Goal: Transaction & Acquisition: Purchase product/service

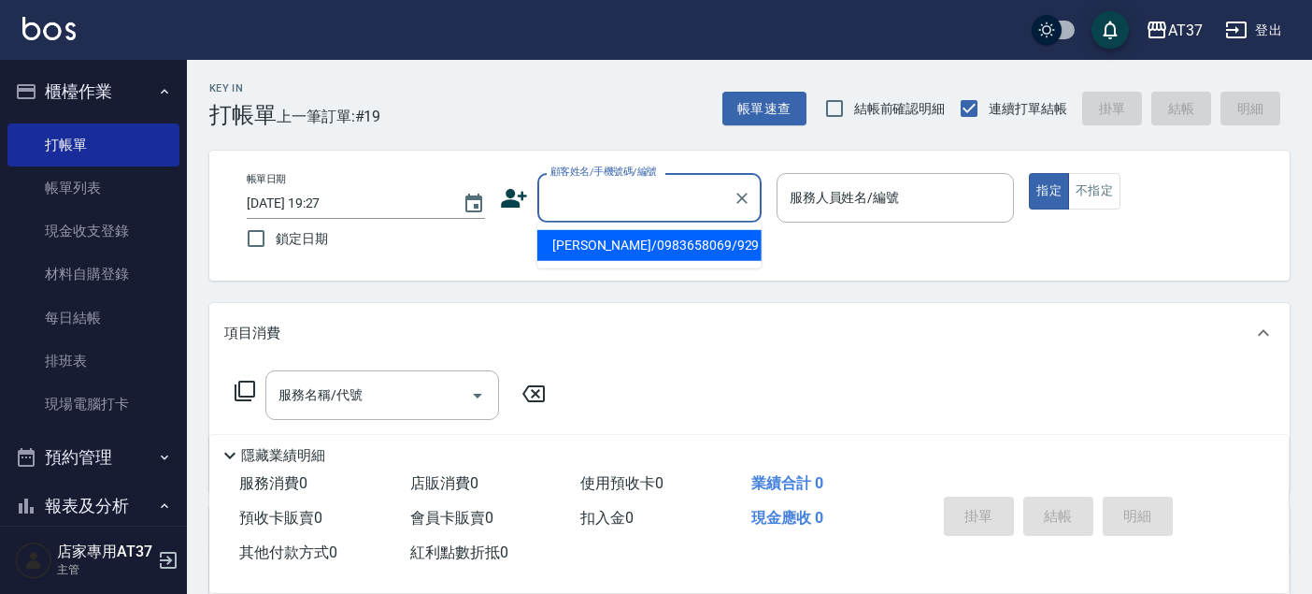
click at [603, 200] on input "顧客姓名/手機號碼/編號" at bounding box center [635, 197] width 179 height 33
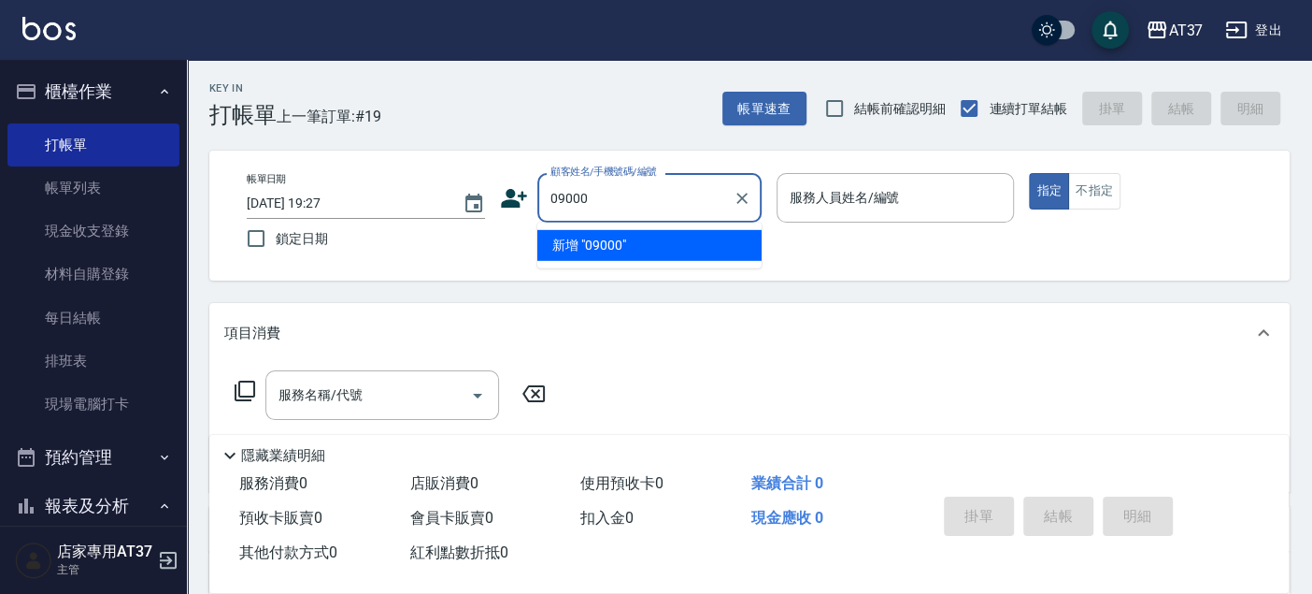
type input "09000"
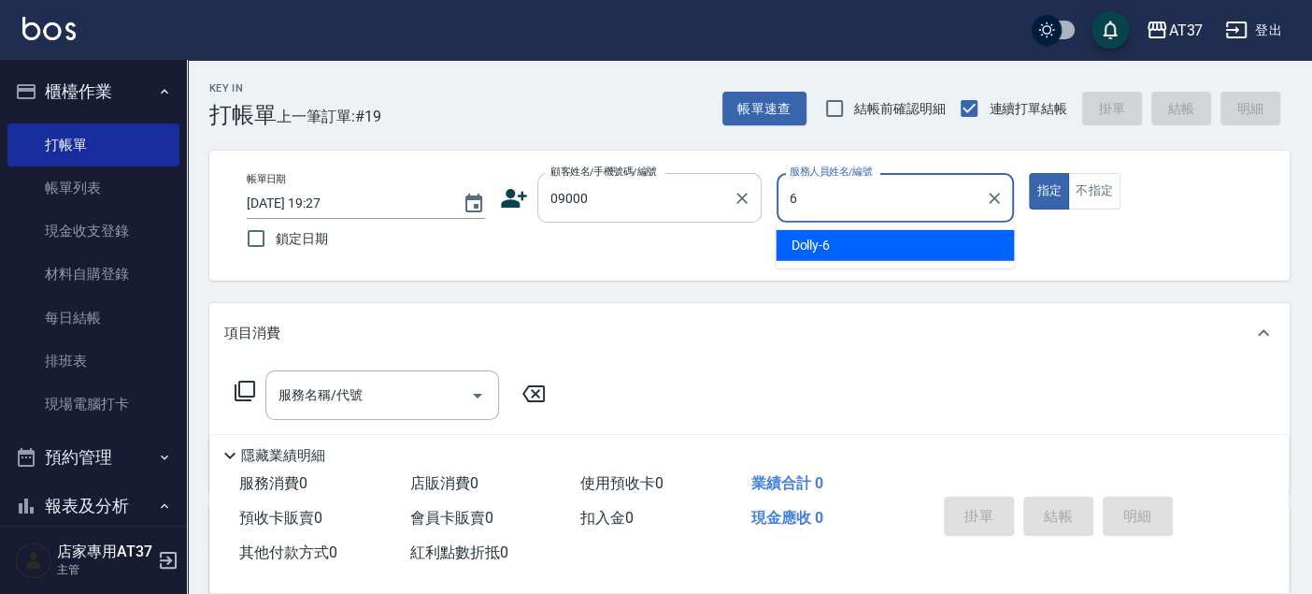
type input "Dolly-6"
type button "true"
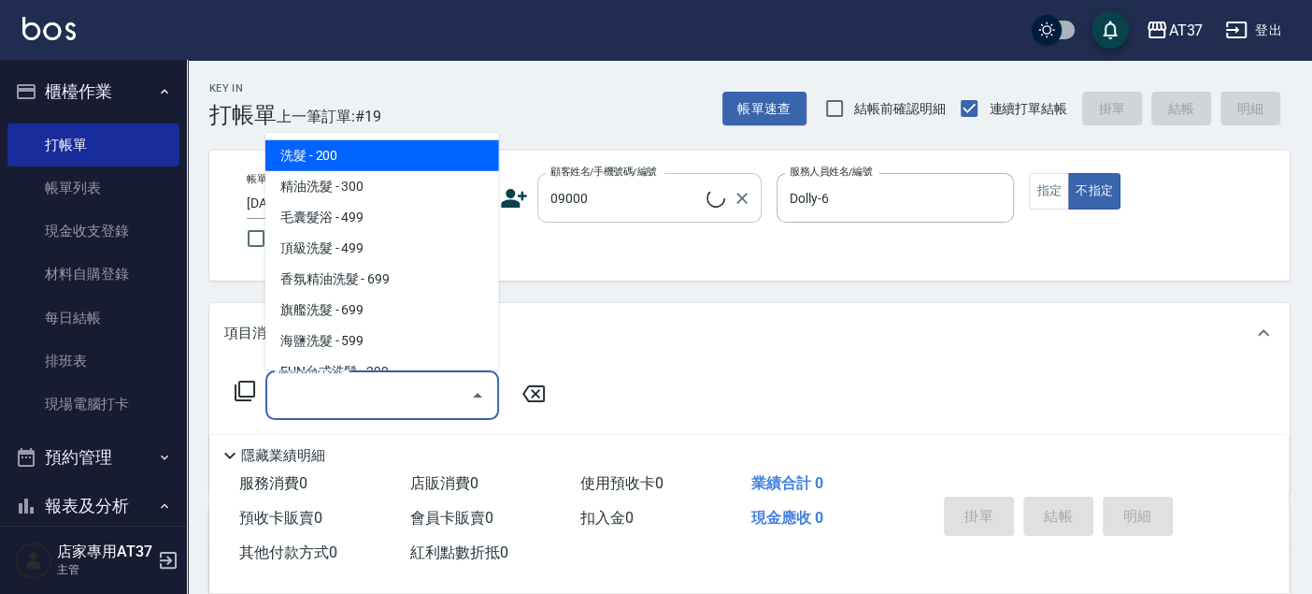
type input "新客人 姓名未設定/09000/null"
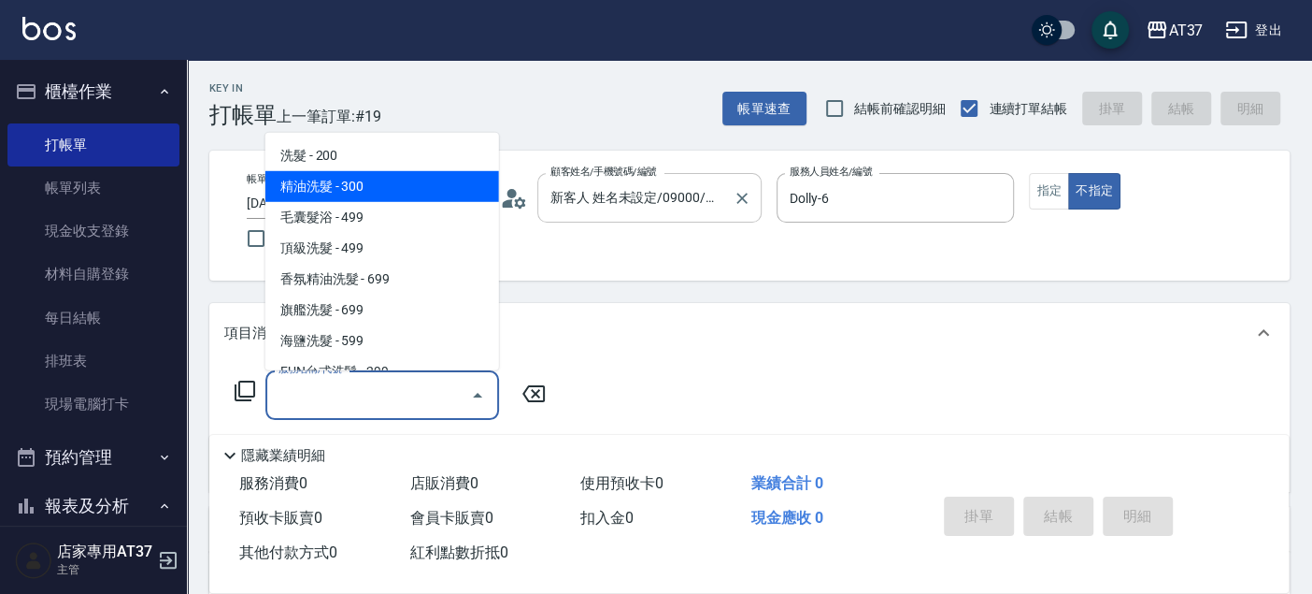
type input "精油洗髮(102)"
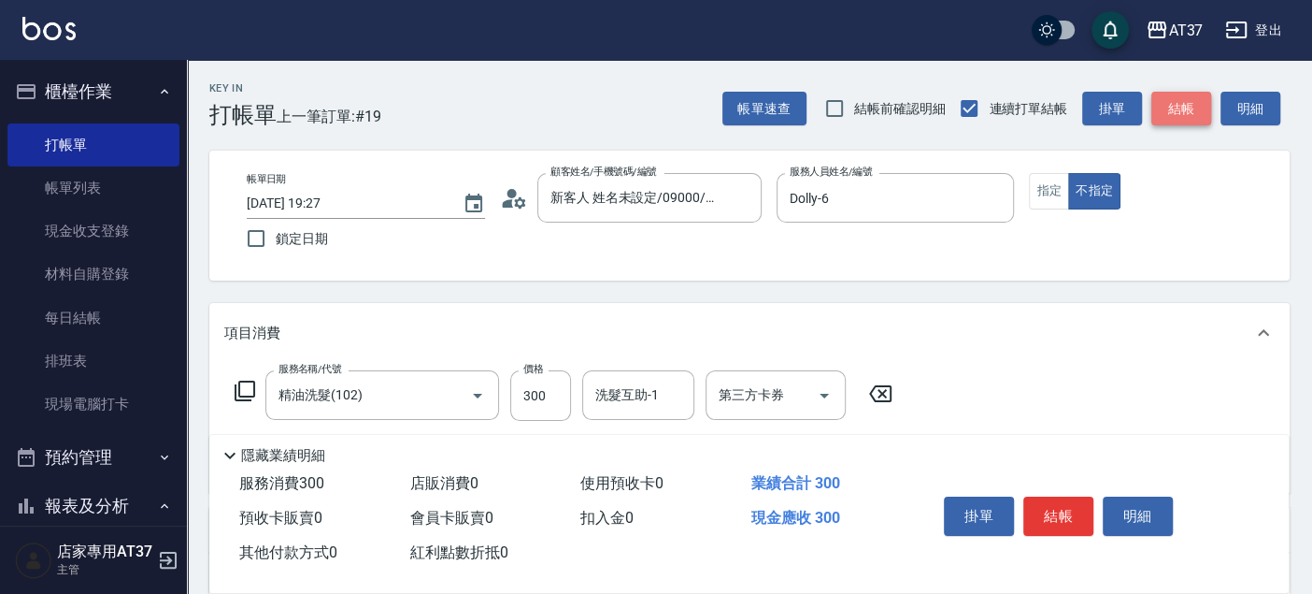
click at [1160, 114] on button "結帳" at bounding box center [1182, 109] width 60 height 35
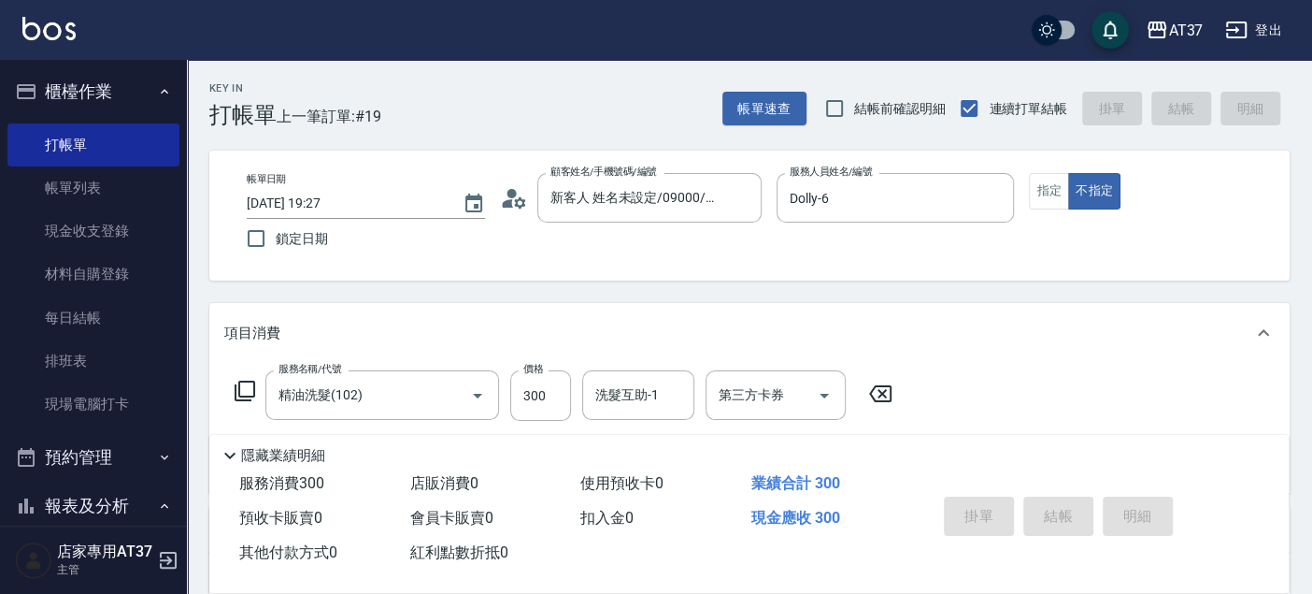
type input "[DATE] 20:04"
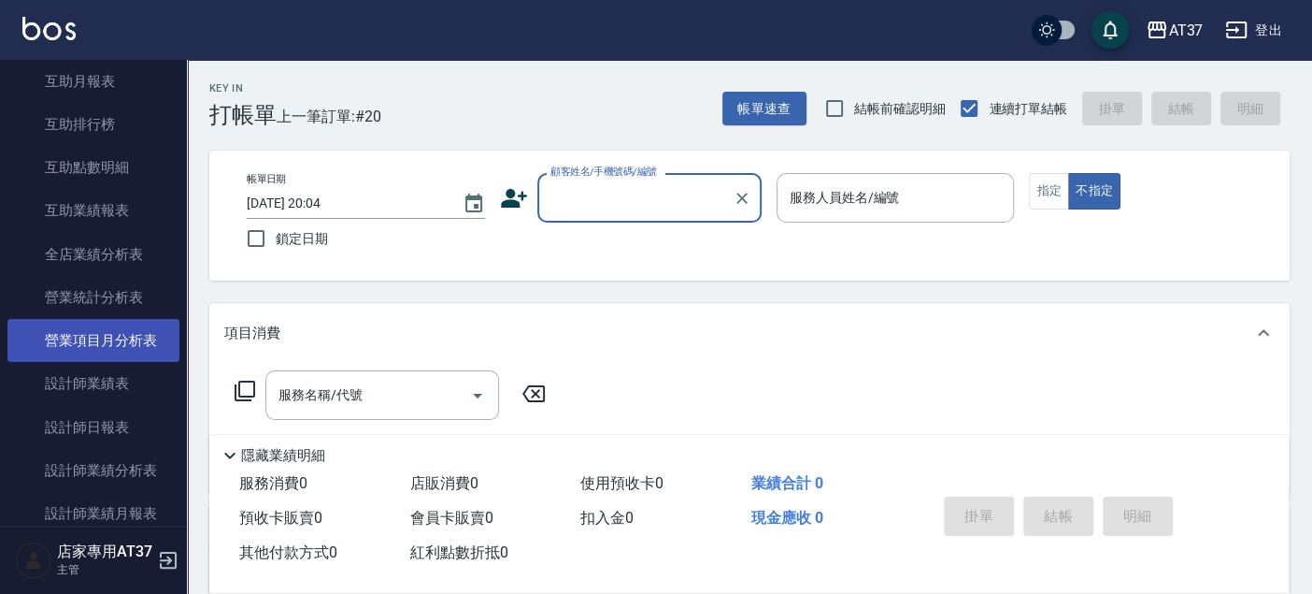
scroll to position [726, 0]
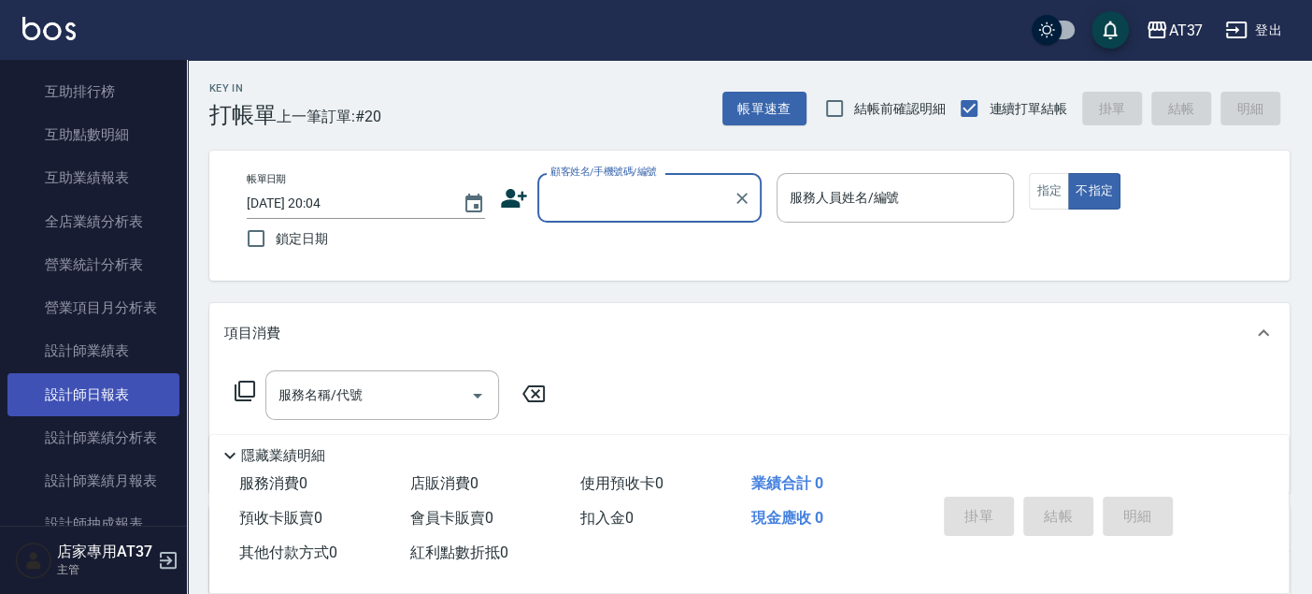
drag, startPoint x: 77, startPoint y: 390, endPoint x: 93, endPoint y: 383, distance: 18.1
click at [77, 390] on link "設計師日報表" at bounding box center [93, 394] width 172 height 43
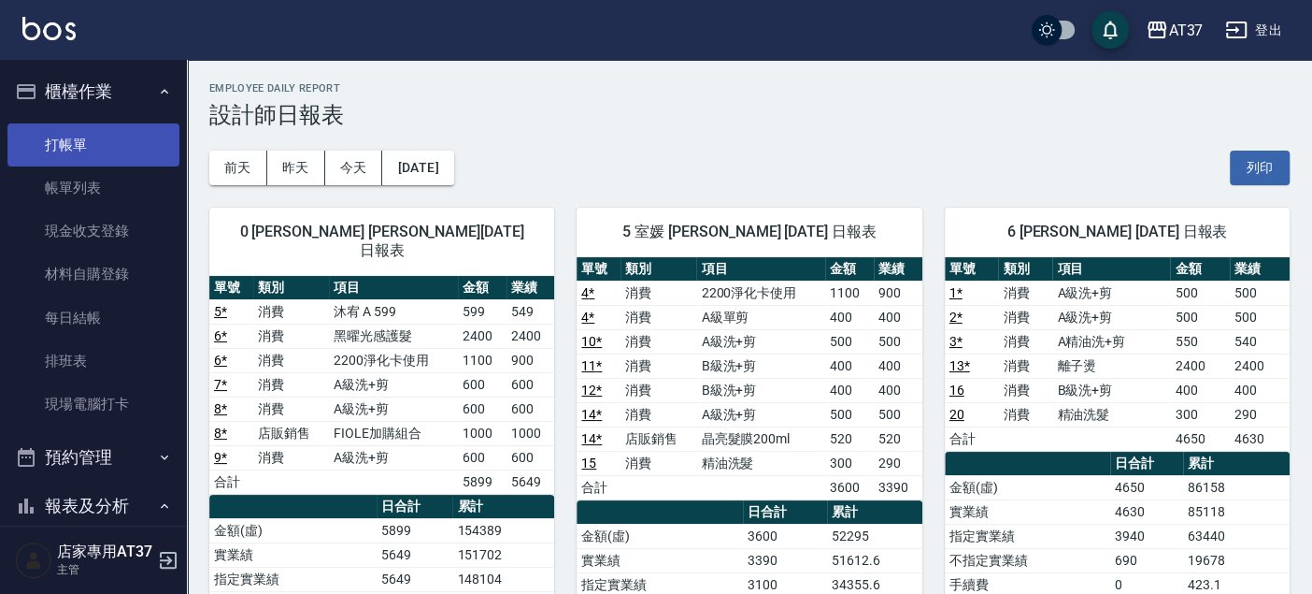
click at [77, 126] on link "打帳單" at bounding box center [93, 144] width 172 height 43
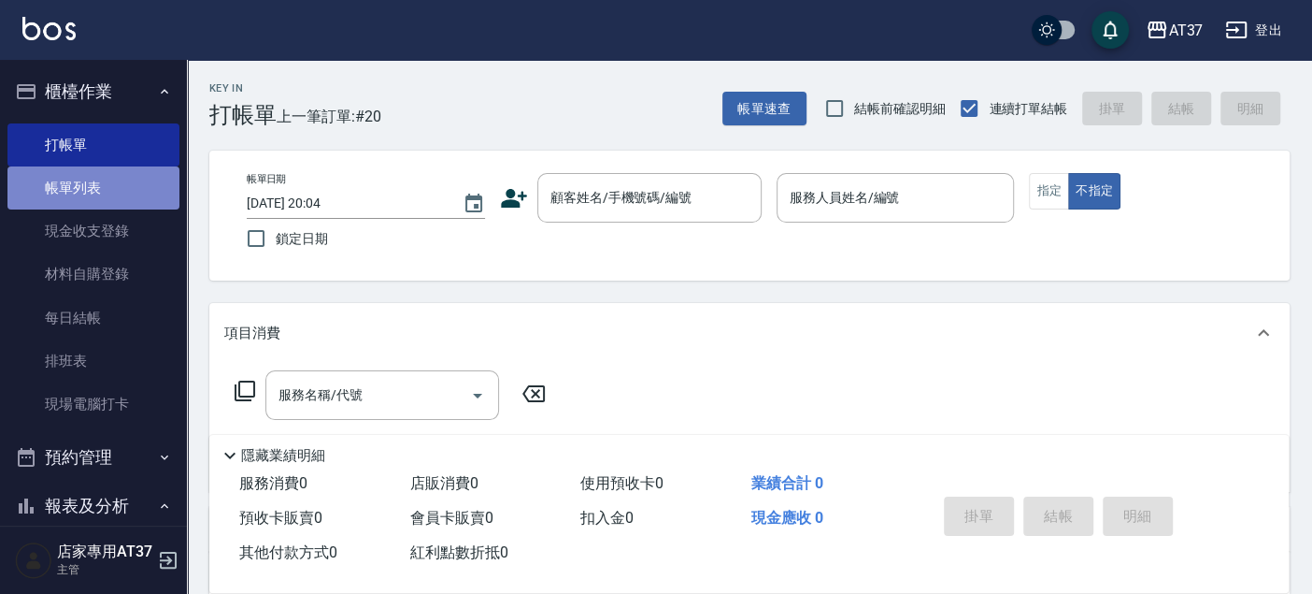
click at [93, 180] on link "帳單列表" at bounding box center [93, 187] width 172 height 43
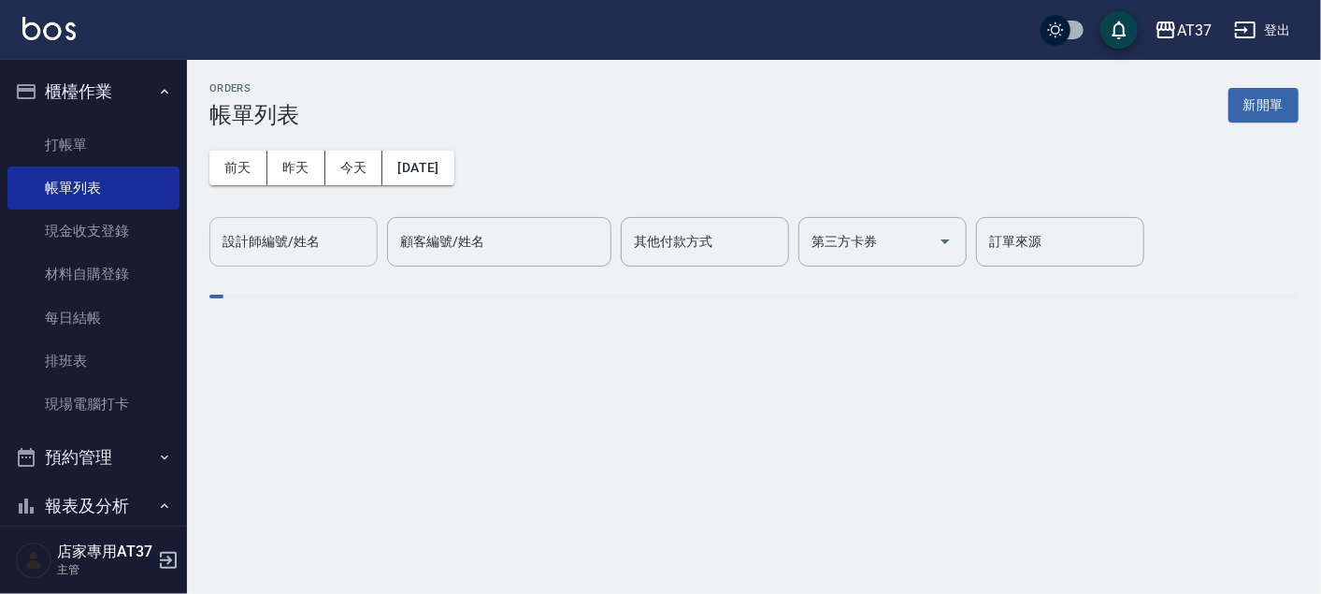
click at [315, 239] on div "設計師編號/姓名 設計師編號/姓名" at bounding box center [293, 242] width 168 height 50
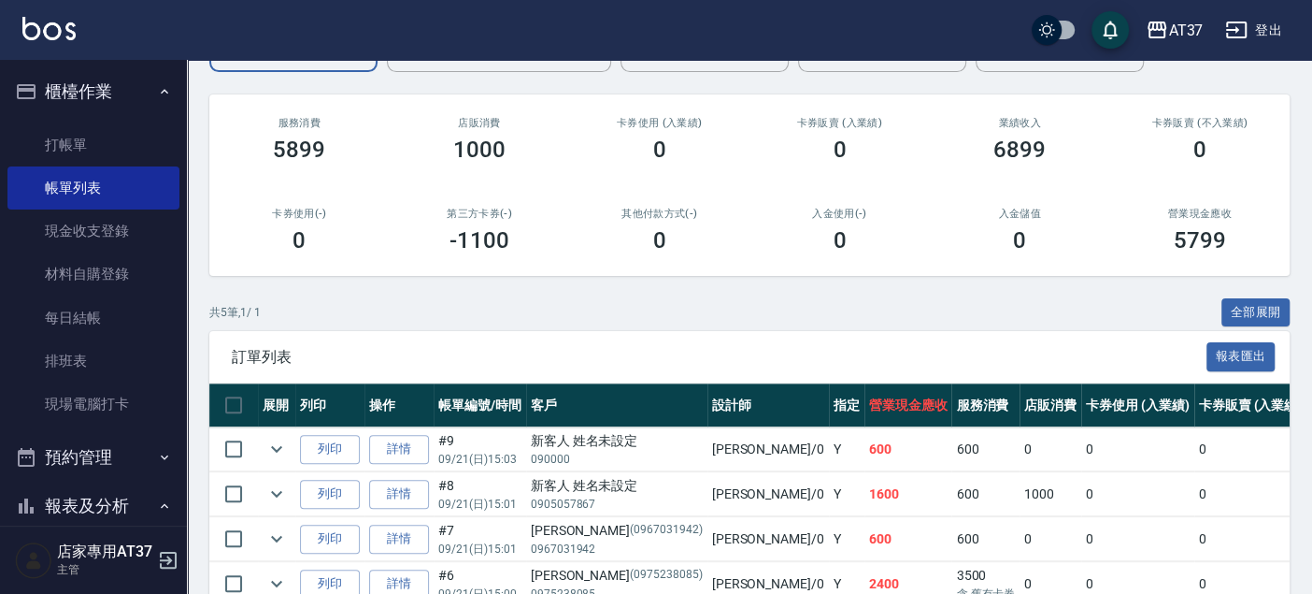
scroll to position [311, 0]
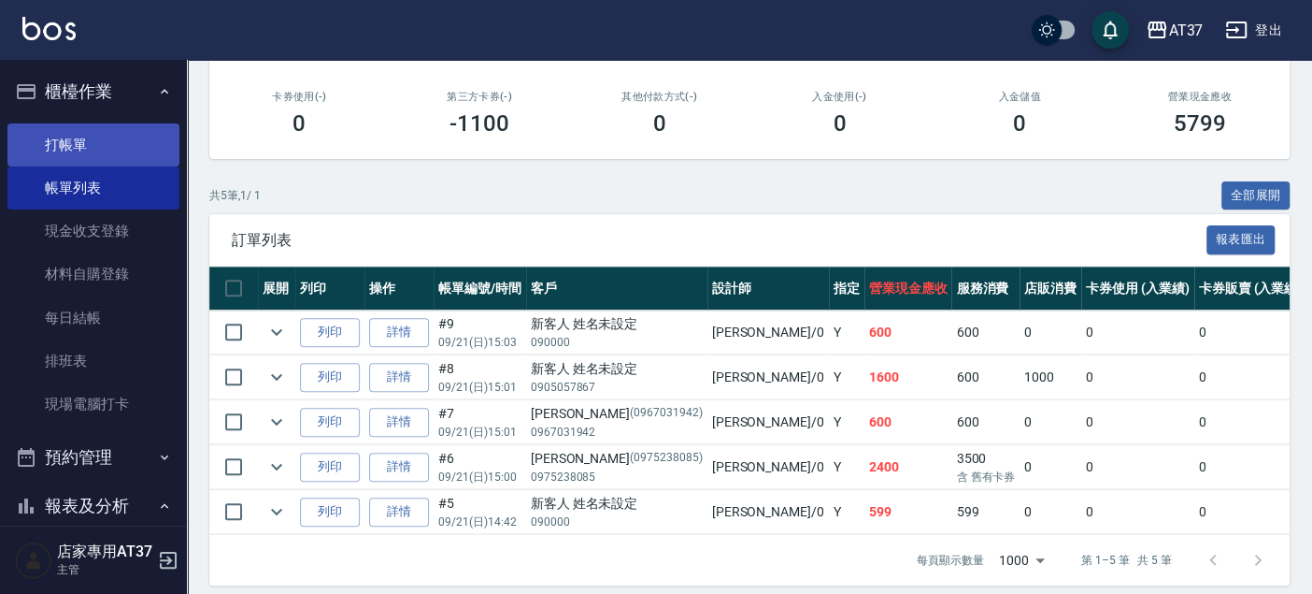
type input "[PERSON_NAME]-0"
click at [99, 143] on link "打帳單" at bounding box center [93, 144] width 172 height 43
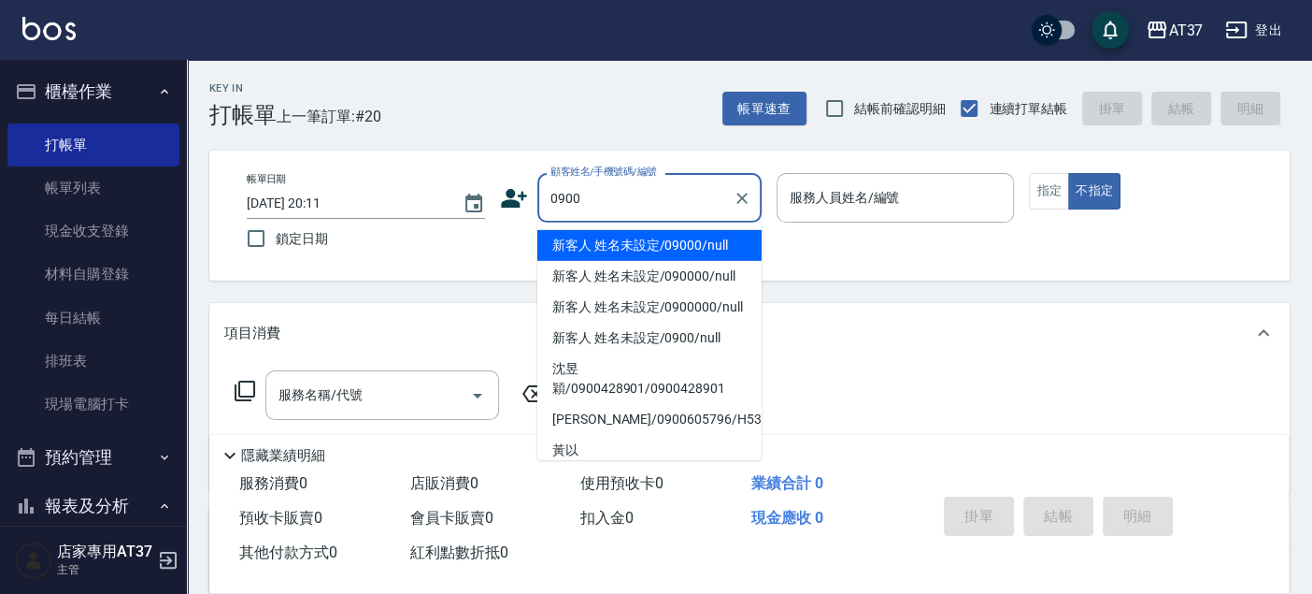
click at [721, 244] on li "新客人 姓名未設定/09000/null" at bounding box center [650, 245] width 224 height 31
type input "新客人 姓名未設定/09000/null"
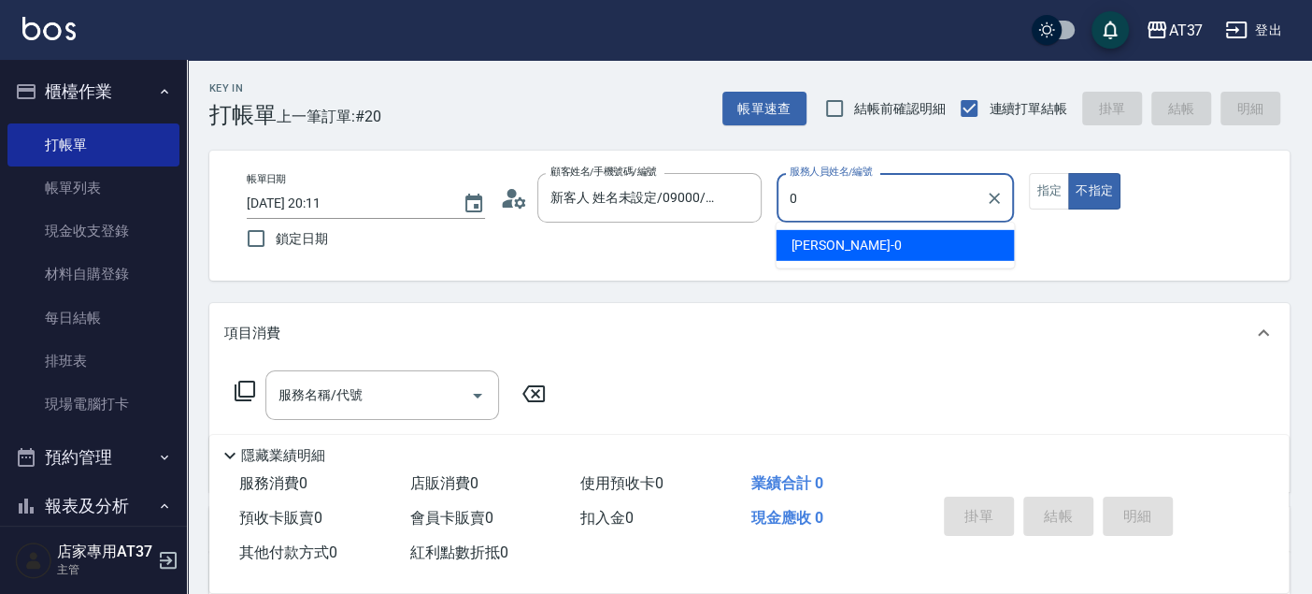
click at [813, 244] on span "[PERSON_NAME] -0" at bounding box center [846, 246] width 110 height 20
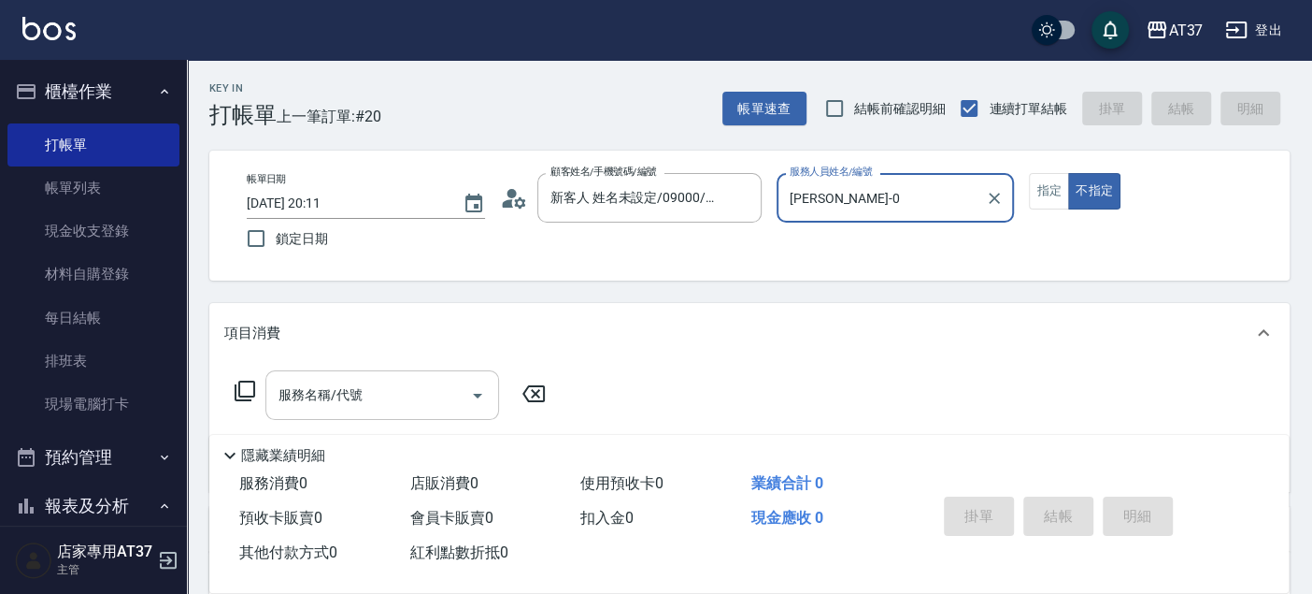
type input "[PERSON_NAME]-0"
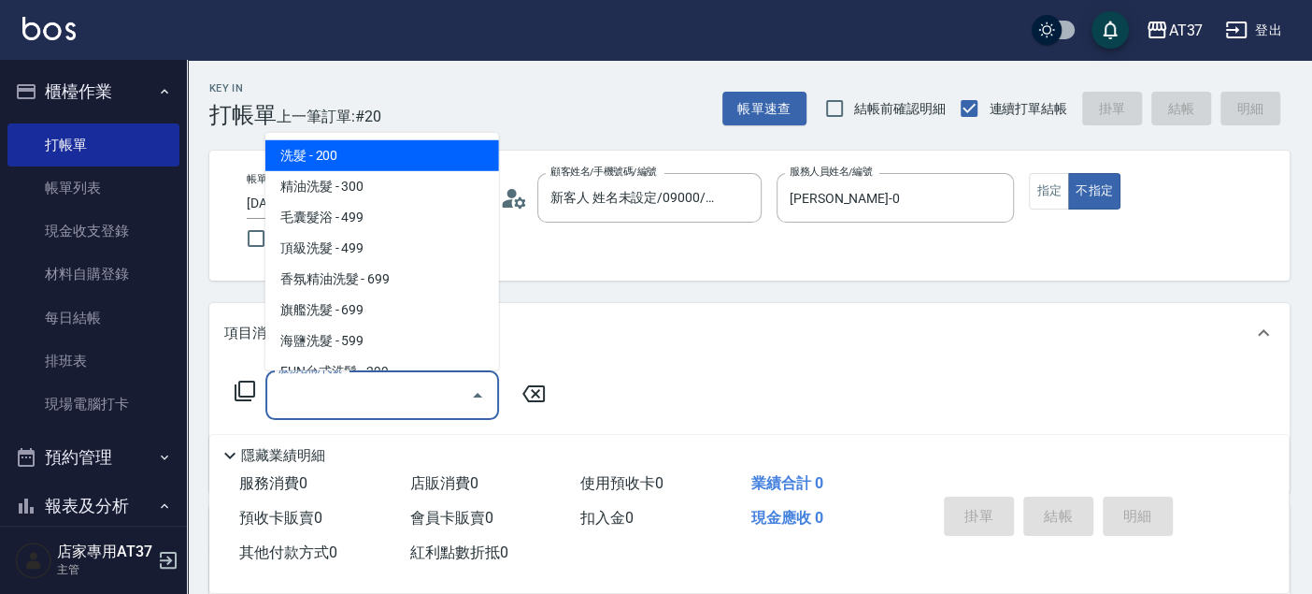
click at [406, 384] on input "服務名稱/代號" at bounding box center [368, 395] width 189 height 33
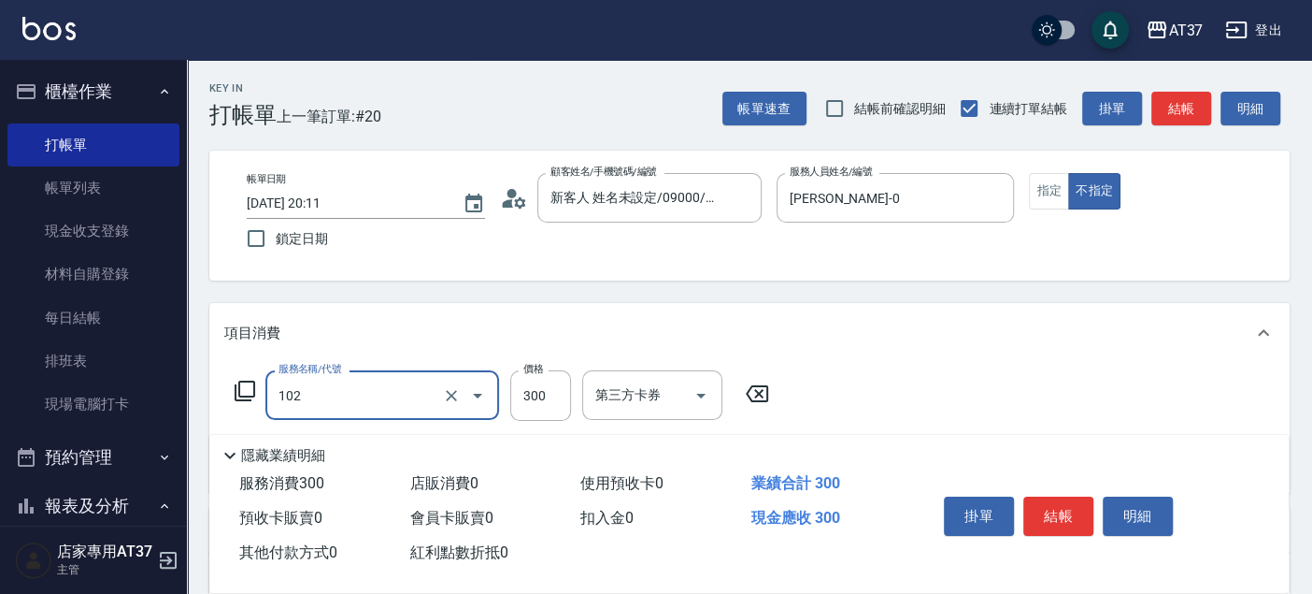
type input "精油洗髮(102)"
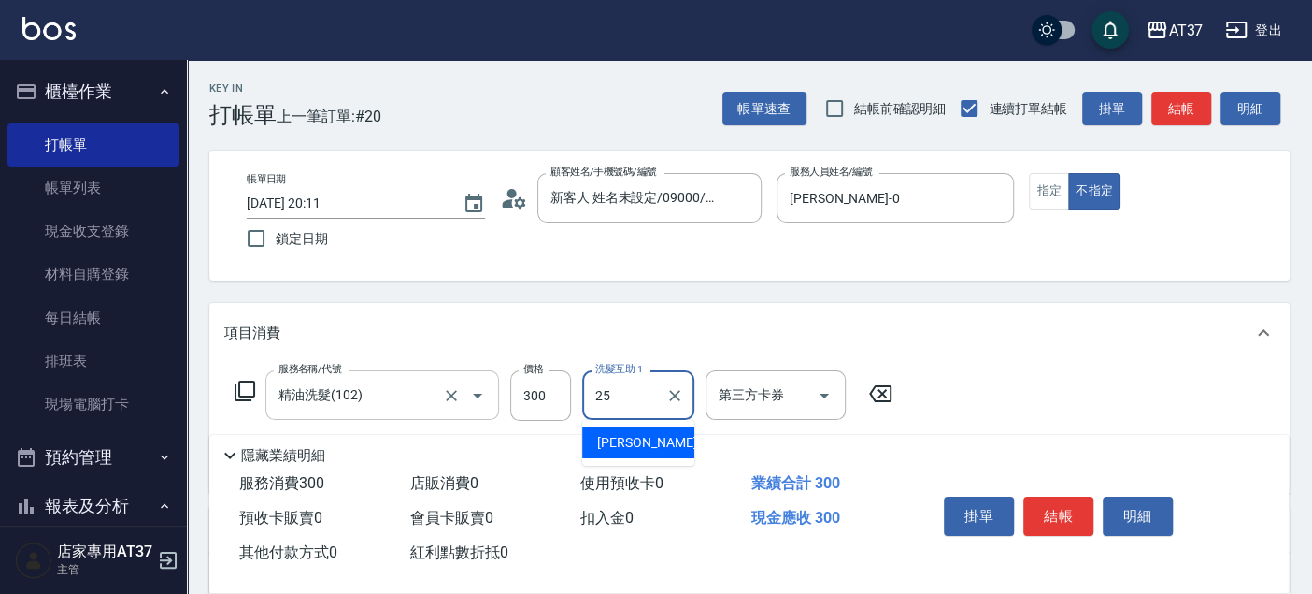
type input "子[PERSON_NAME]-25"
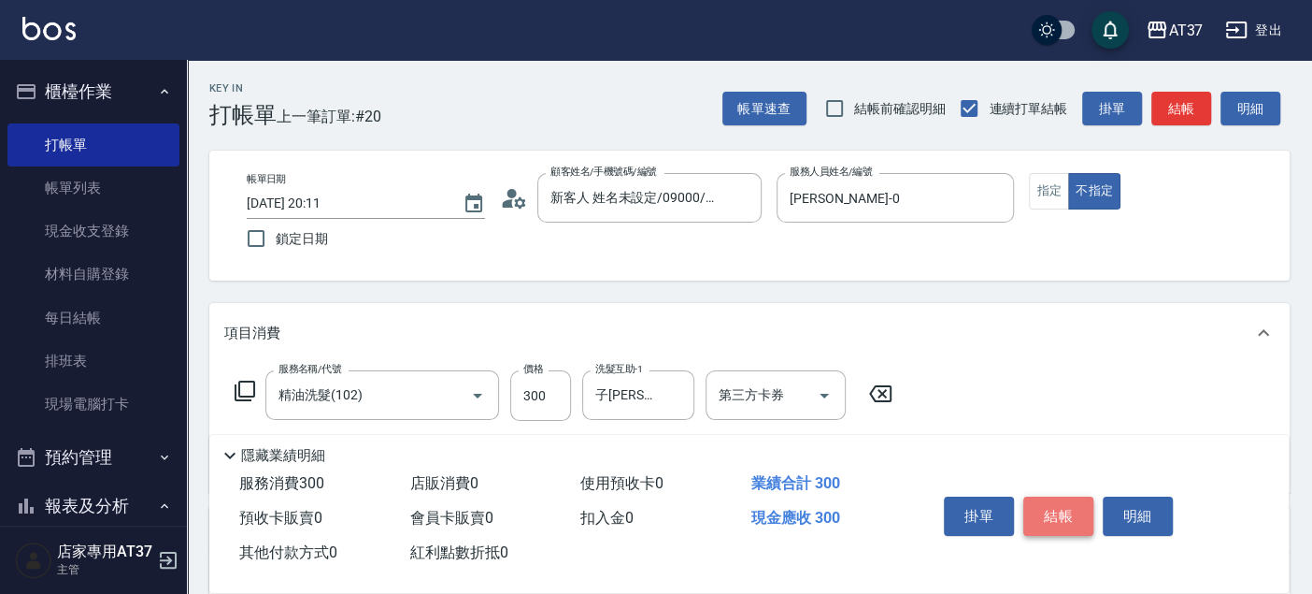
click at [1044, 515] on button "結帳" at bounding box center [1059, 515] width 70 height 39
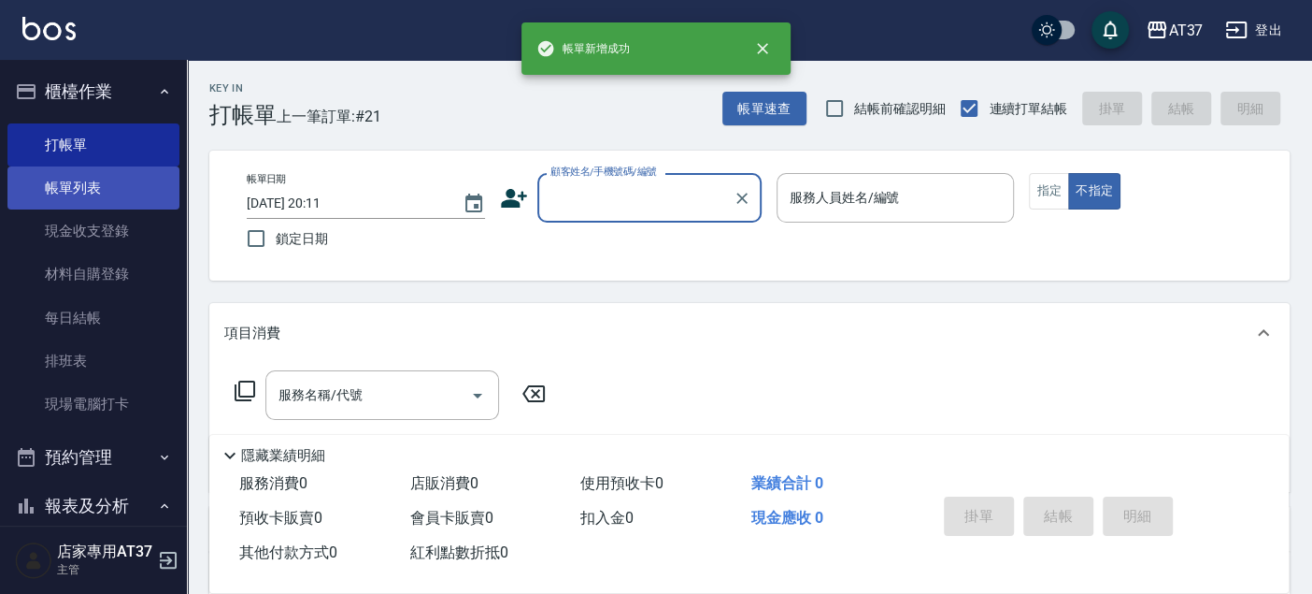
click at [79, 202] on link "帳單列表" at bounding box center [93, 187] width 172 height 43
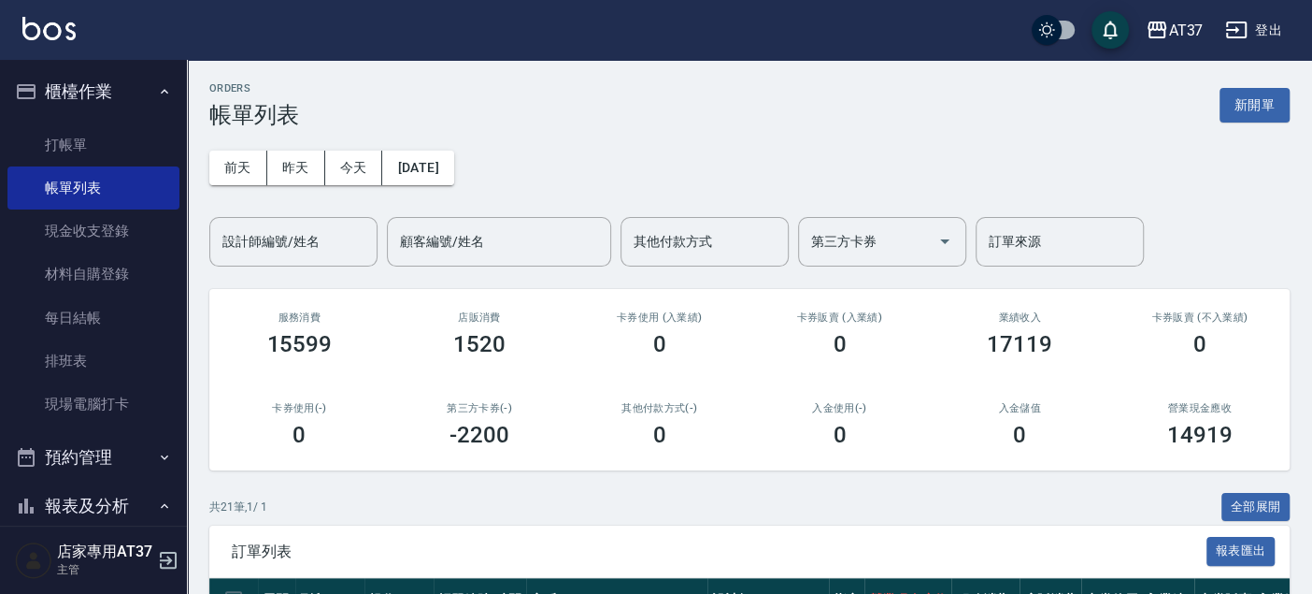
click at [368, 154] on button "今天" at bounding box center [354, 168] width 58 height 35
click at [345, 245] on input "設計師編號/姓名" at bounding box center [293, 241] width 151 height 33
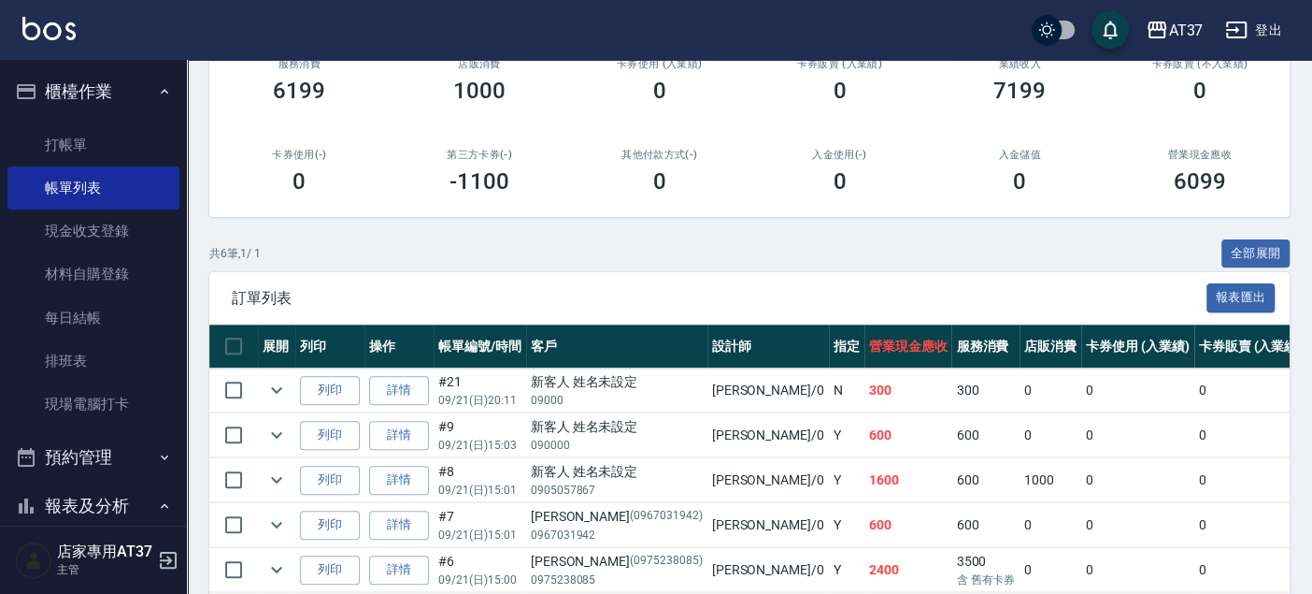
scroll to position [311, 0]
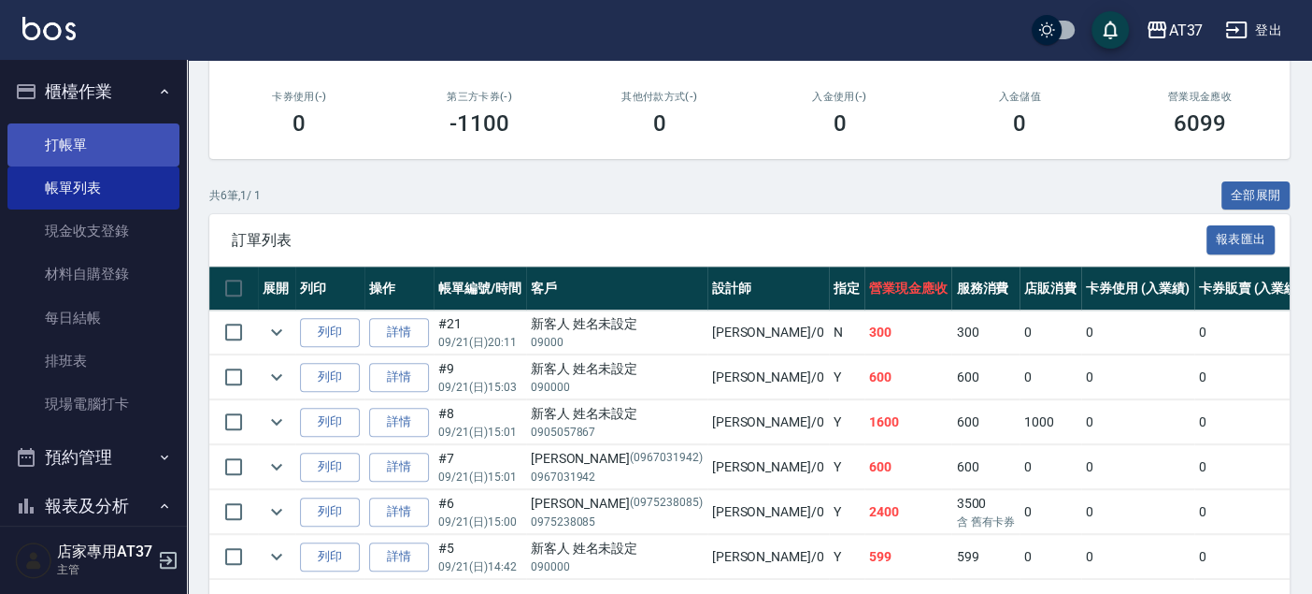
type input "[PERSON_NAME]-0"
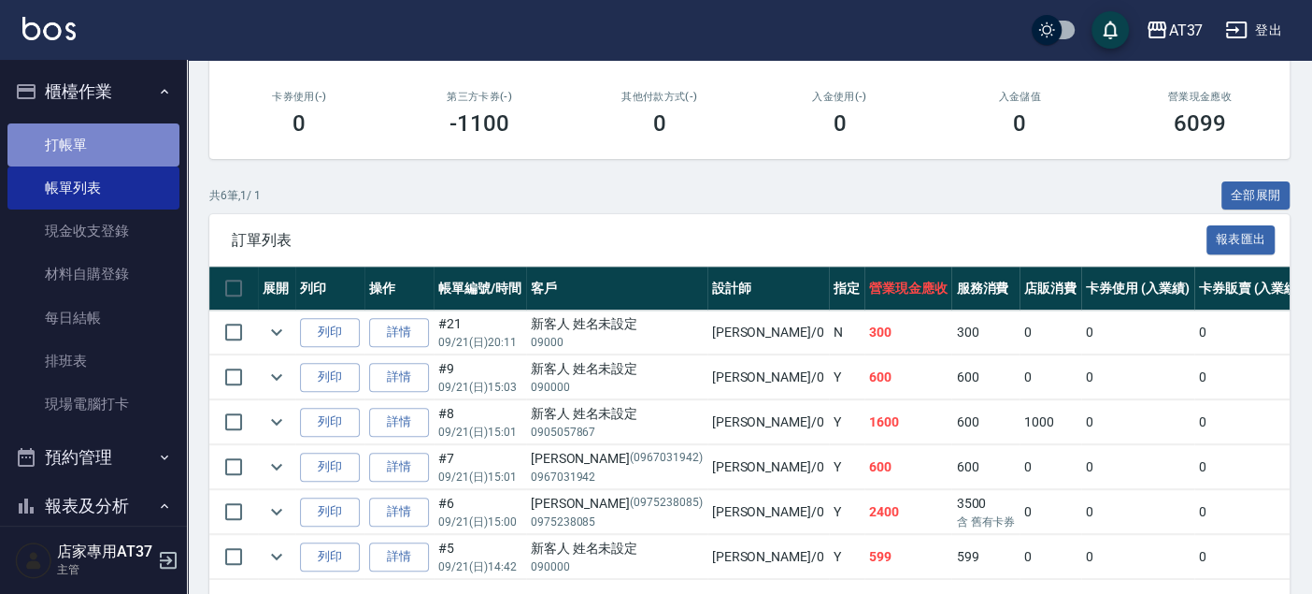
click at [120, 142] on link "打帳單" at bounding box center [93, 144] width 172 height 43
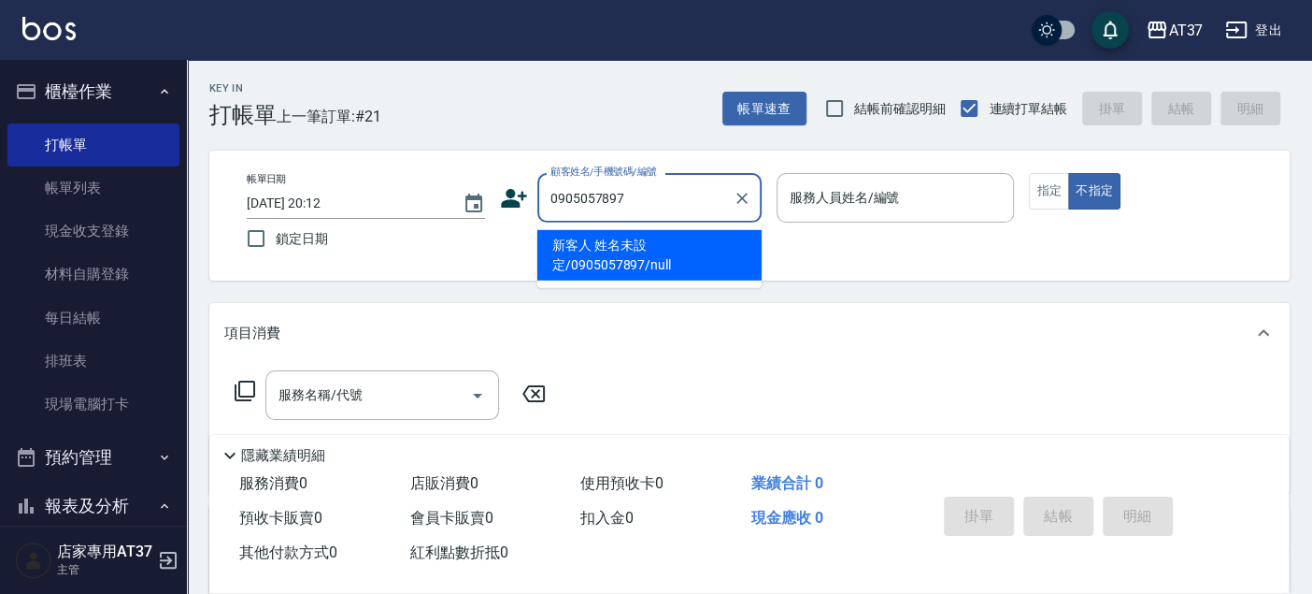
type input "新客人 姓名未設定/0905057897/null"
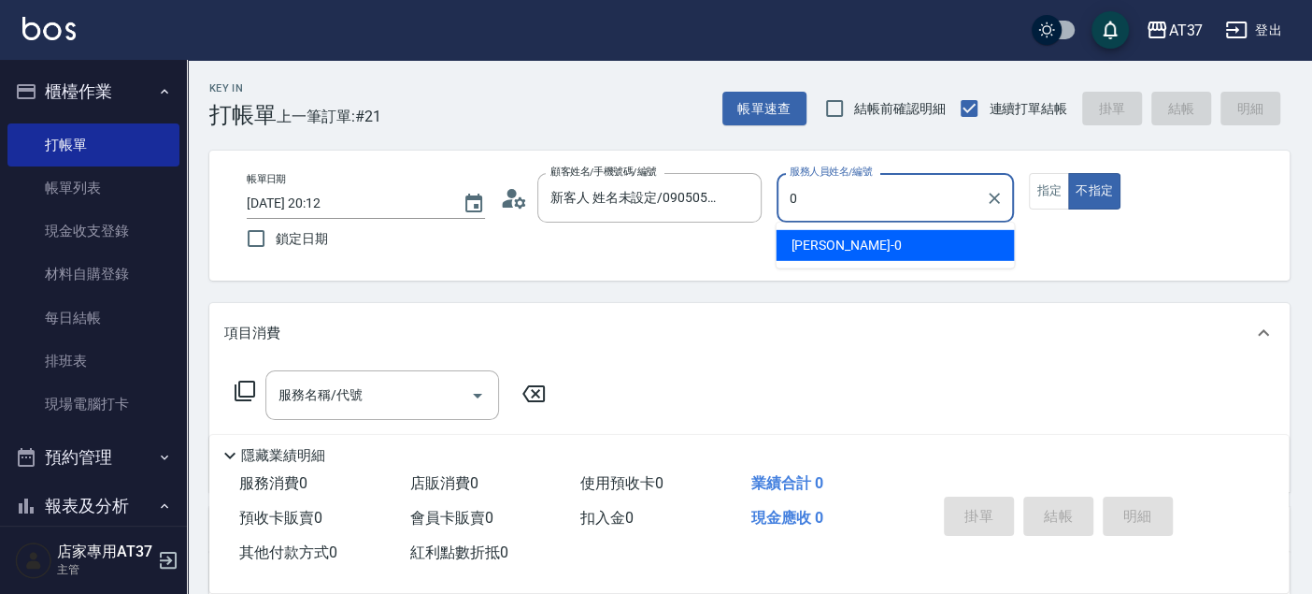
click at [969, 248] on div "[PERSON_NAME] -0" at bounding box center [895, 245] width 238 height 31
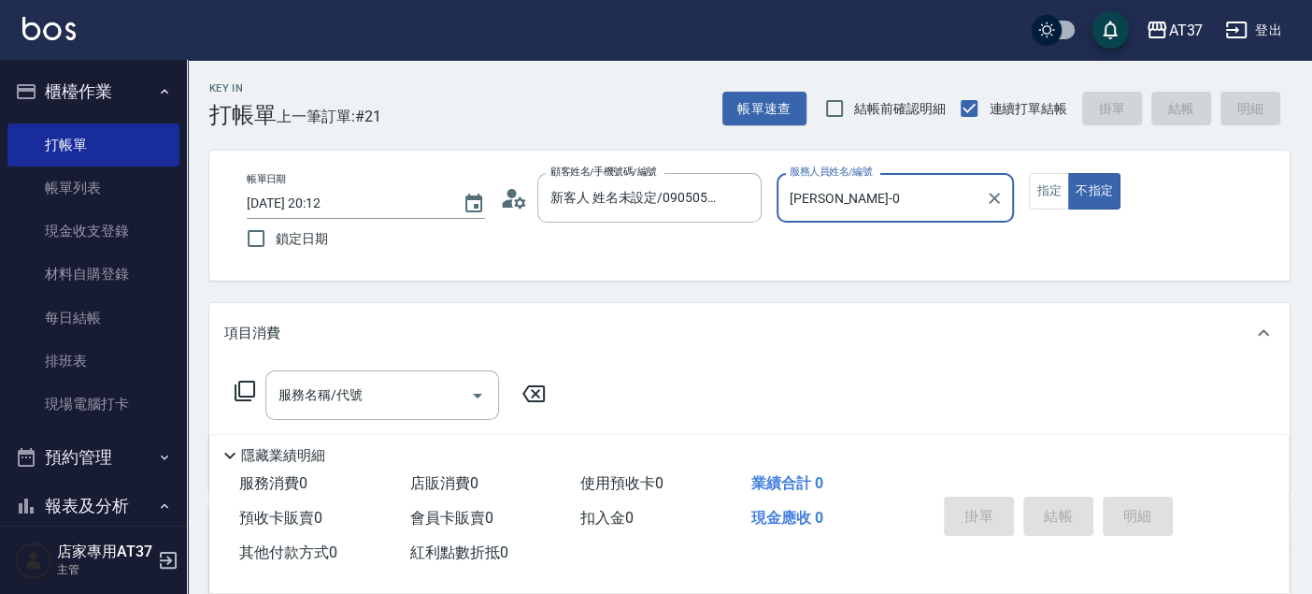
type input "[PERSON_NAME]-0"
click at [246, 394] on icon at bounding box center [245, 391] width 22 height 22
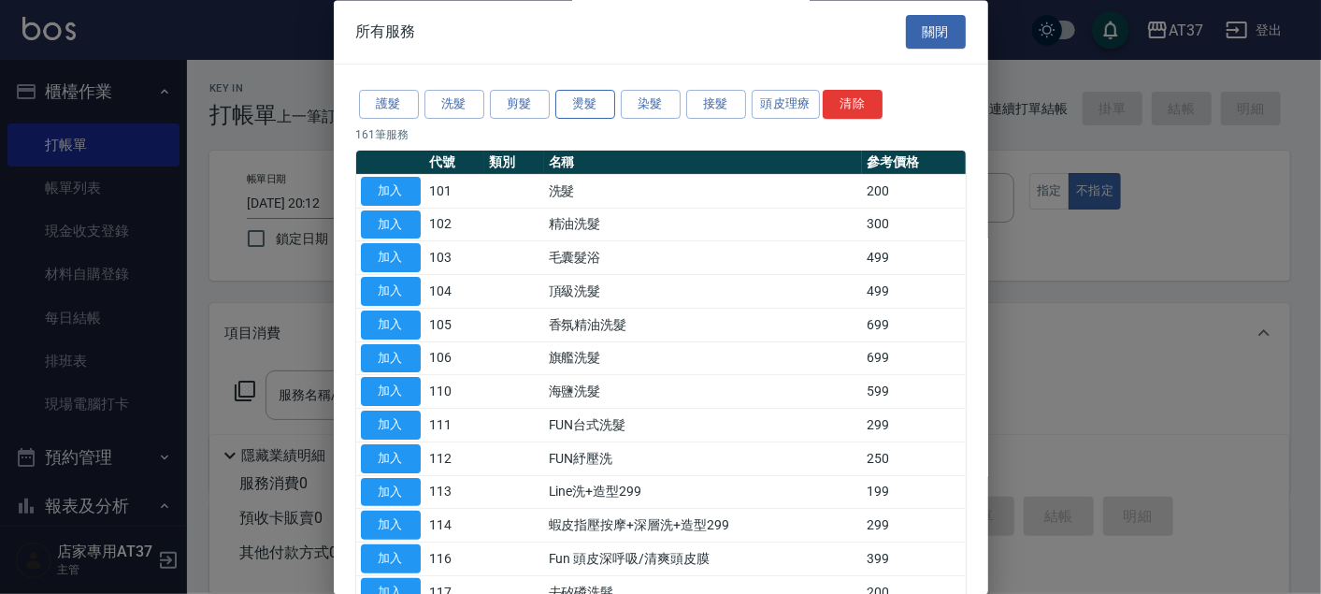
click at [581, 110] on button "燙髮" at bounding box center [585, 105] width 60 height 29
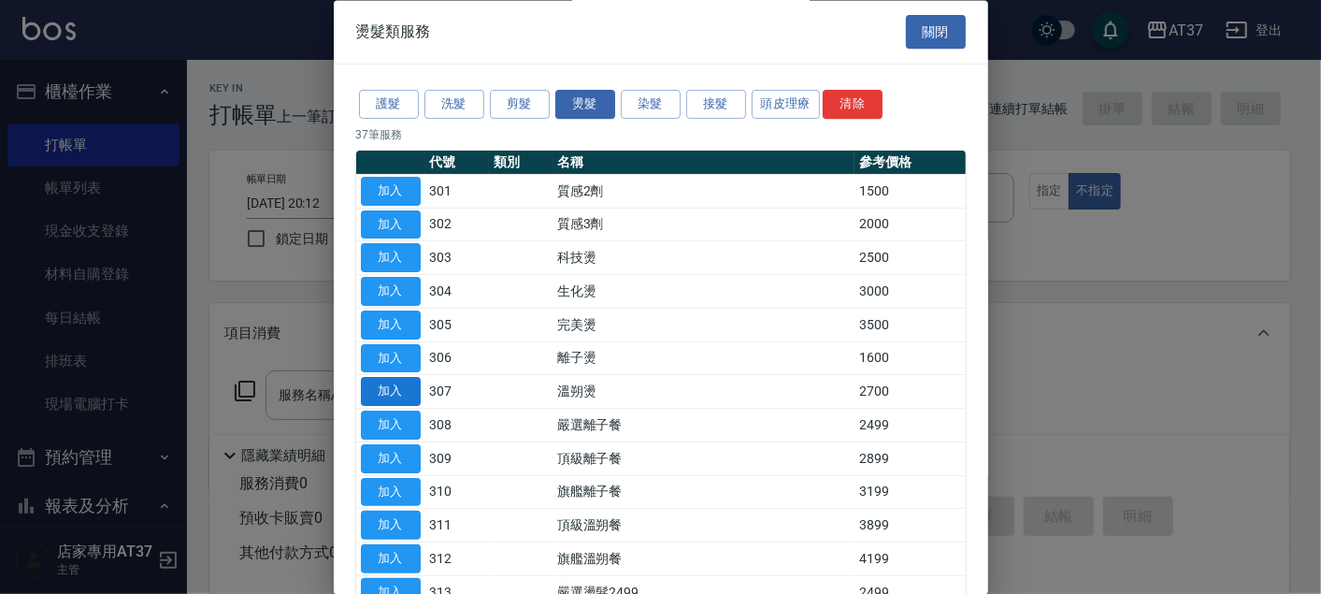
click at [400, 392] on button "加入" at bounding box center [391, 392] width 60 height 29
type input "溫朔燙(307)"
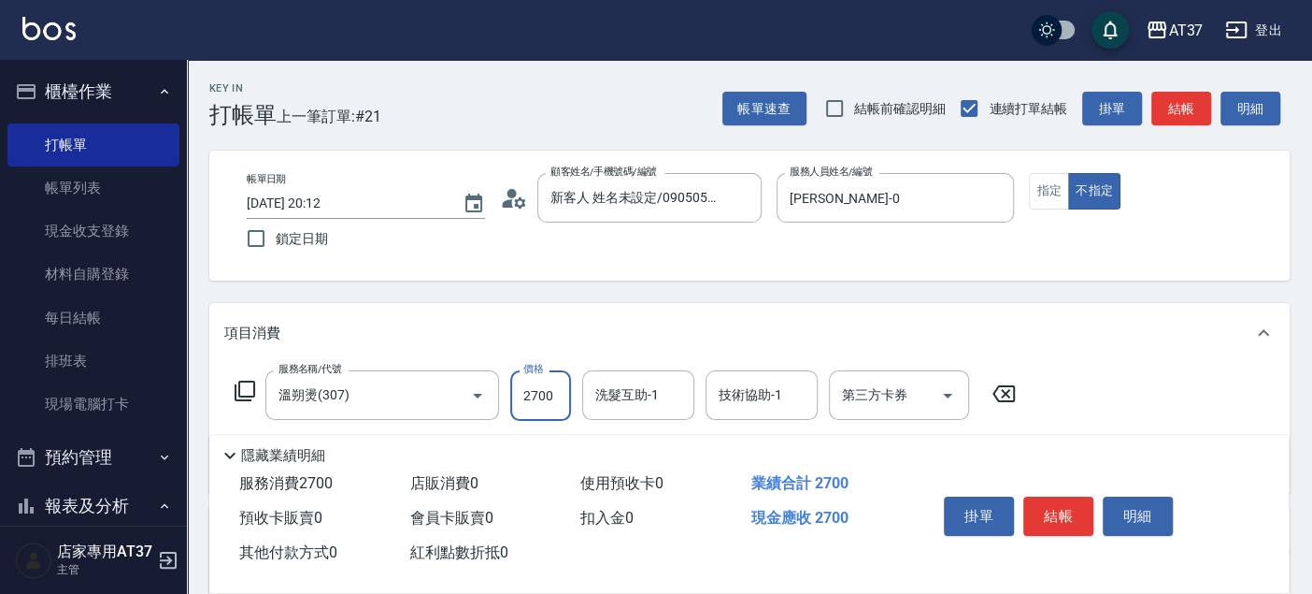
click at [548, 395] on input "2700" at bounding box center [540, 395] width 61 height 50
type input "3700"
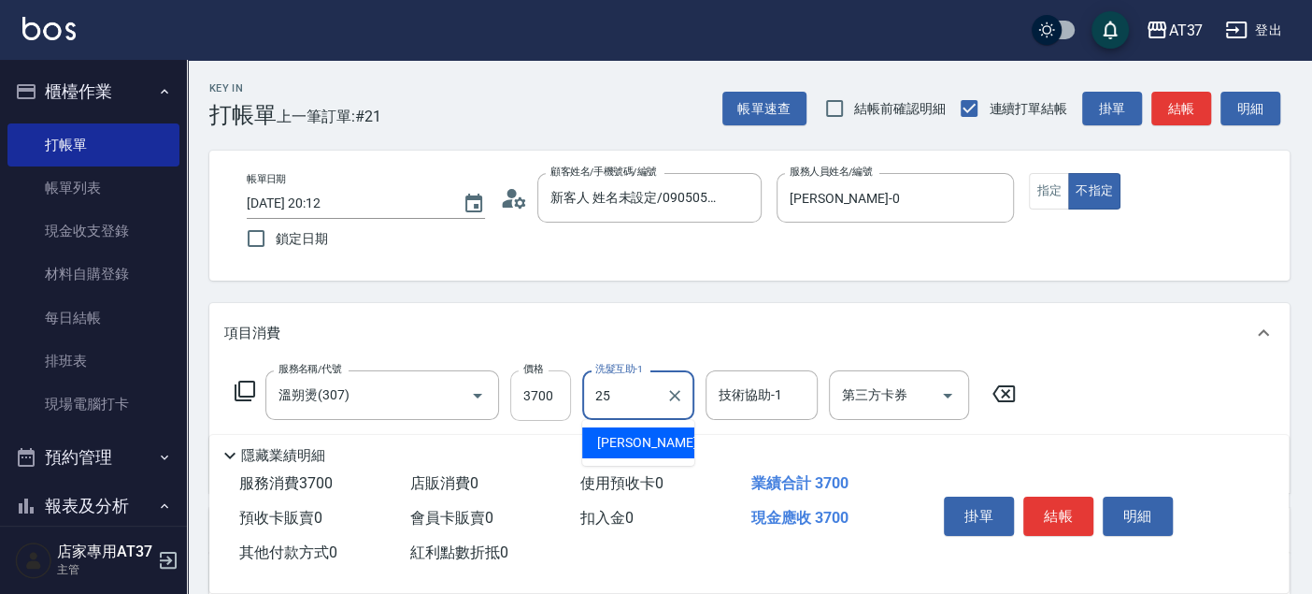
type input "子[PERSON_NAME]-25"
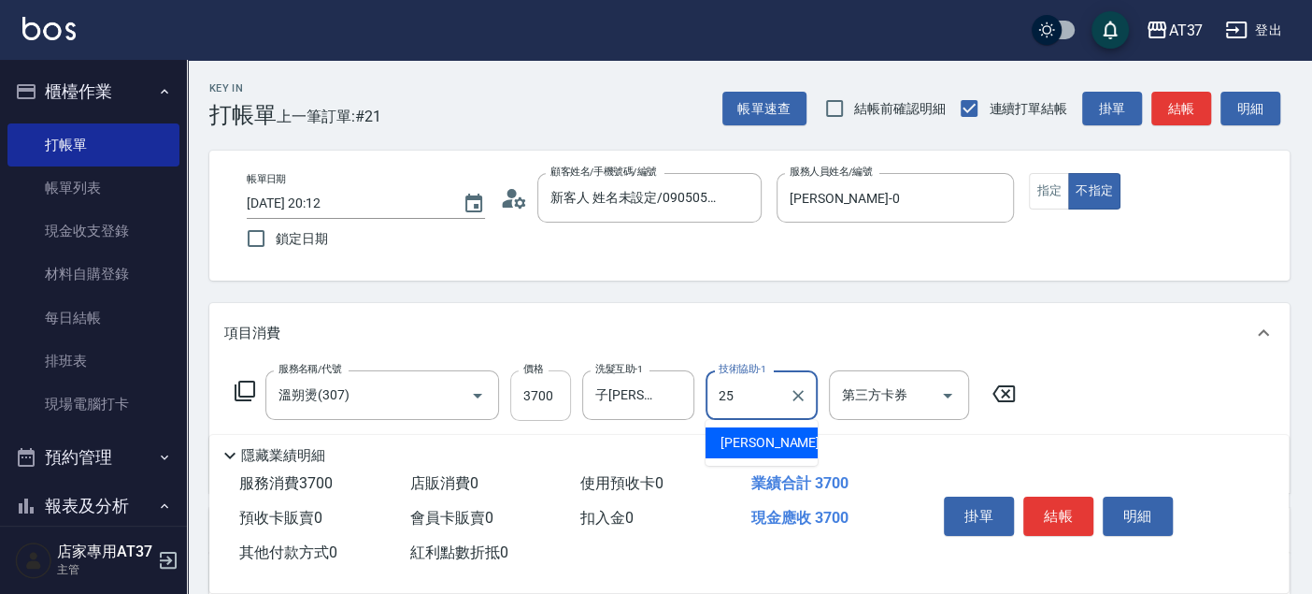
type input "子[PERSON_NAME]-25"
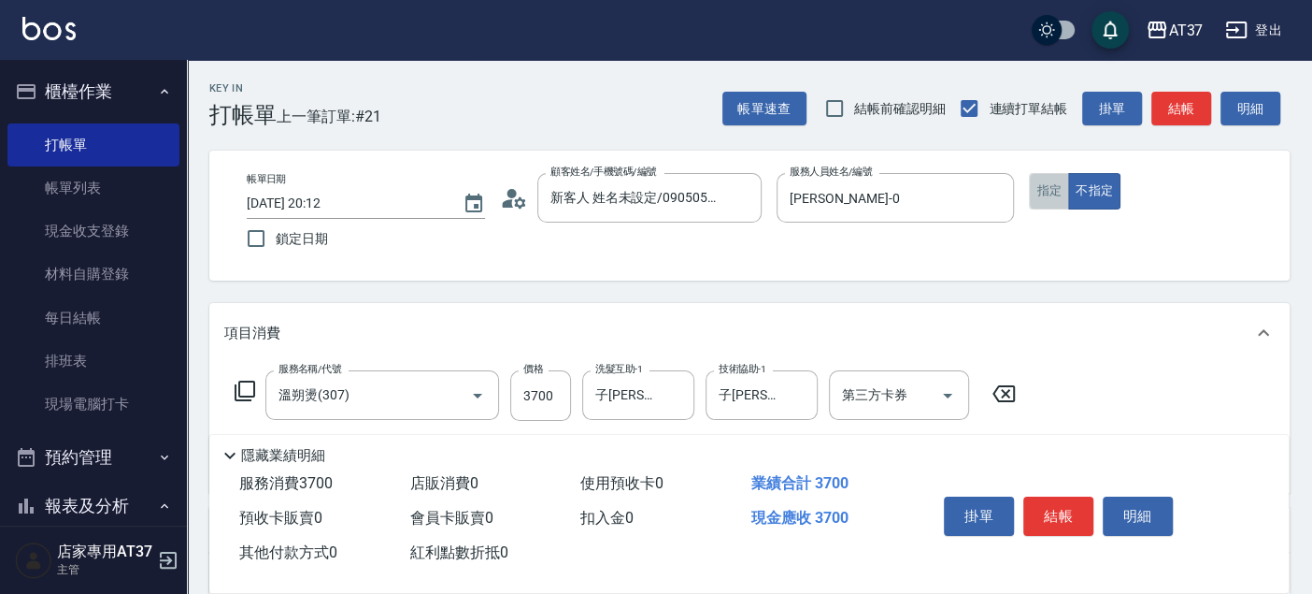
click at [1055, 200] on button "指定" at bounding box center [1049, 191] width 40 height 36
click at [1063, 512] on button "結帳" at bounding box center [1059, 515] width 70 height 39
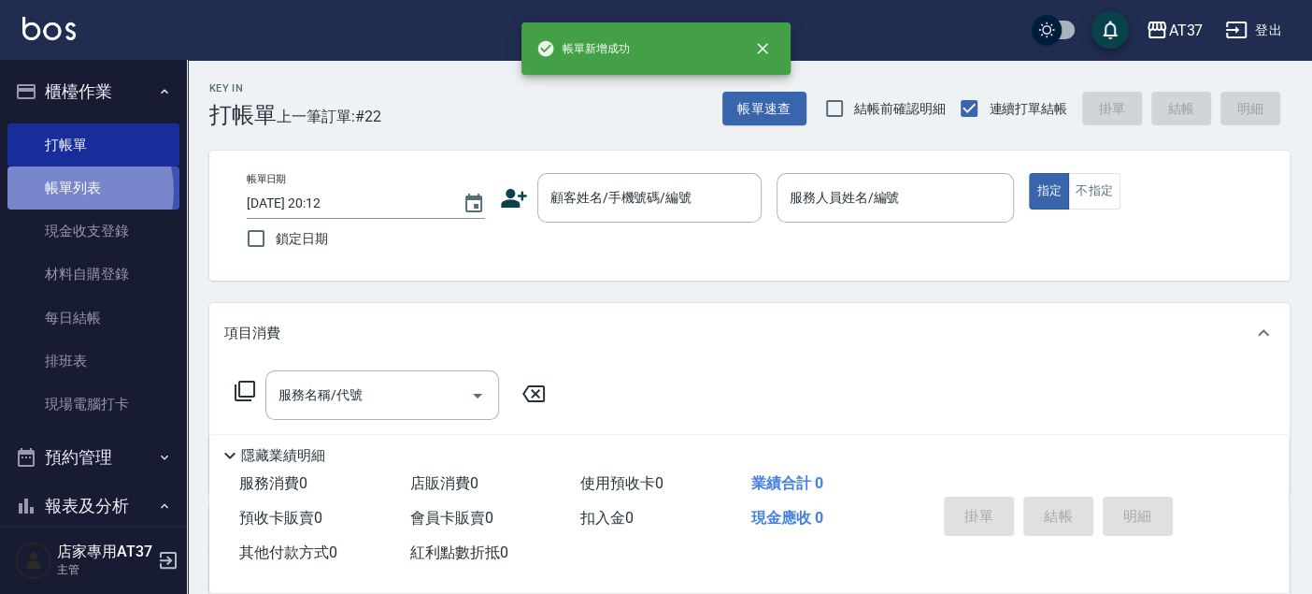
click at [68, 191] on link "帳單列表" at bounding box center [93, 187] width 172 height 43
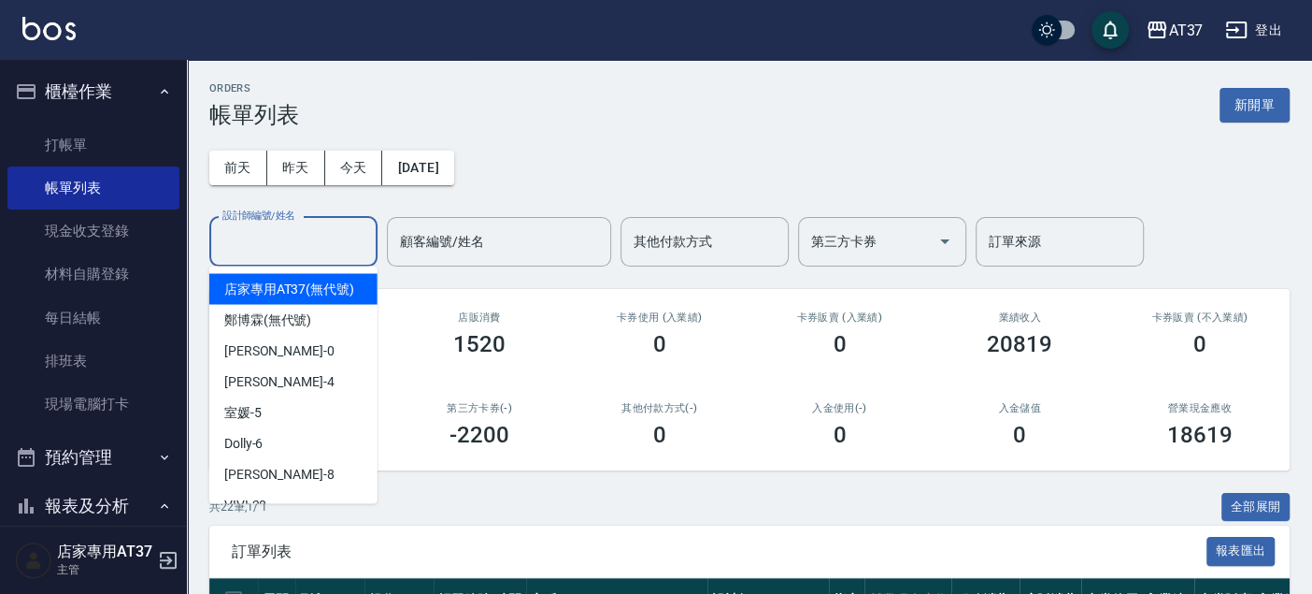
click at [350, 248] on input "設計師編號/姓名" at bounding box center [293, 241] width 151 height 33
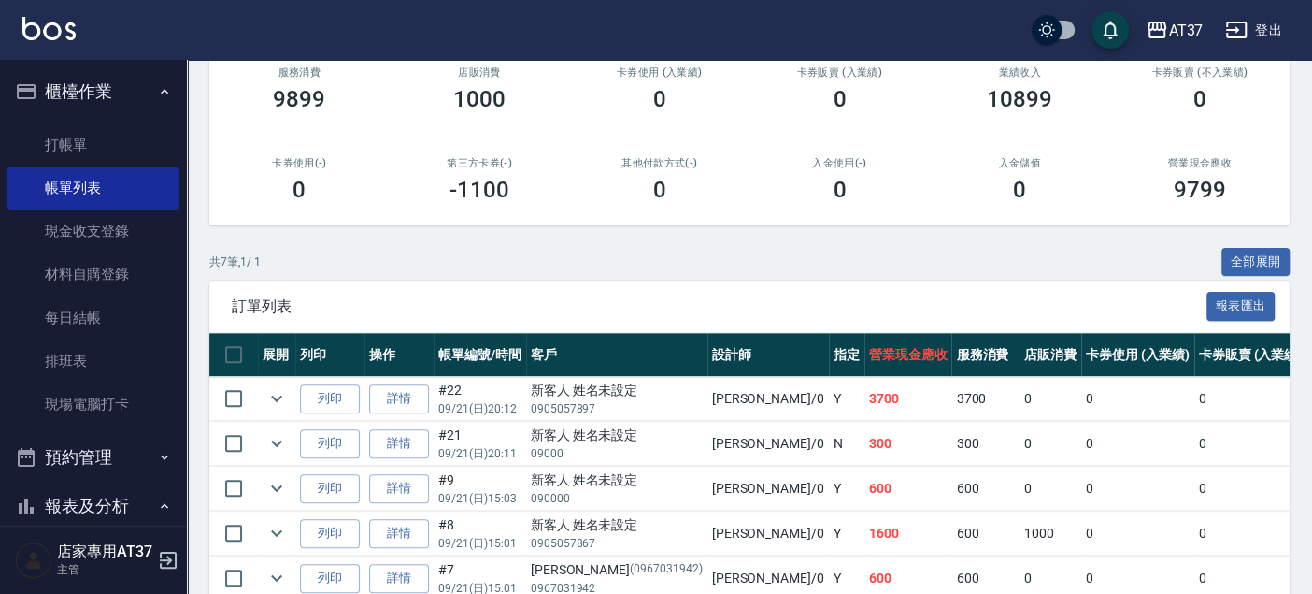
scroll to position [426, 0]
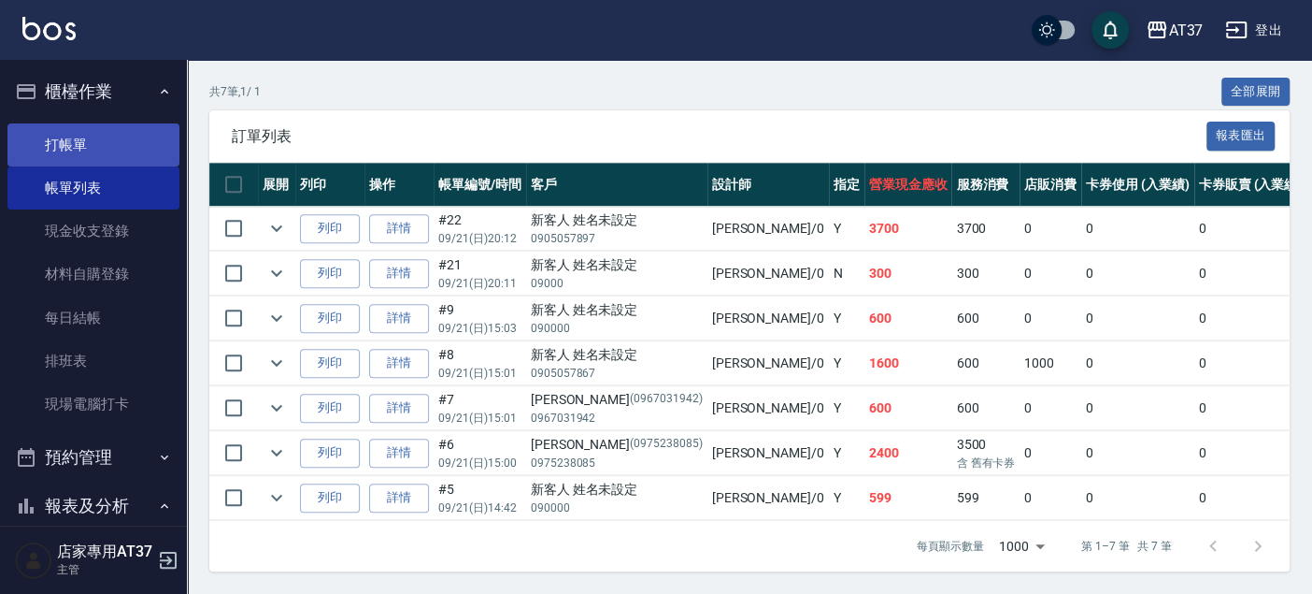
type input "[PERSON_NAME]-0"
drag, startPoint x: 104, startPoint y: 148, endPoint x: 122, endPoint y: 155, distance: 20.1
click at [104, 148] on link "打帳單" at bounding box center [93, 144] width 172 height 43
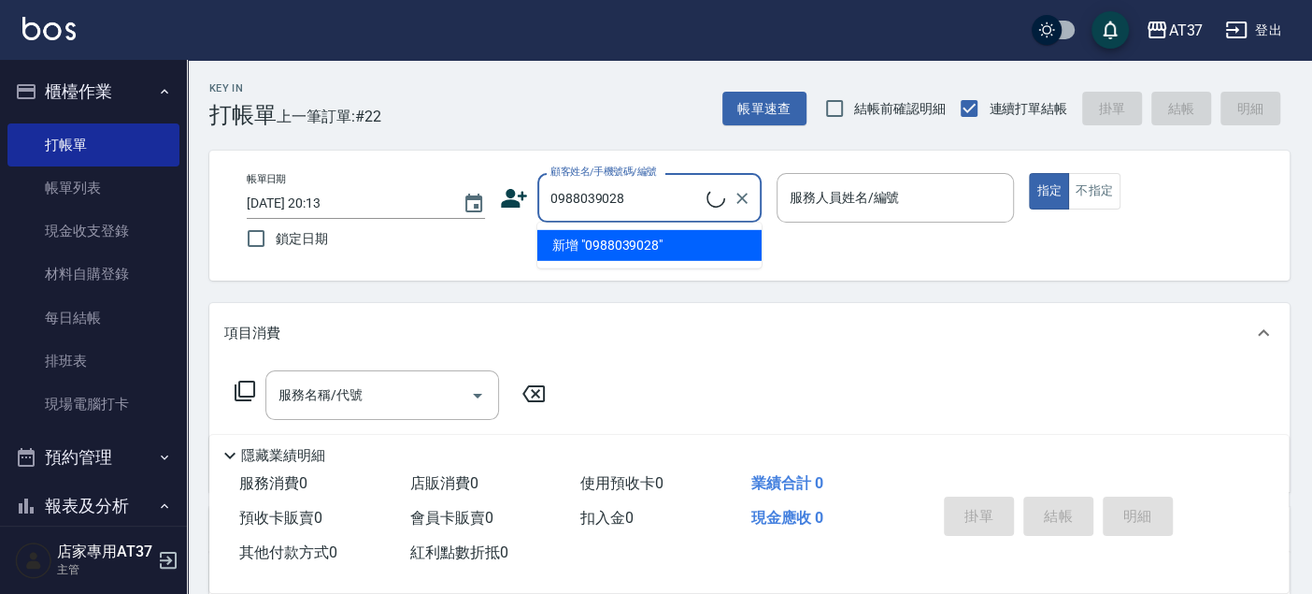
type input "0988039028"
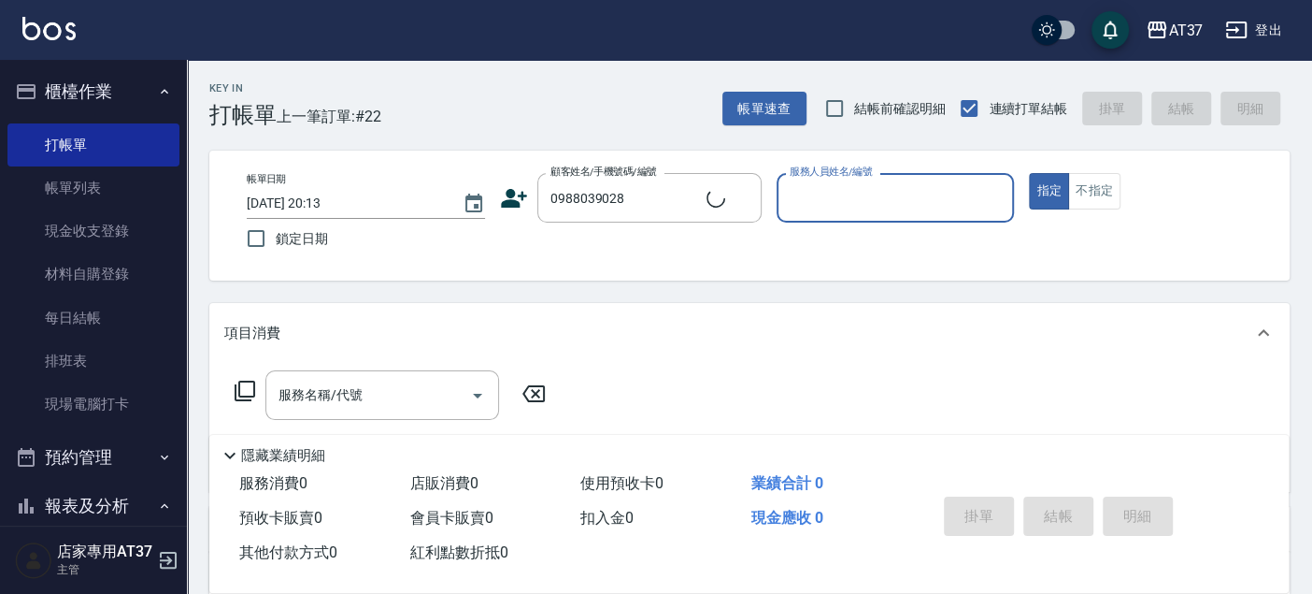
type input "0"
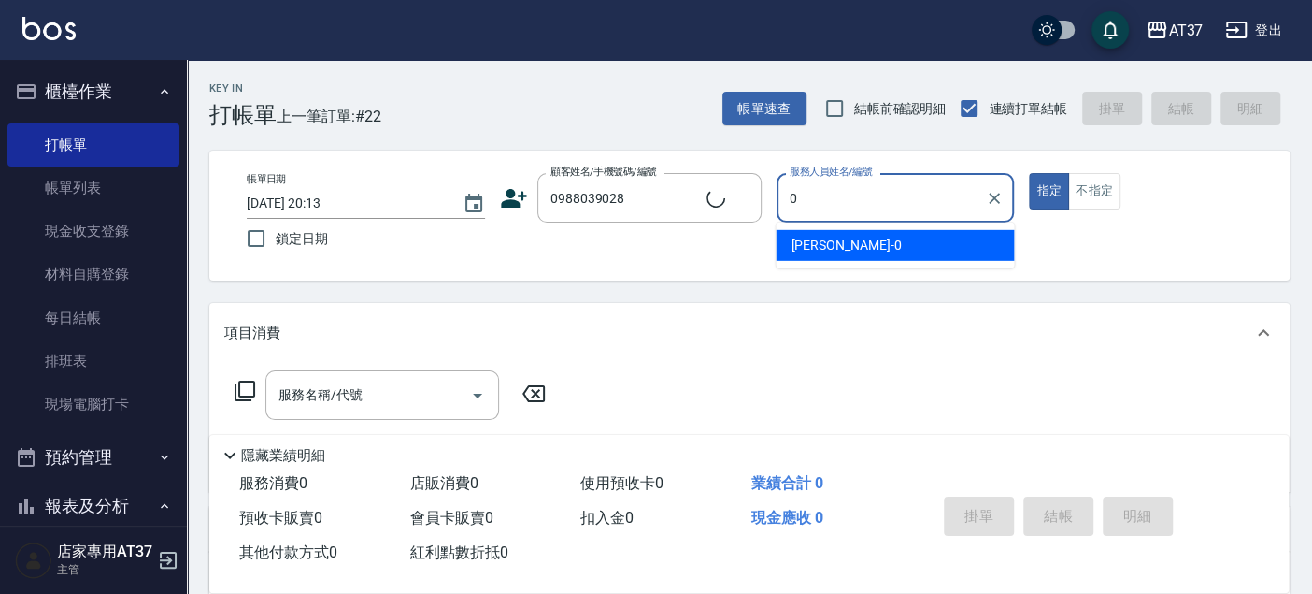
type input "[PERSON_NAME]/0988039028/0988039028"
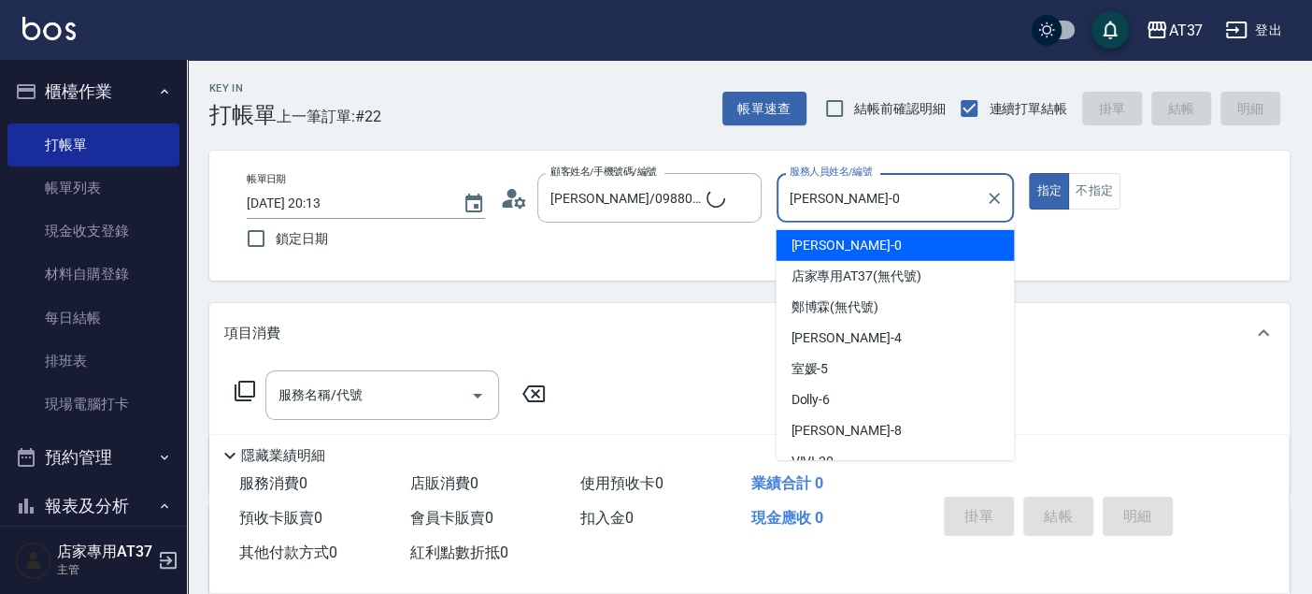
click at [885, 249] on div "[PERSON_NAME] -0" at bounding box center [895, 245] width 238 height 31
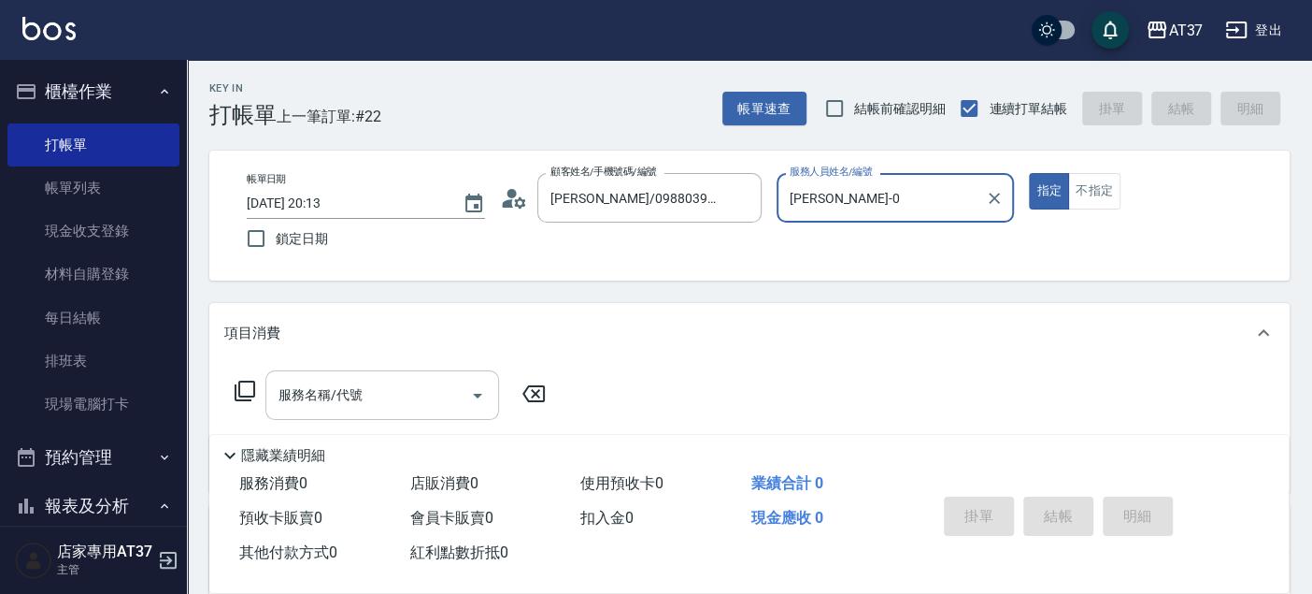
type input "[PERSON_NAME]-0"
click at [392, 399] on input "服務名稱/代號" at bounding box center [368, 395] width 189 height 33
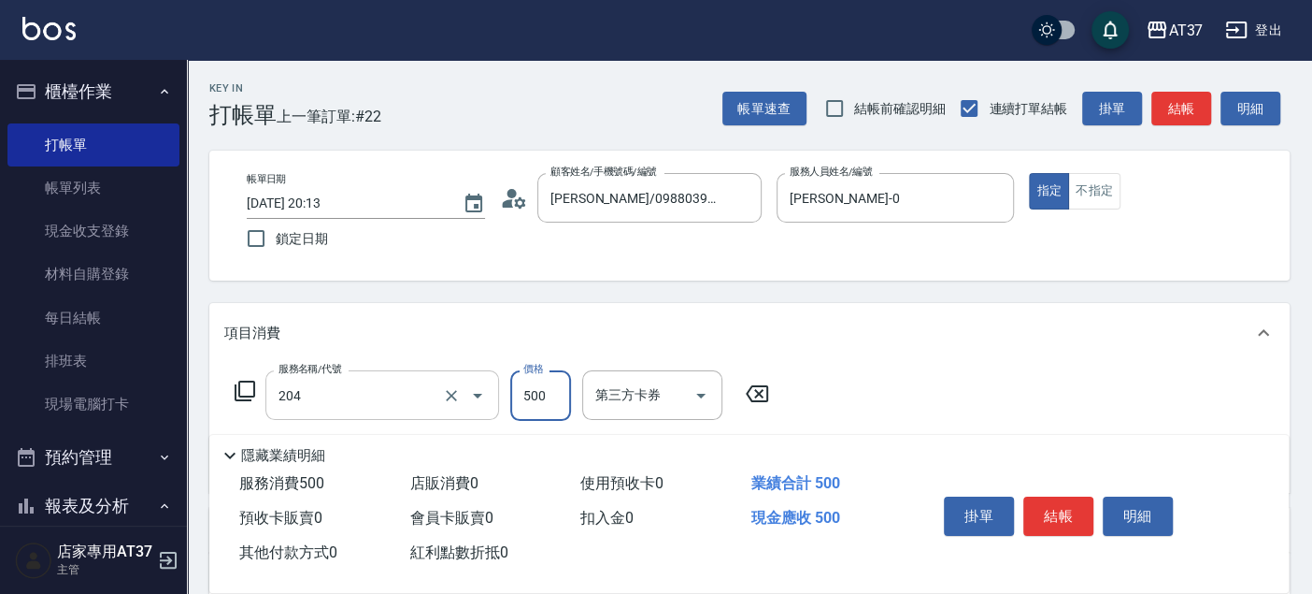
type input "A級洗+剪(204)"
type input "600"
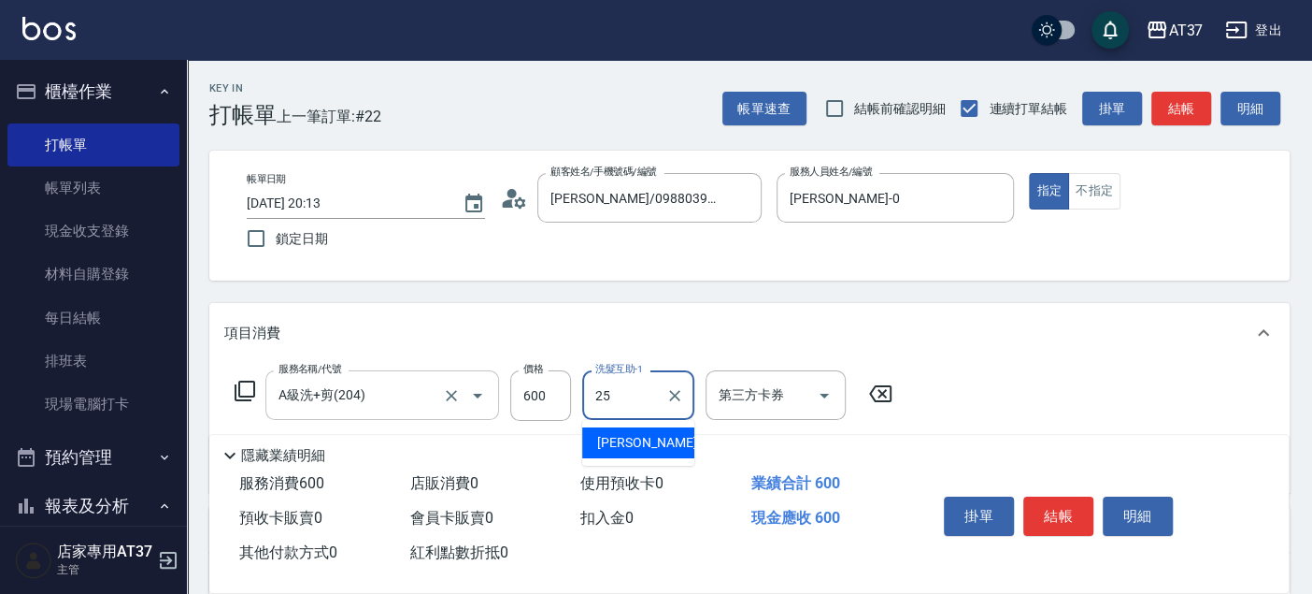
type input "子[PERSON_NAME]-25"
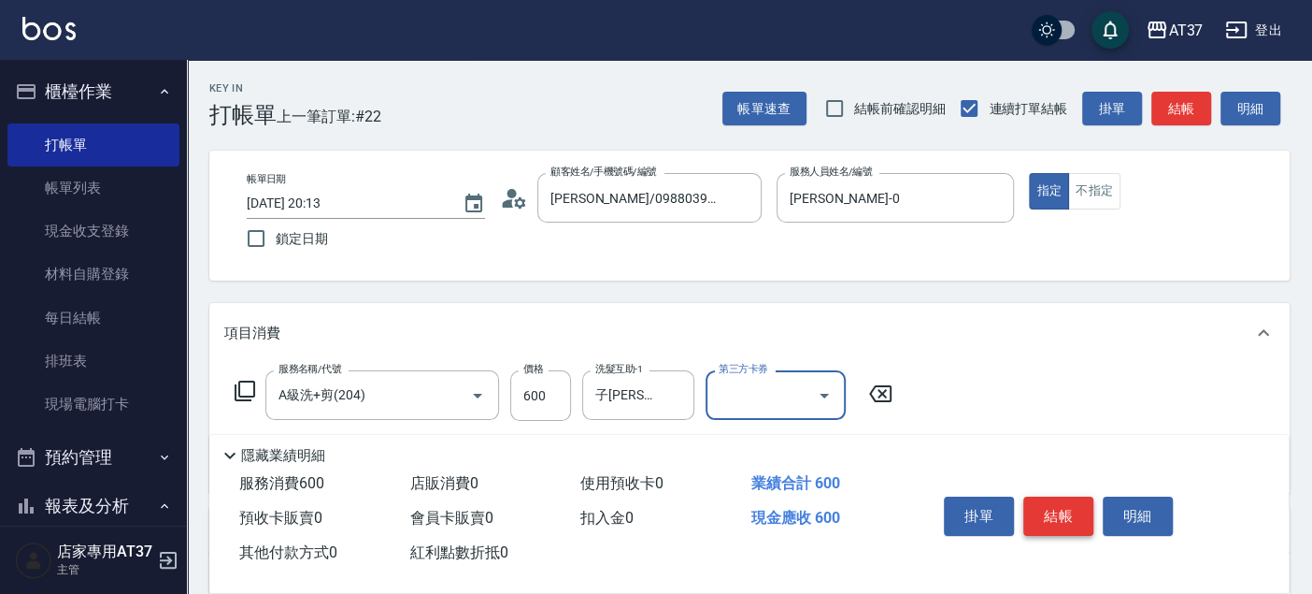
click at [1061, 510] on button "結帳" at bounding box center [1059, 515] width 70 height 39
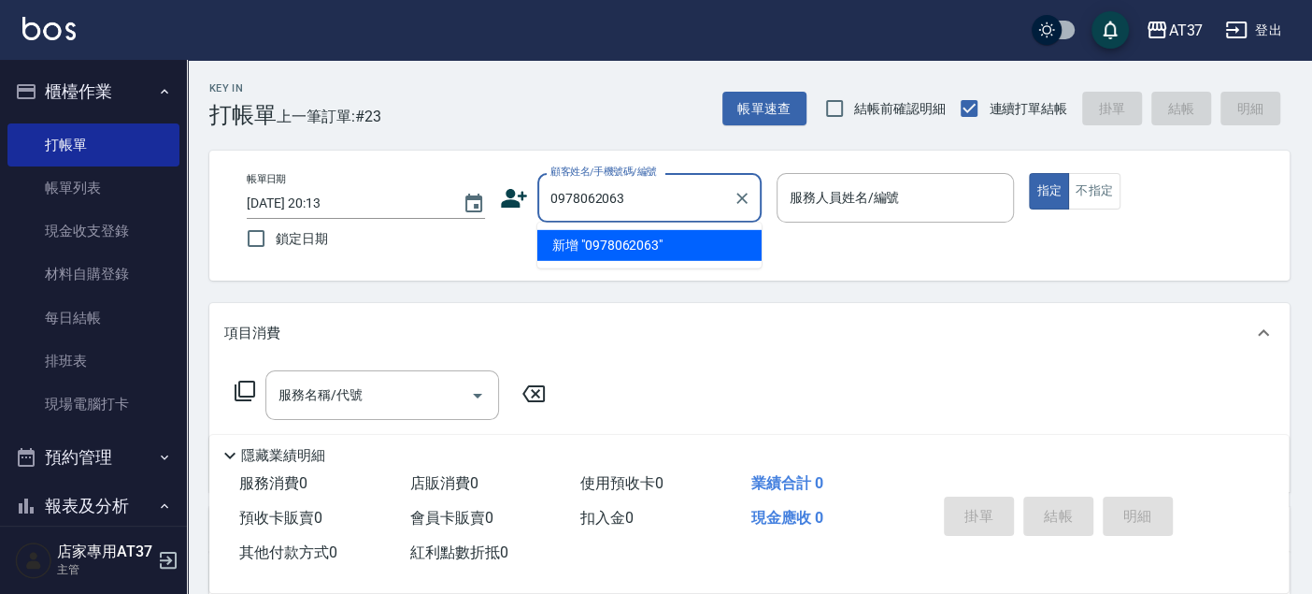
type input "0978062063"
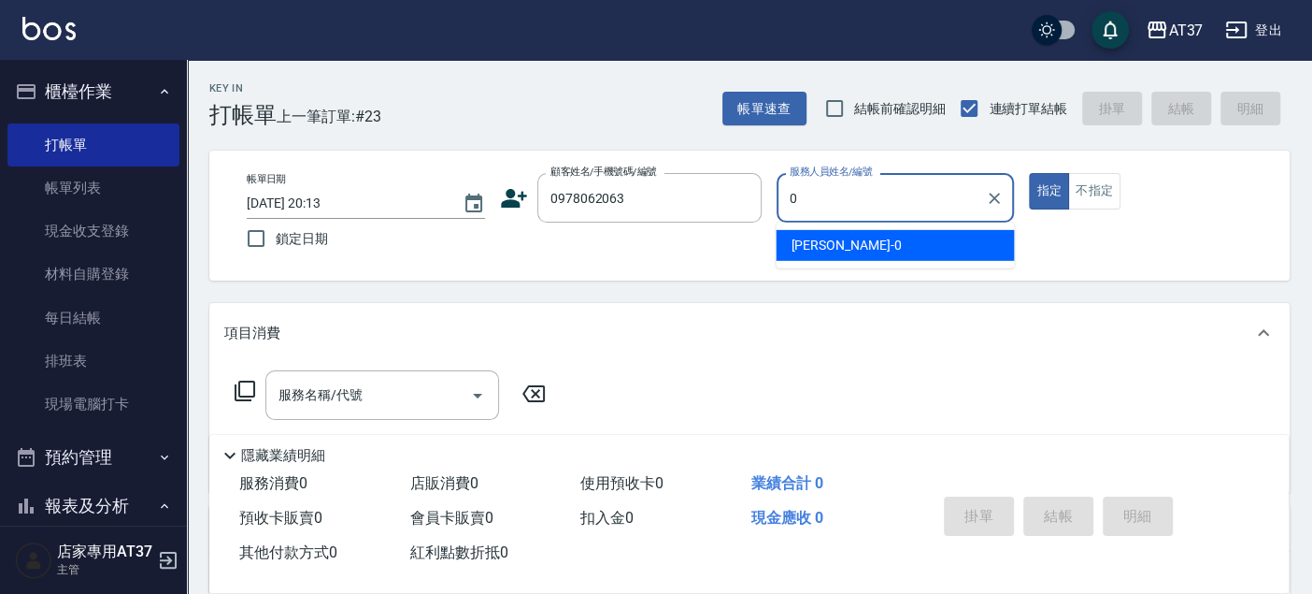
click at [846, 243] on div "[PERSON_NAME] -0" at bounding box center [895, 245] width 238 height 31
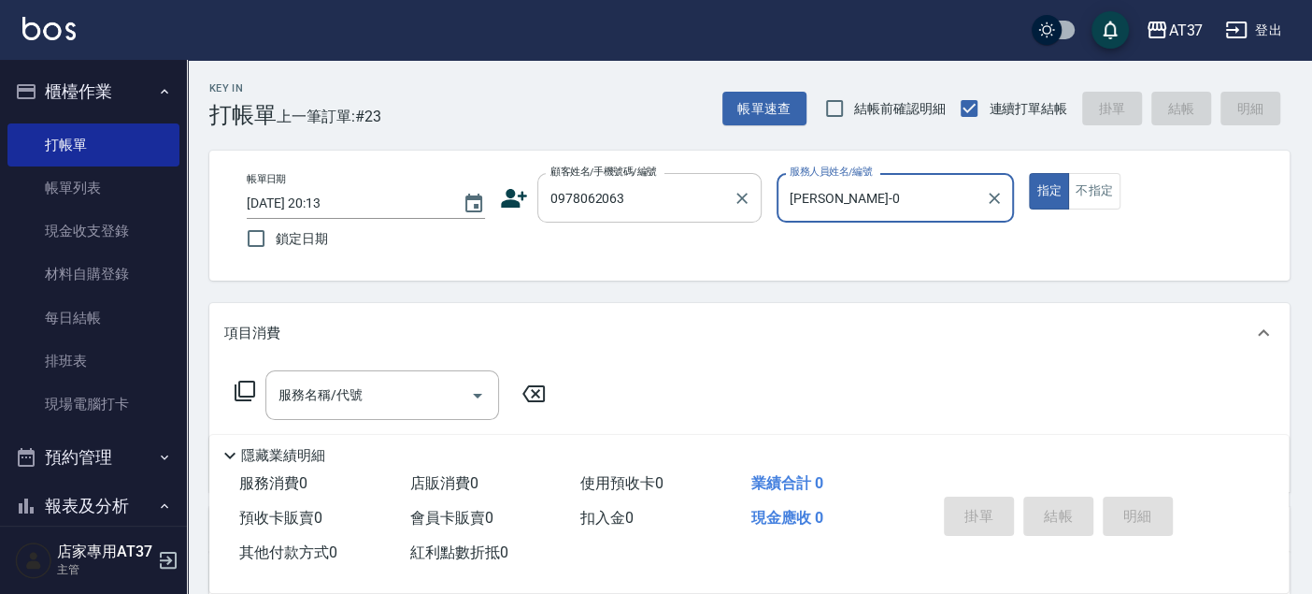
type input "[PERSON_NAME]-0"
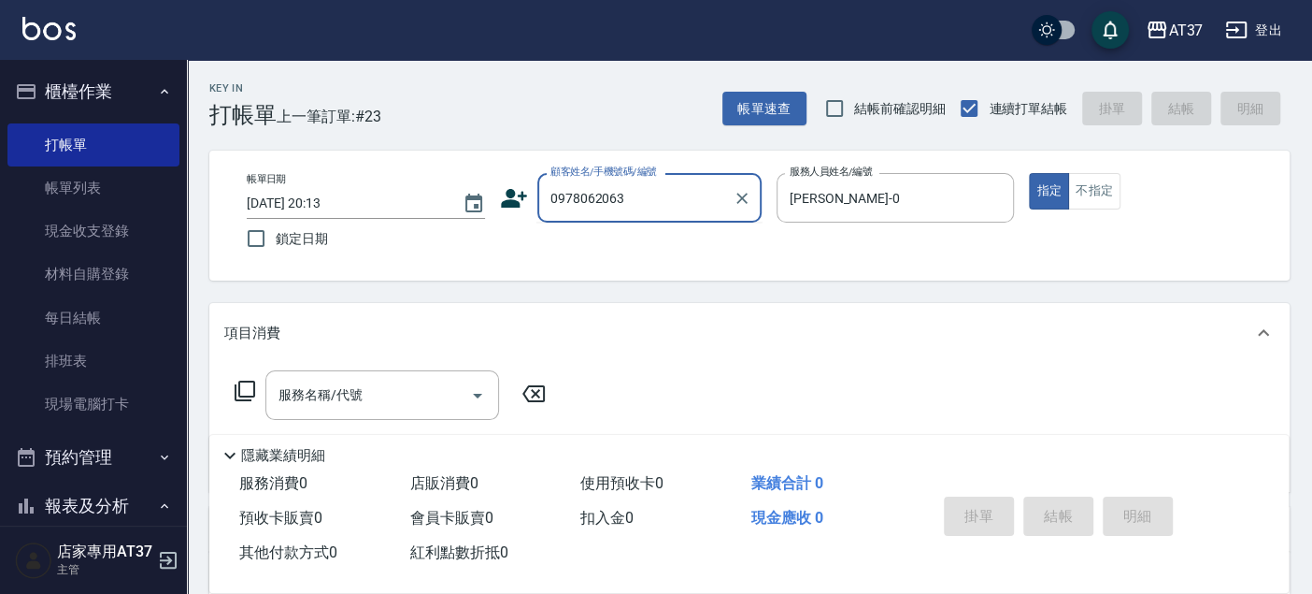
drag, startPoint x: 674, startPoint y: 207, endPoint x: 535, endPoint y: 208, distance: 139.3
click at [535, 208] on div "顧客姓名/手機號碼/編號 0978062063 顧客姓名/手機號碼/編號" at bounding box center [631, 198] width 262 height 50
click at [521, 207] on icon at bounding box center [514, 198] width 28 height 28
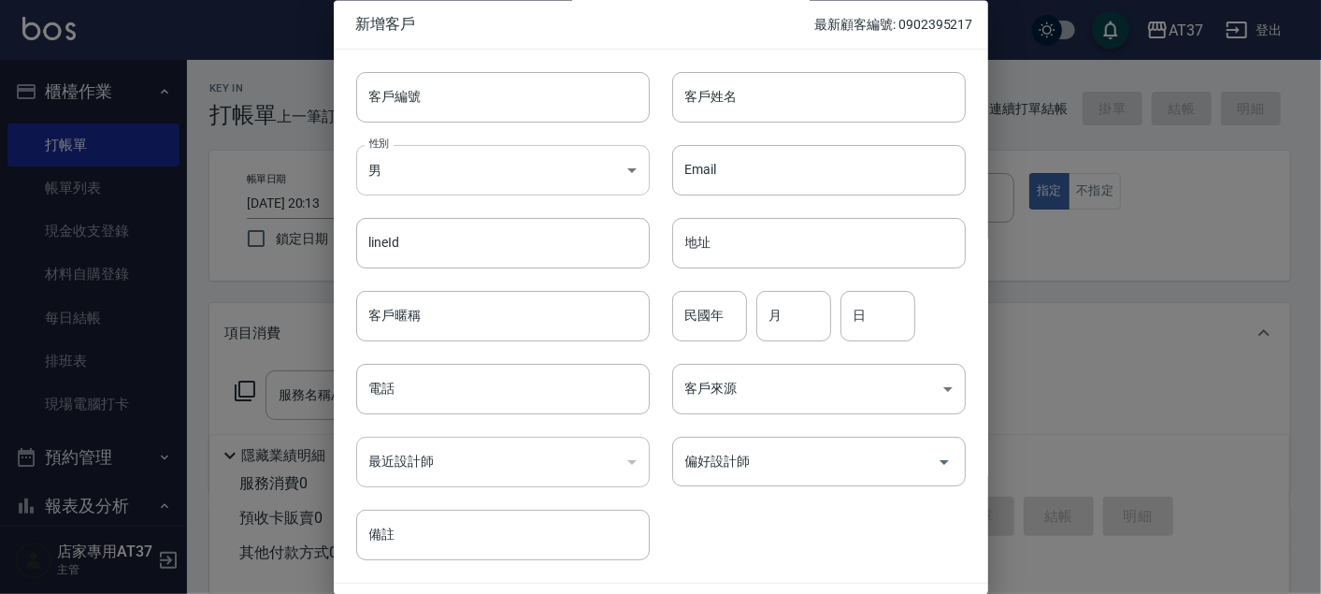
type input "0978062063"
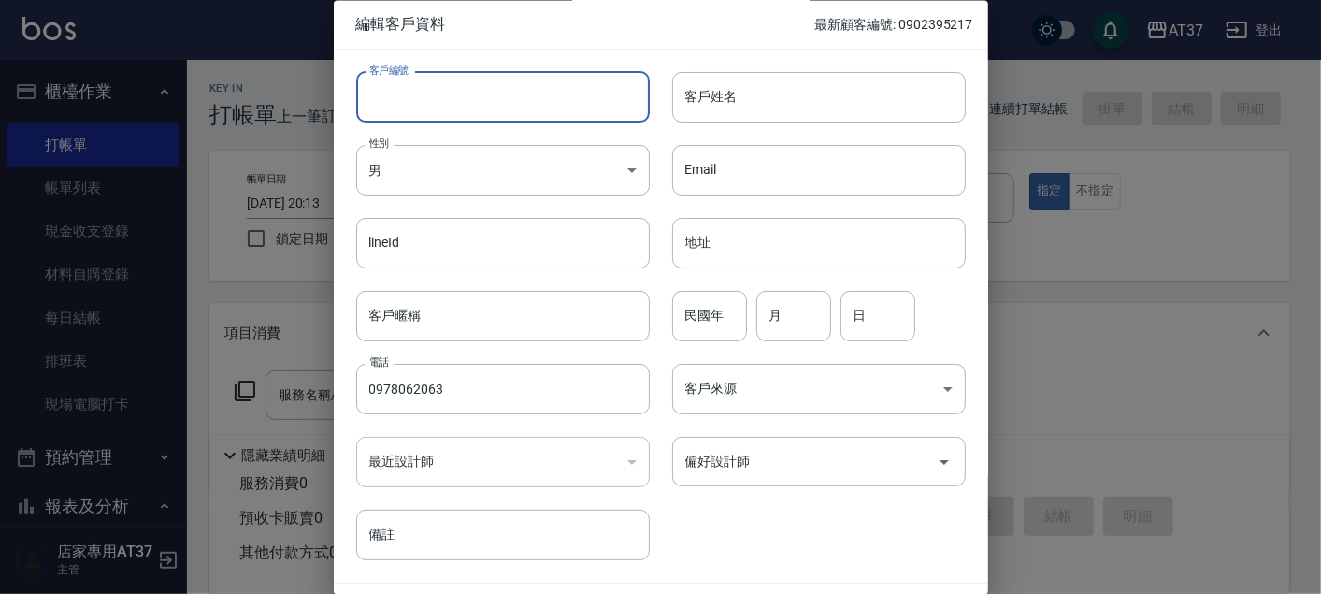
paste input "0978062063"
type input "0978062063"
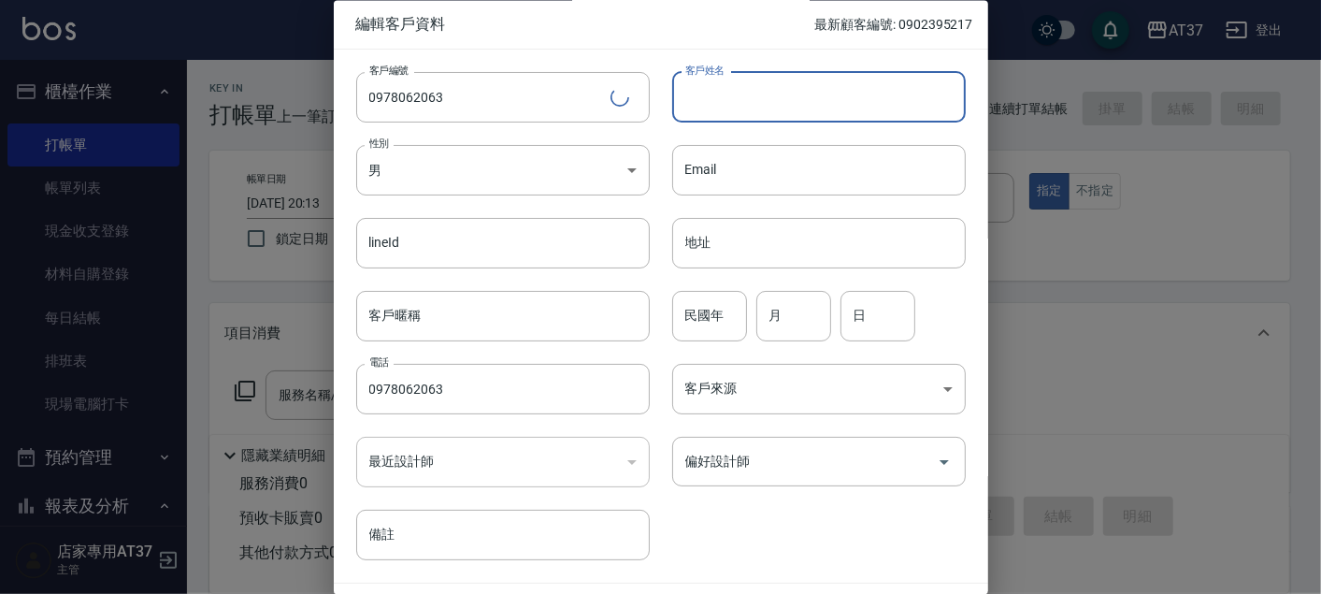
click at [724, 89] on input "客戶姓名" at bounding box center [819, 97] width 294 height 50
type input "[PERSON_NAME]"
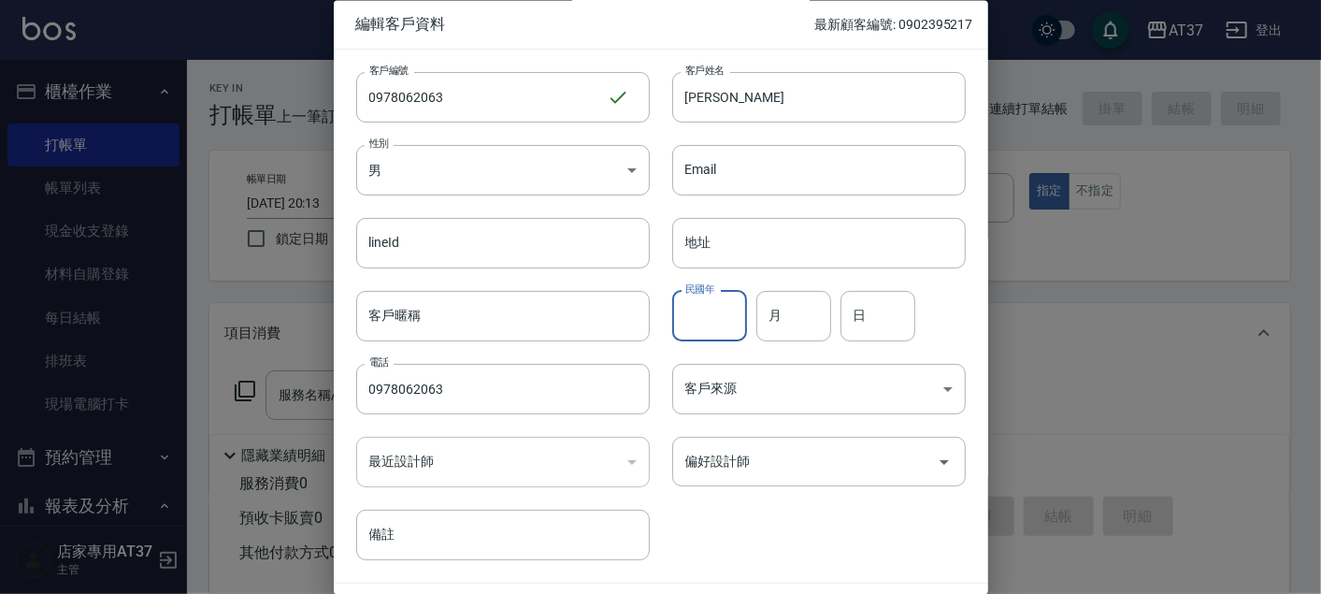
click at [722, 327] on input "民國年" at bounding box center [709, 316] width 75 height 50
type input "94"
type input "4"
type input "12"
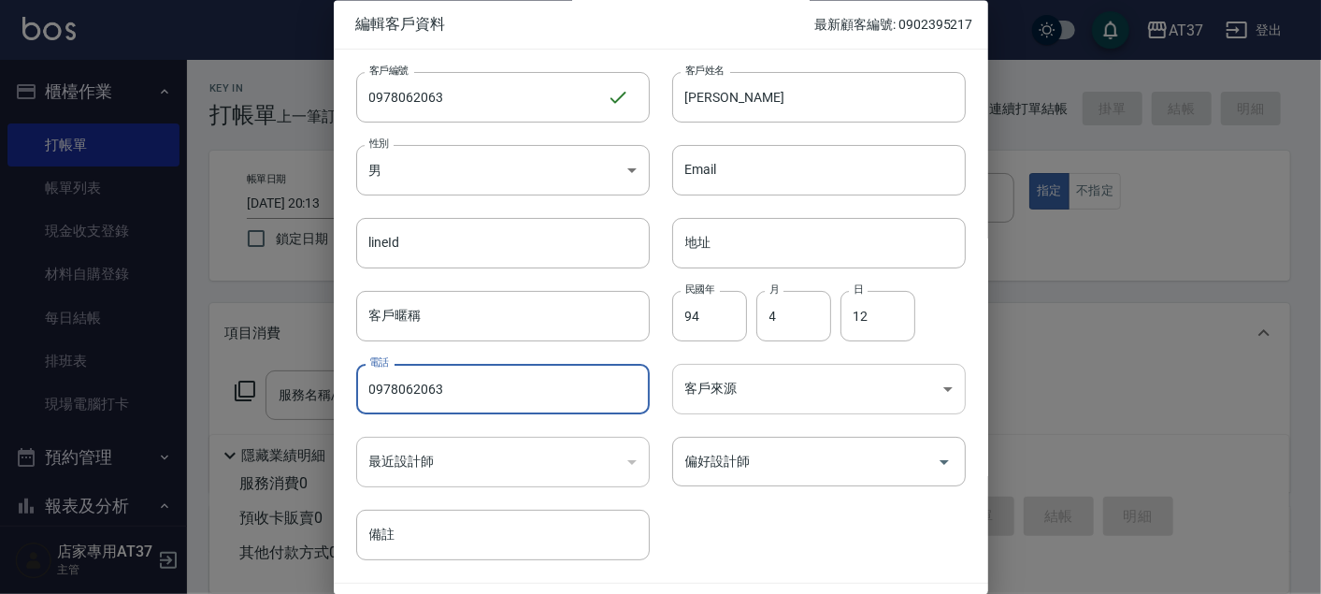
click at [761, 393] on body "AT37 登出 櫃檯作業 打帳單 帳單列表 現金收支登錄 材料自購登錄 每日結帳 排班表 現場電腦打卡 預約管理 預約管理 單日預約紀錄 單週預約紀錄 報表及…" at bounding box center [660, 454] width 1321 height 908
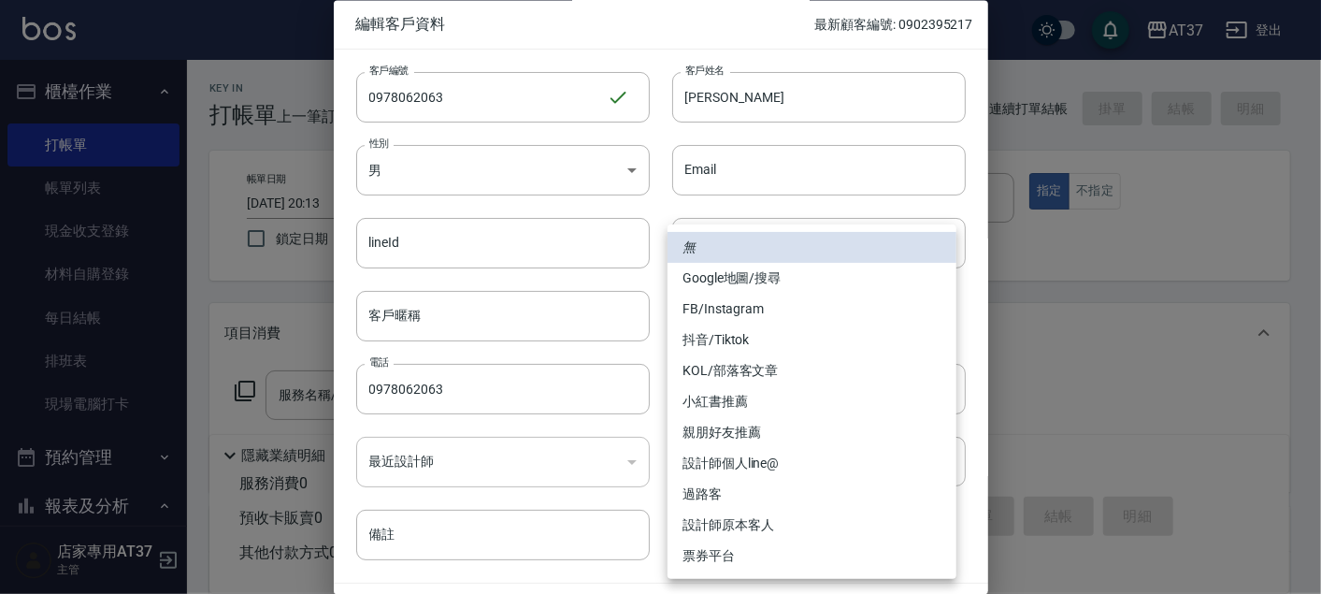
click at [793, 322] on li "FB/Instagram" at bounding box center [811, 309] width 289 height 31
type input "FB/Instagram"
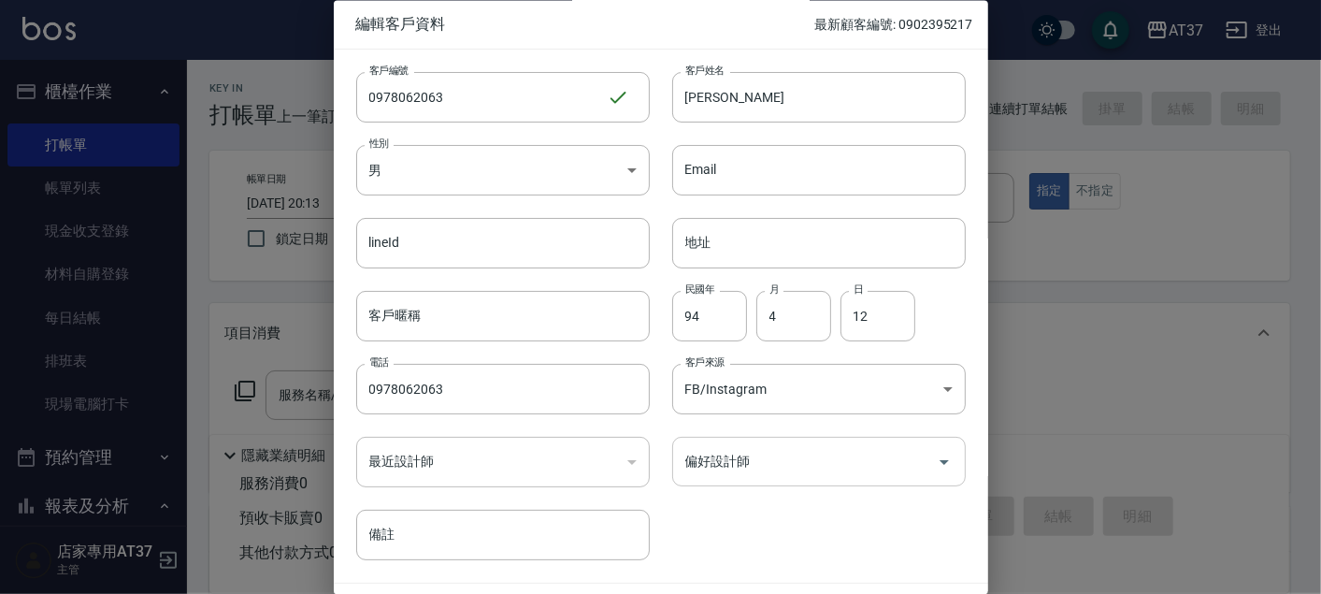
click at [933, 469] on icon "Open" at bounding box center [944, 462] width 22 height 22
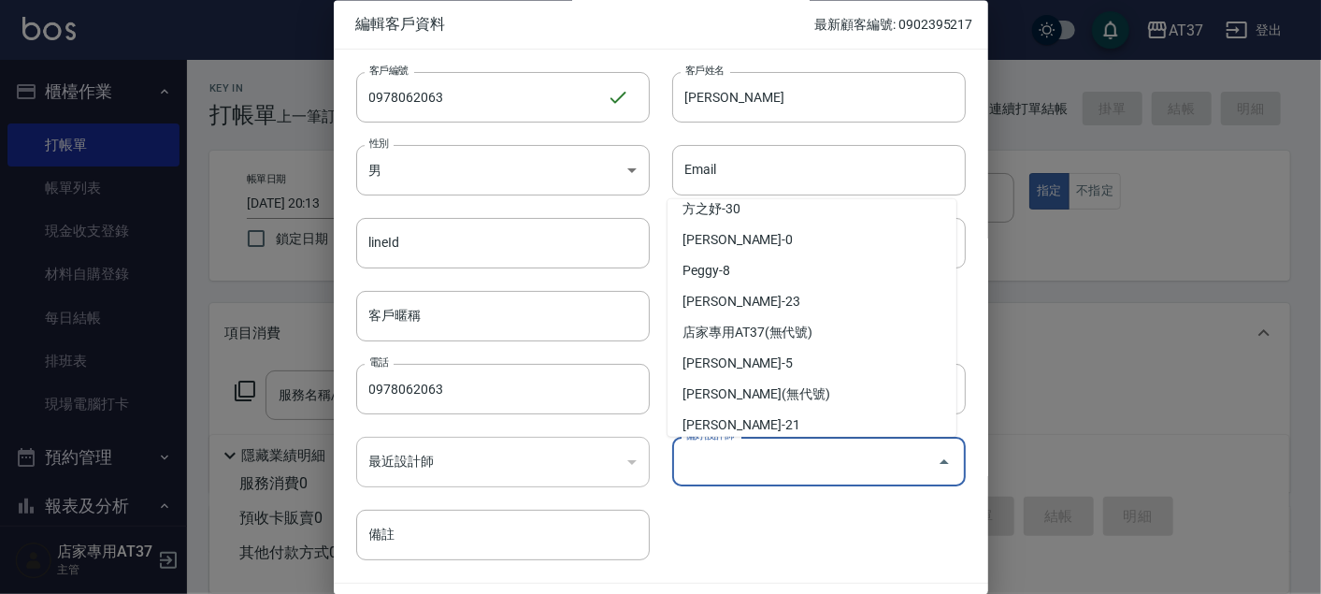
scroll to position [166, 0]
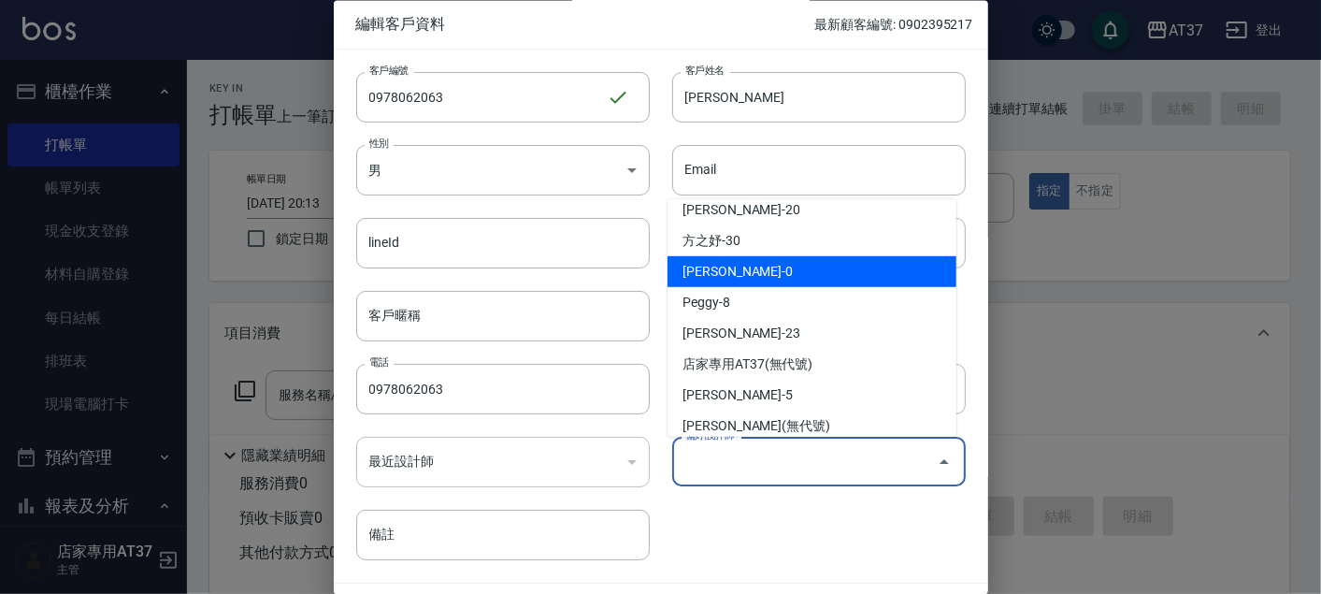
click at [802, 269] on li "[PERSON_NAME]-0" at bounding box center [811, 271] width 289 height 31
type input "賴郁雯"
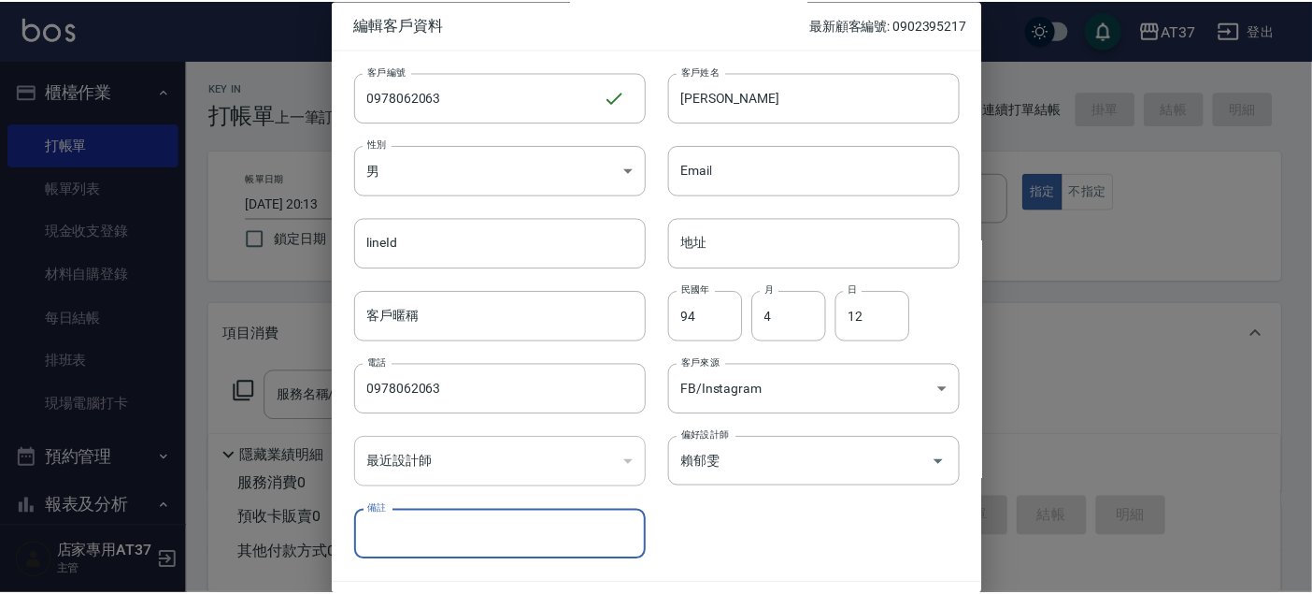
scroll to position [53, 0]
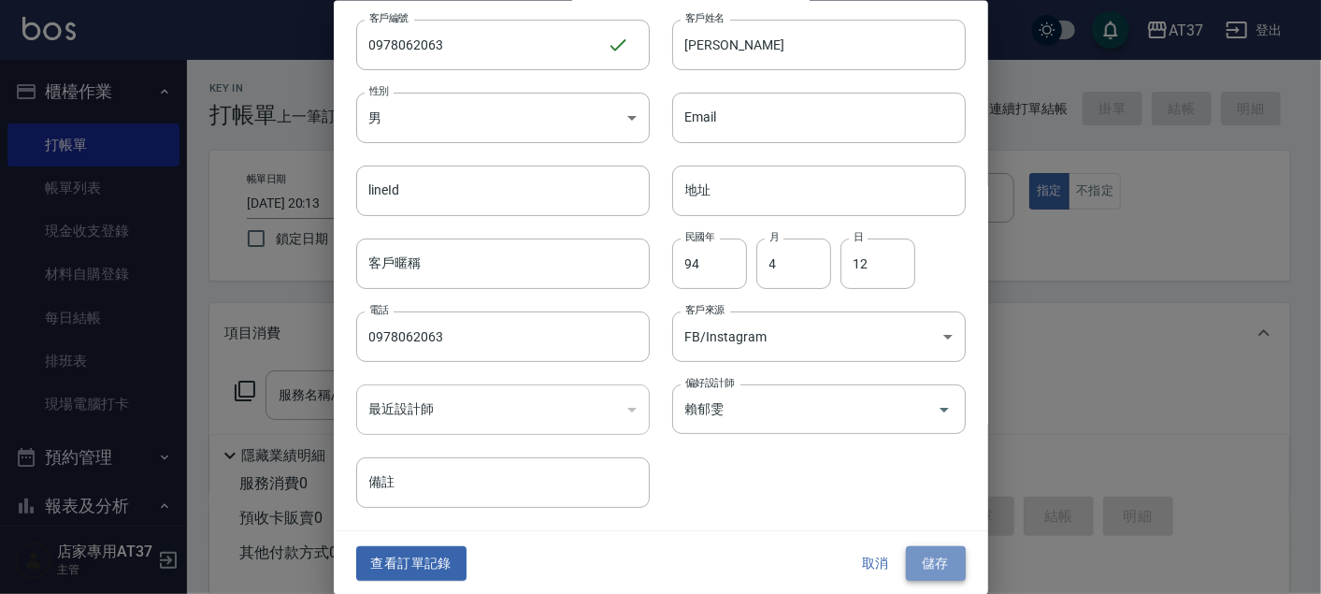
click at [926, 577] on button "儲存" at bounding box center [936, 563] width 60 height 35
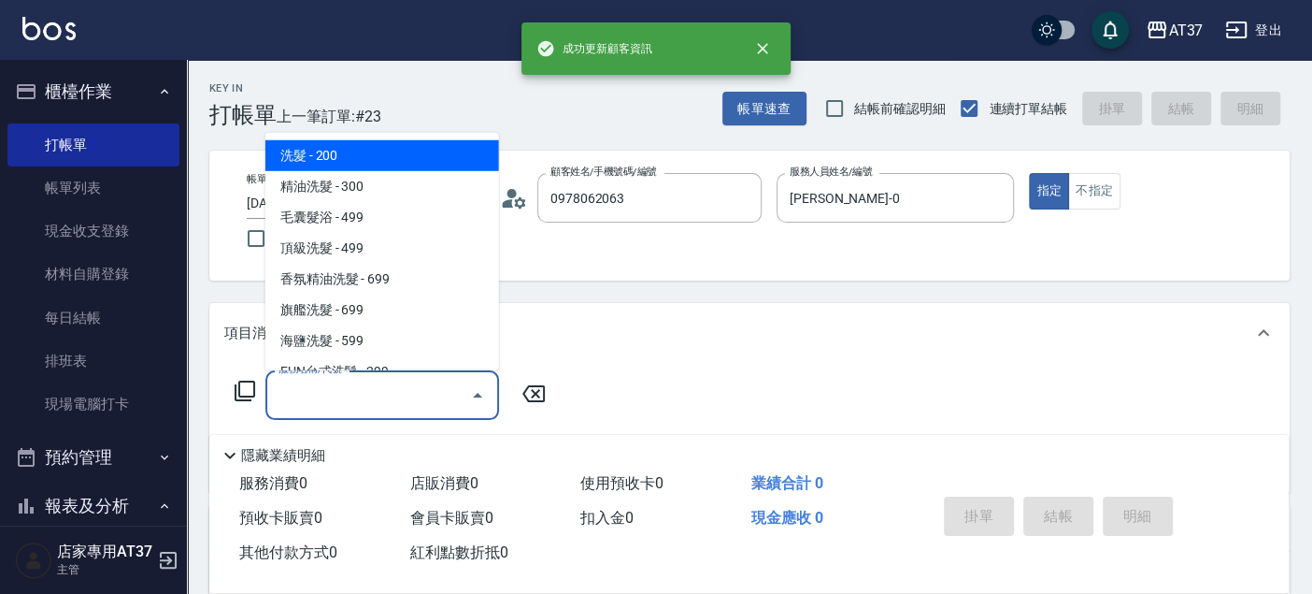
paste input "0978062063"
type input "0978062063"
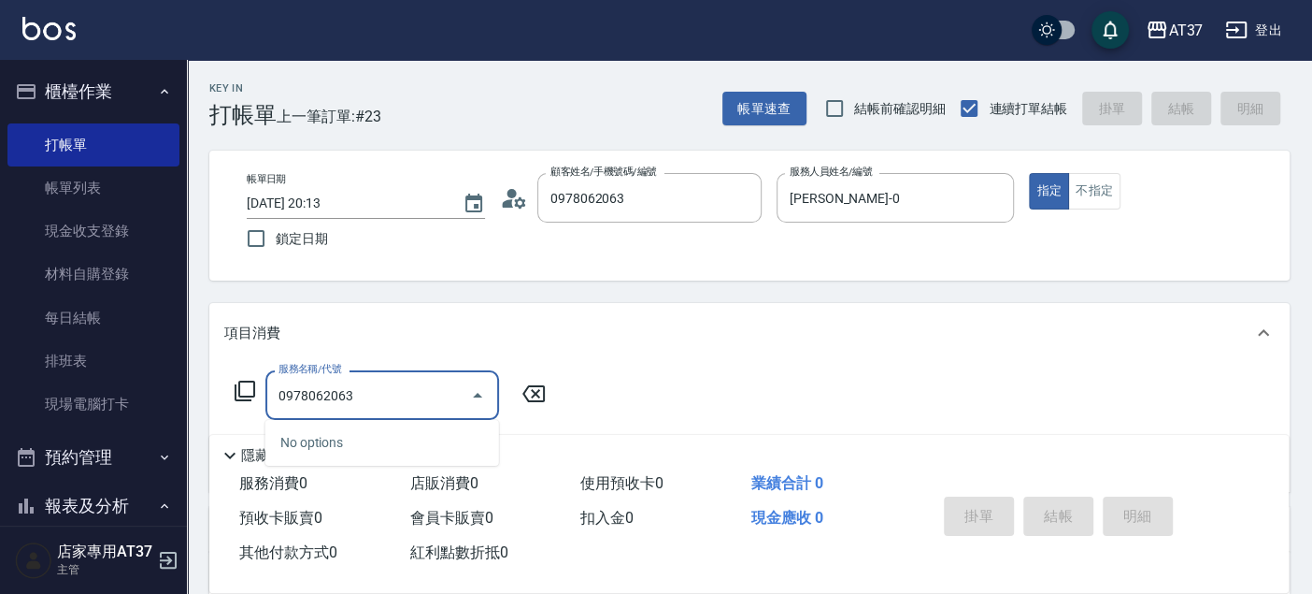
drag, startPoint x: 438, startPoint y: 399, endPoint x: 176, endPoint y: 428, distance: 264.3
click at [176, 428] on div "AT37 登出 櫃檯作業 打帳單 帳單列表 現金收支登錄 材料自購登錄 每日結帳 排班表 現場電腦打卡 預約管理 預約管理 單日預約紀錄 單週預約紀錄 報表及…" at bounding box center [656, 454] width 1312 height 908
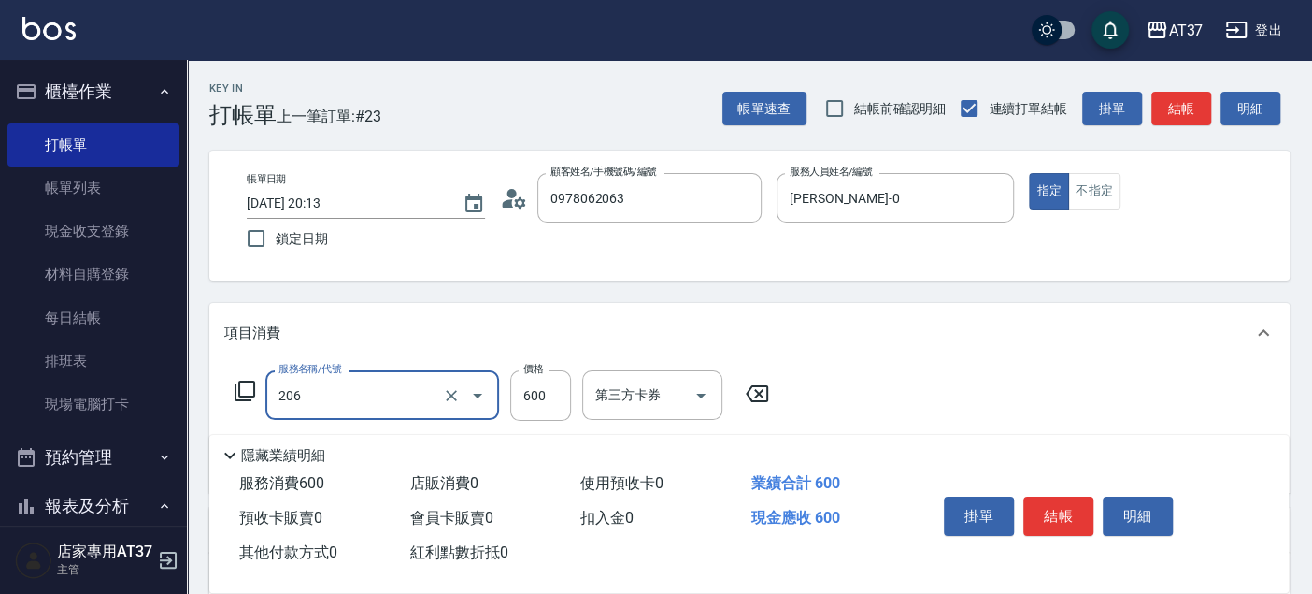
type input "A精油洗+剪(206)"
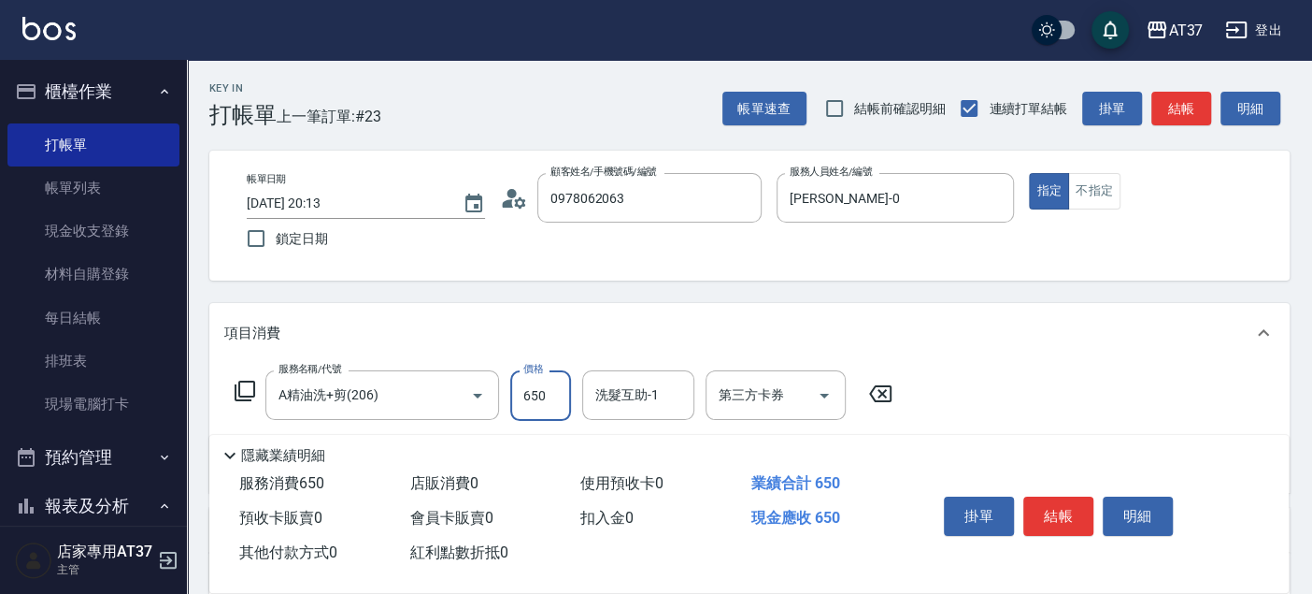
type input "650"
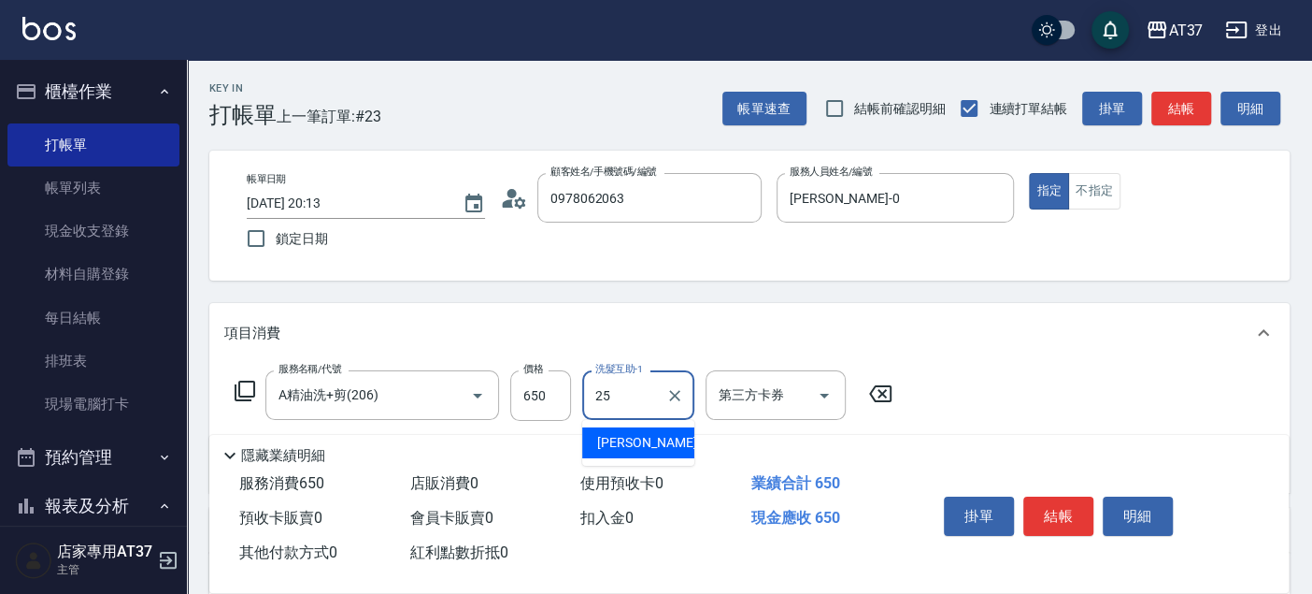
type input "子[PERSON_NAME]-25"
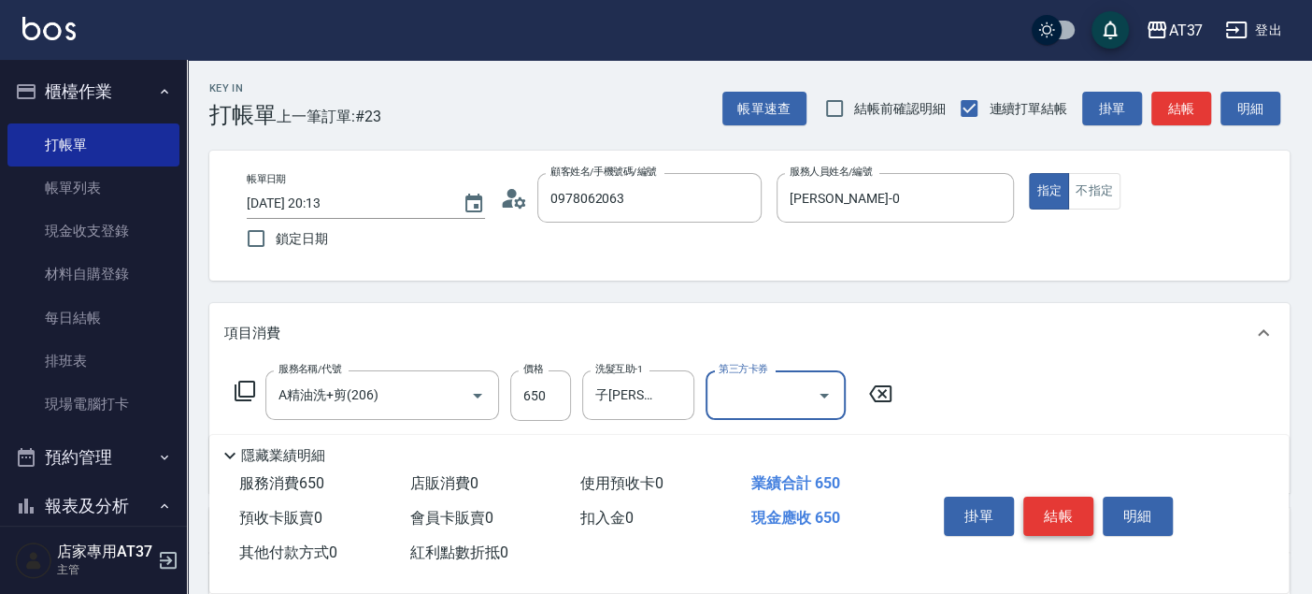
click at [1044, 512] on button "結帳" at bounding box center [1059, 515] width 70 height 39
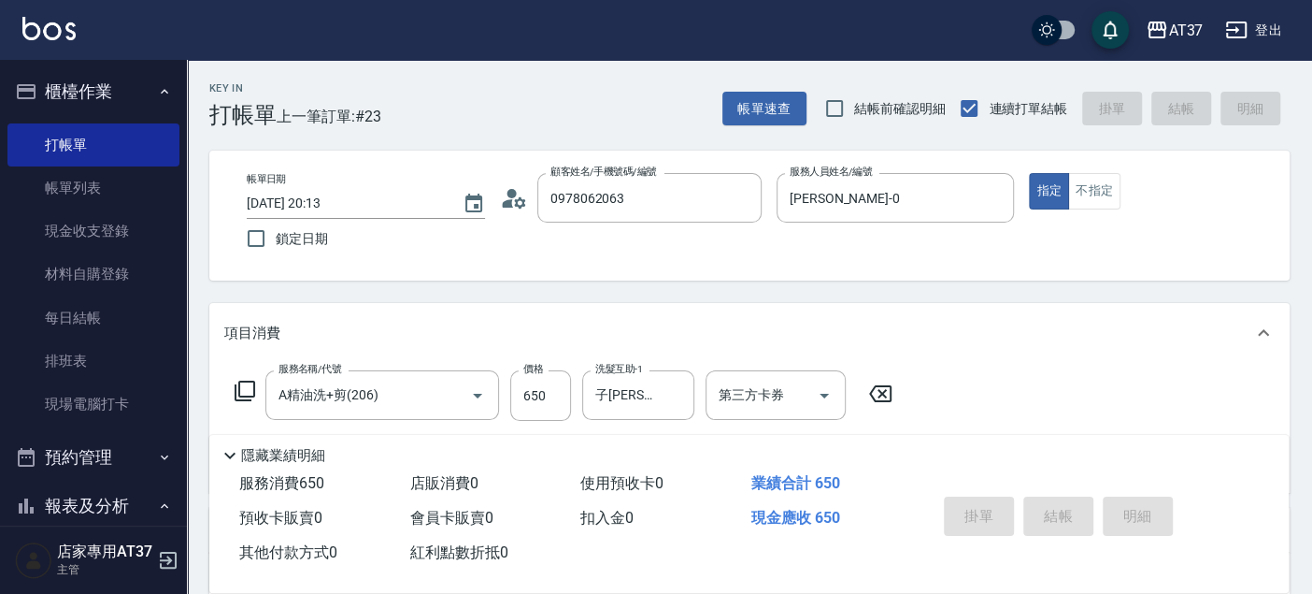
type input "[DATE] 20:14"
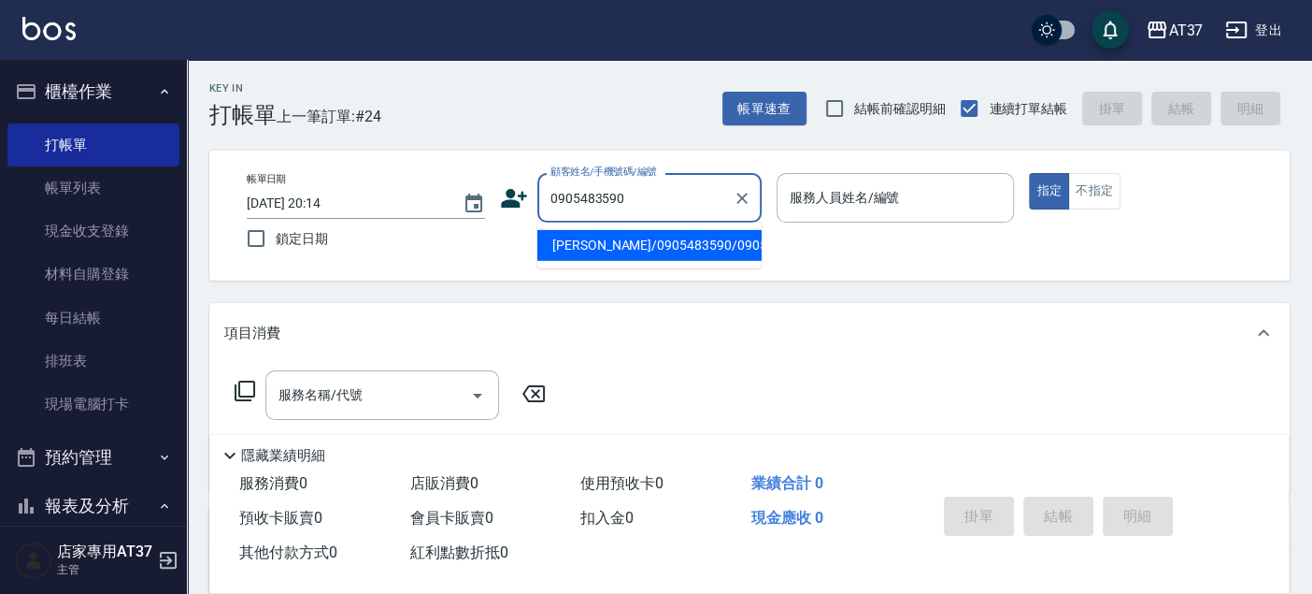
type input "[PERSON_NAME]/0905483590/0905483590"
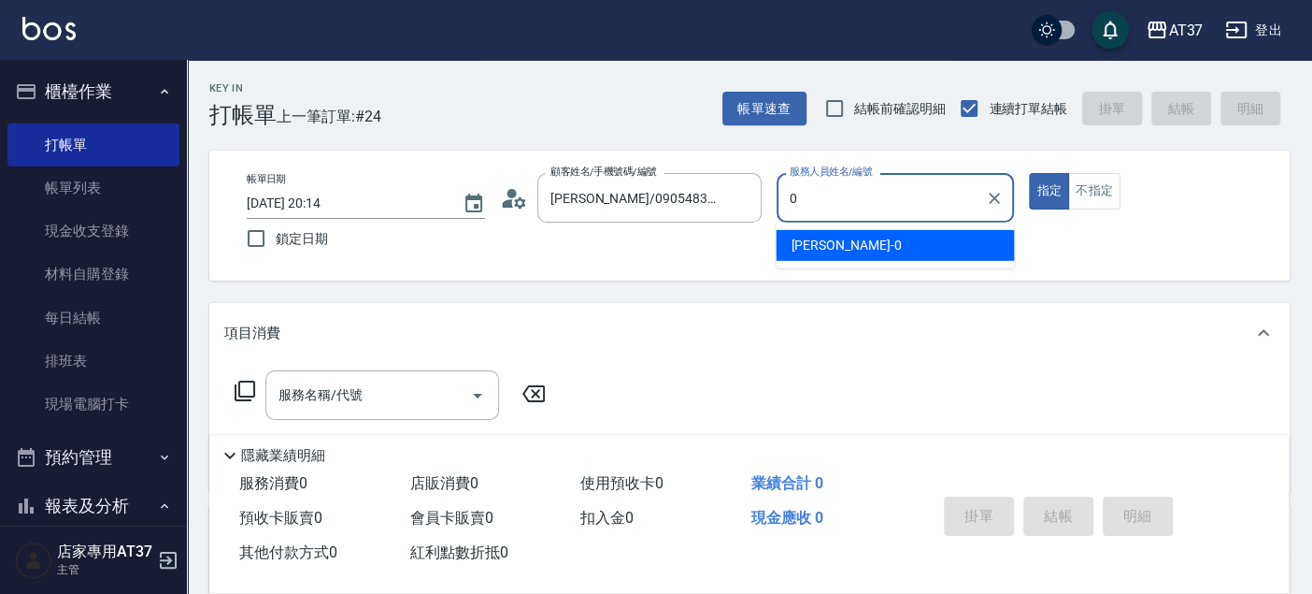
click at [941, 241] on div "[PERSON_NAME] -0" at bounding box center [895, 245] width 238 height 31
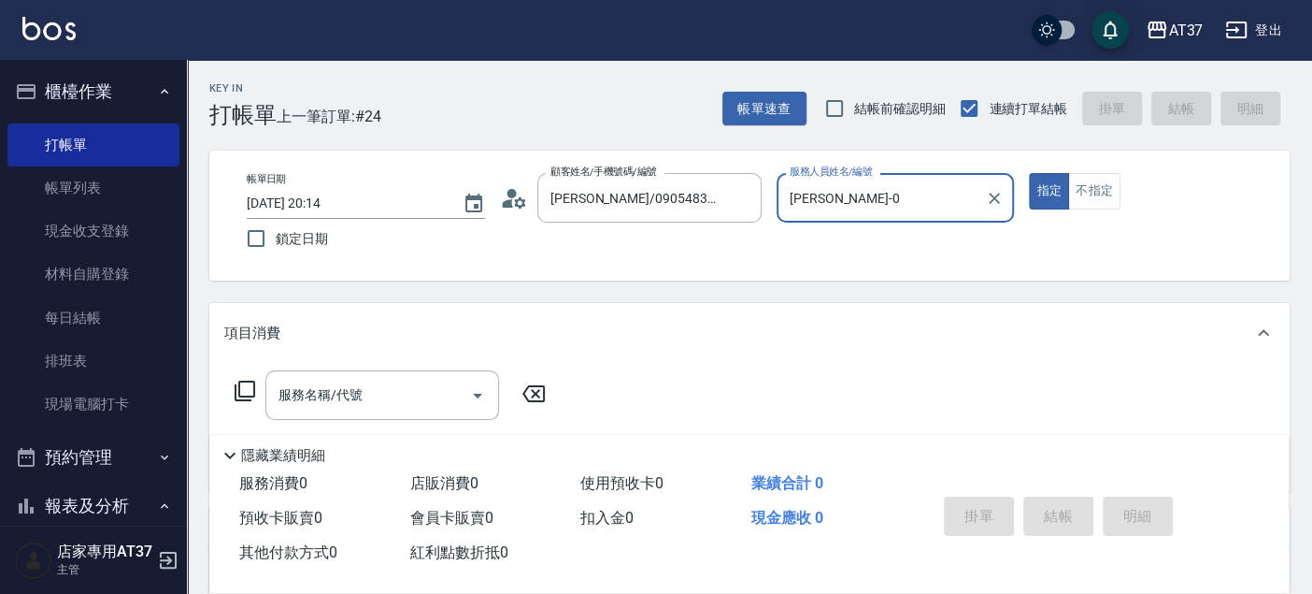
type input "[PERSON_NAME]-0"
click at [240, 390] on icon at bounding box center [245, 391] width 22 height 22
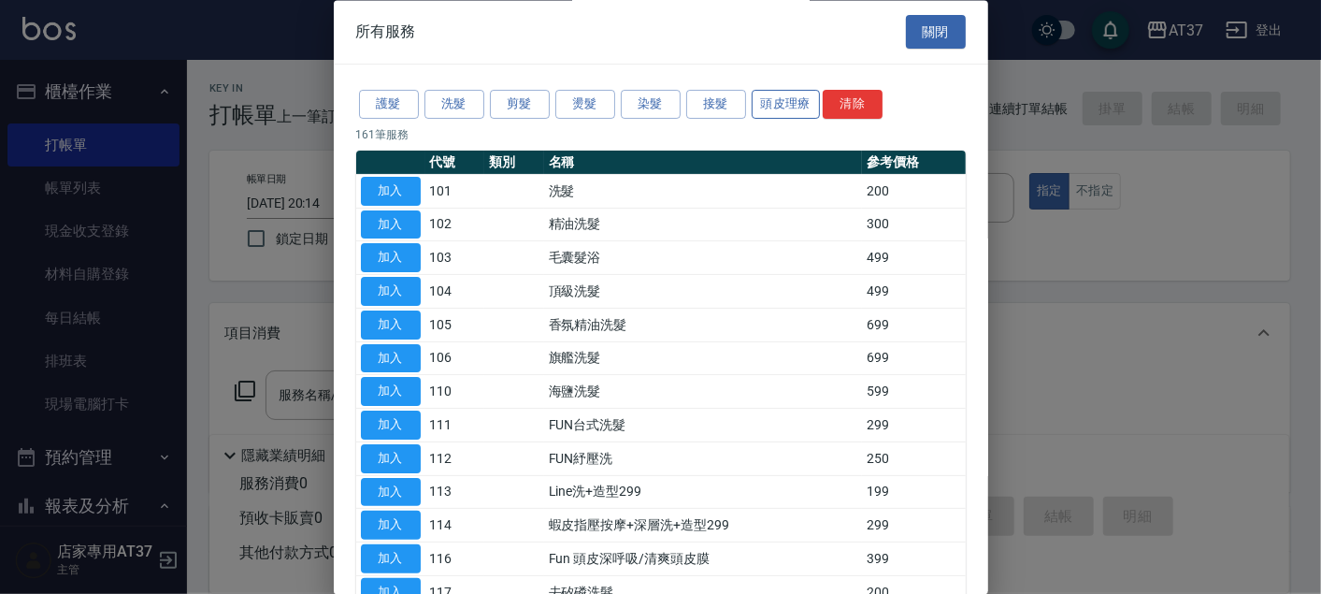
click at [803, 106] on button "頭皮理療" at bounding box center [786, 105] width 69 height 29
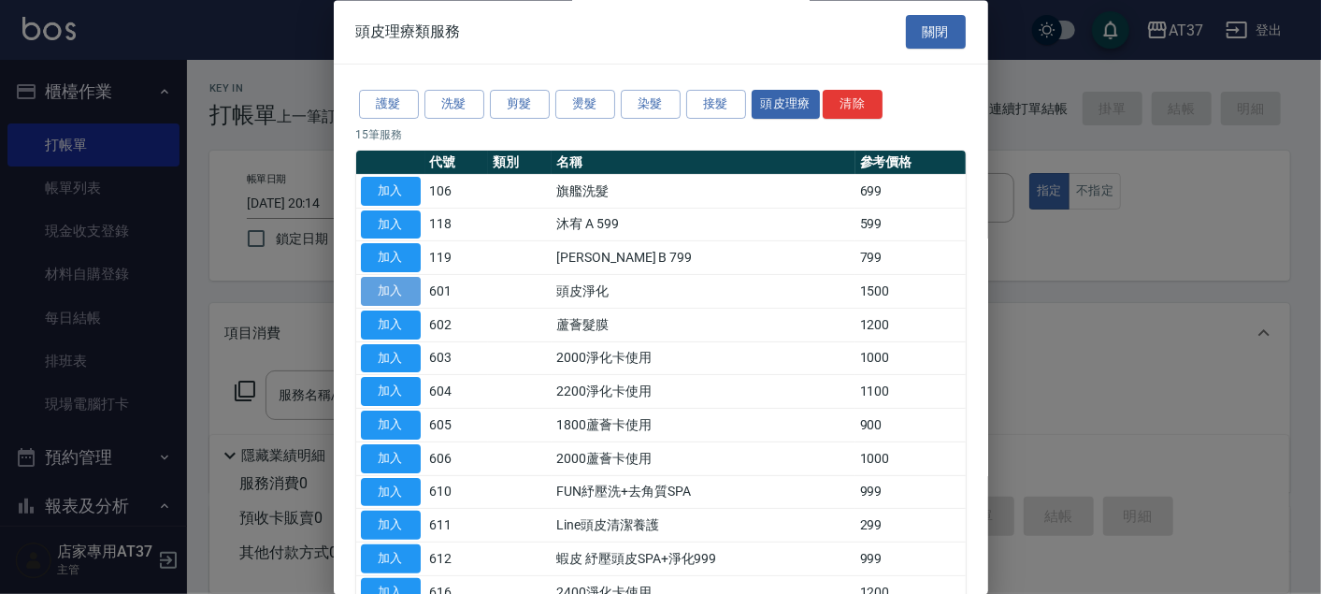
click at [412, 297] on button "加入" at bounding box center [391, 292] width 60 height 29
type input "頭皮淨化(601)"
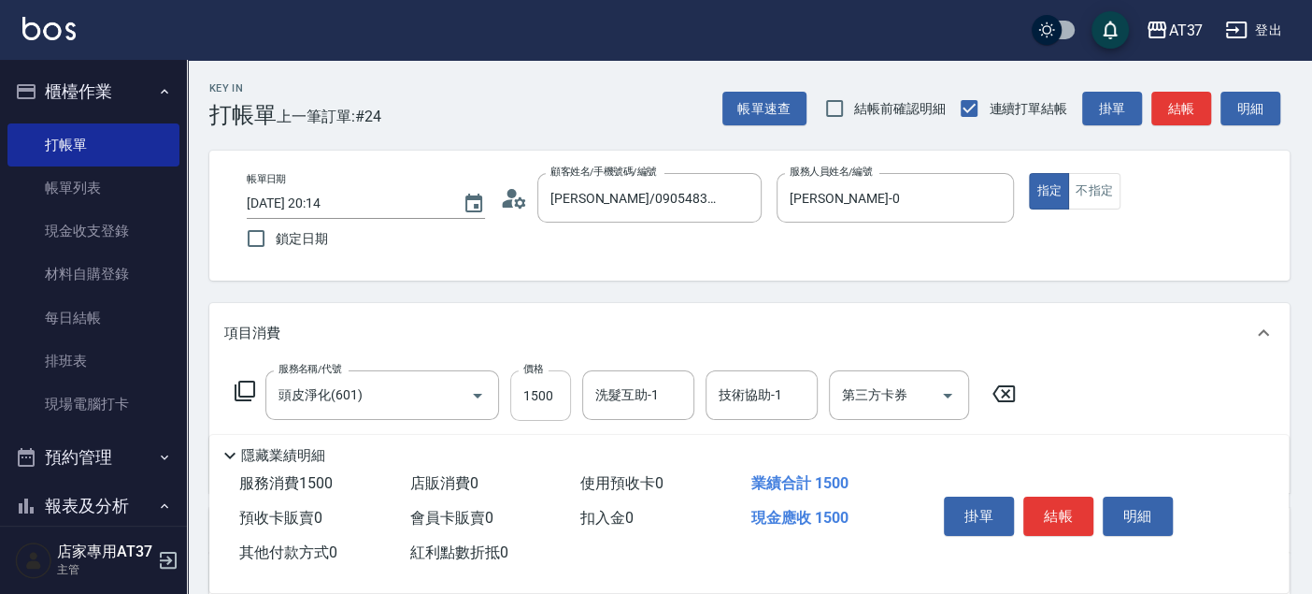
click at [538, 409] on input "1500" at bounding box center [540, 395] width 61 height 50
type input "1350"
type input "子[PERSON_NAME]-25"
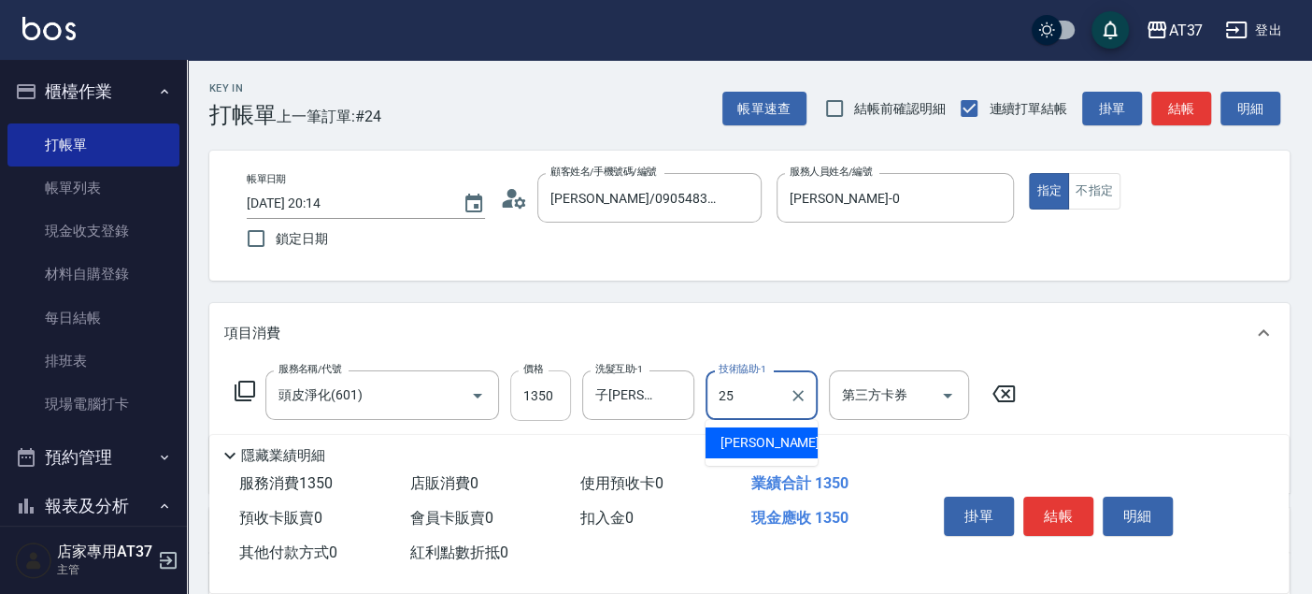
type input "子[PERSON_NAME]-25"
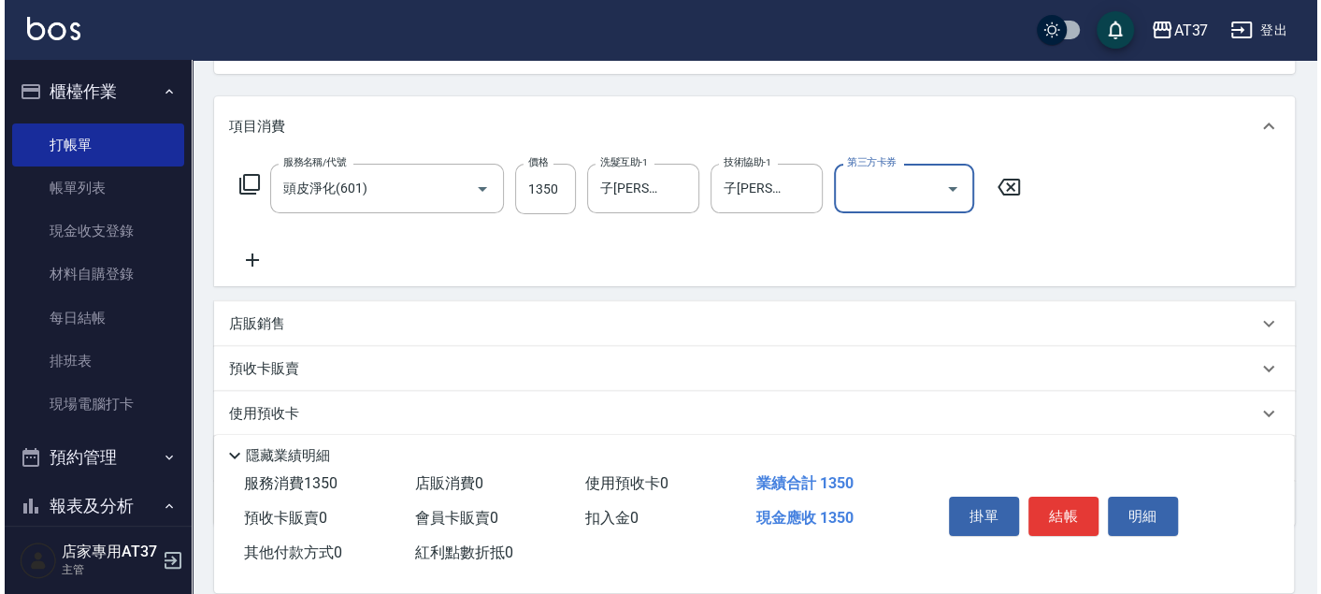
scroll to position [208, 0]
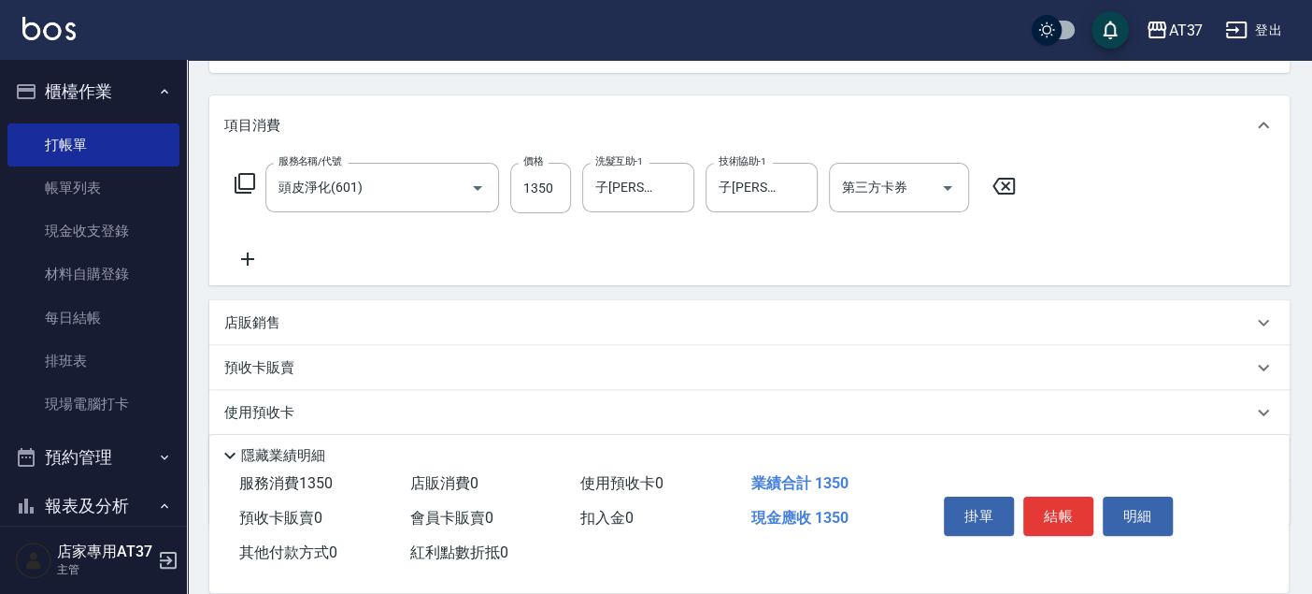
click at [249, 248] on icon at bounding box center [247, 259] width 47 height 22
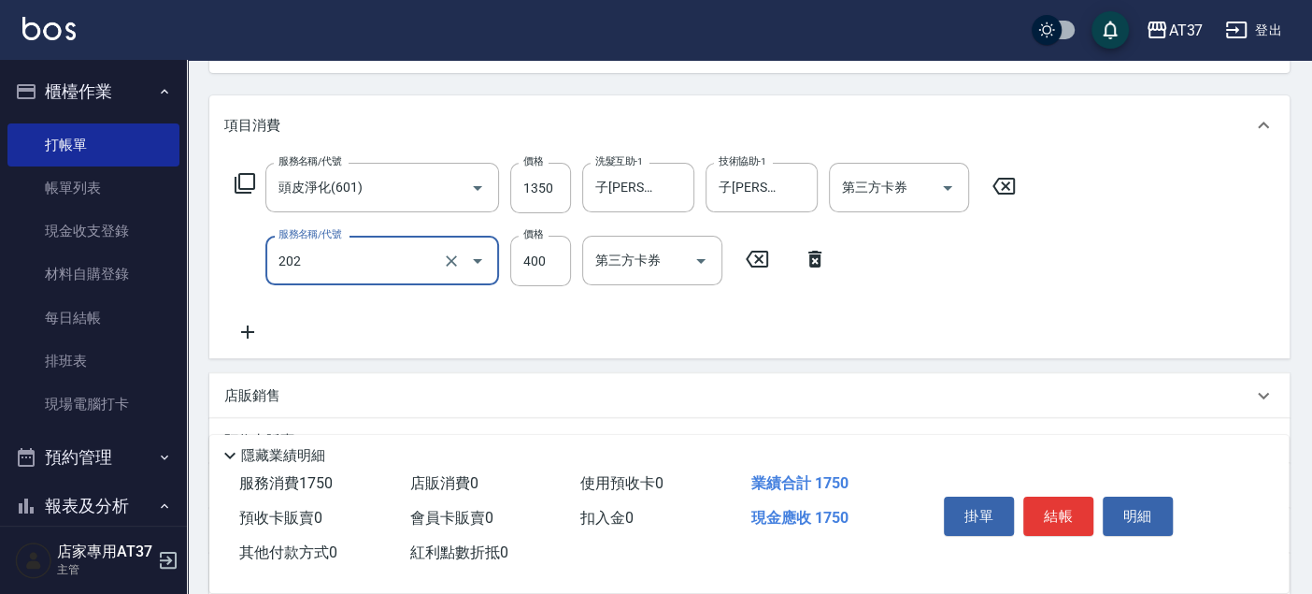
type input "A級單剪(202)"
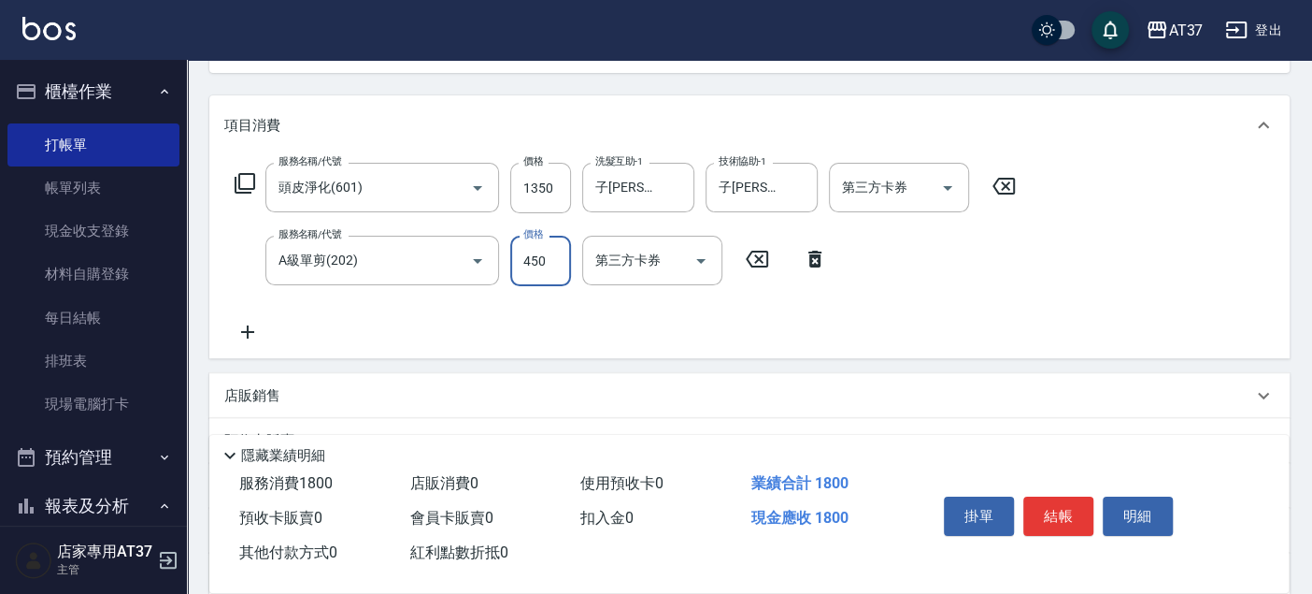
type input "450"
click at [237, 184] on icon at bounding box center [245, 183] width 22 height 22
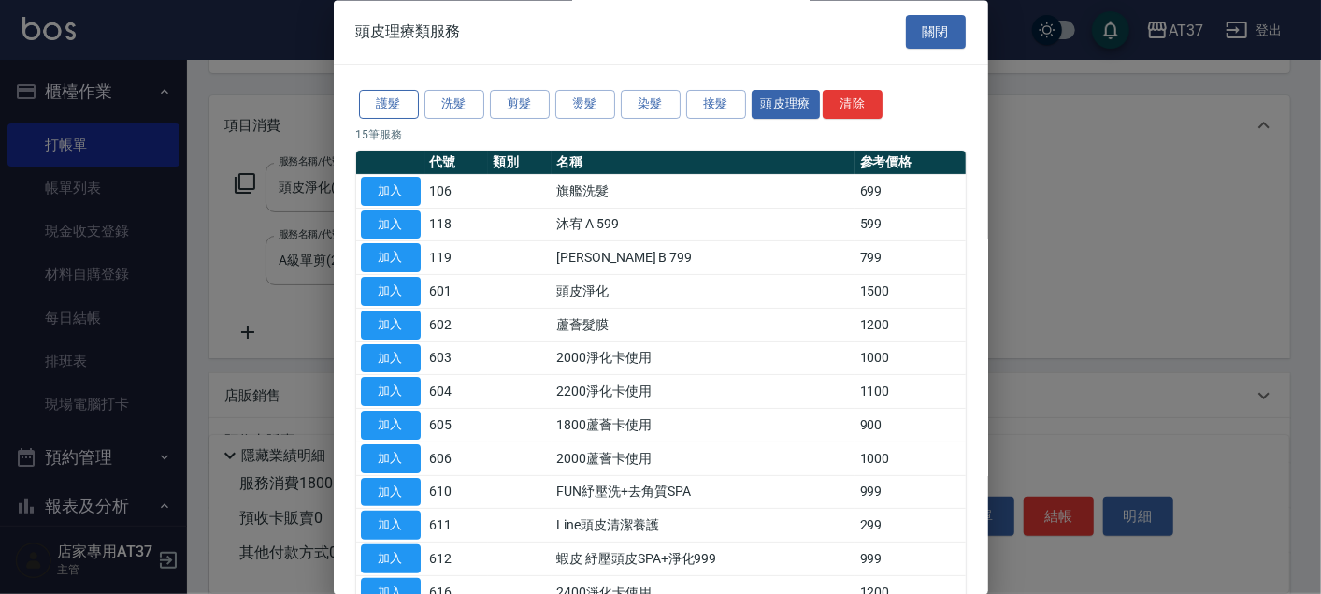
drag, startPoint x: 369, startPoint y: 111, endPoint x: 380, endPoint y: 105, distance: 12.2
click at [369, 109] on button "護髮" at bounding box center [389, 105] width 60 height 29
click at [381, 105] on button "護髮" at bounding box center [389, 105] width 60 height 29
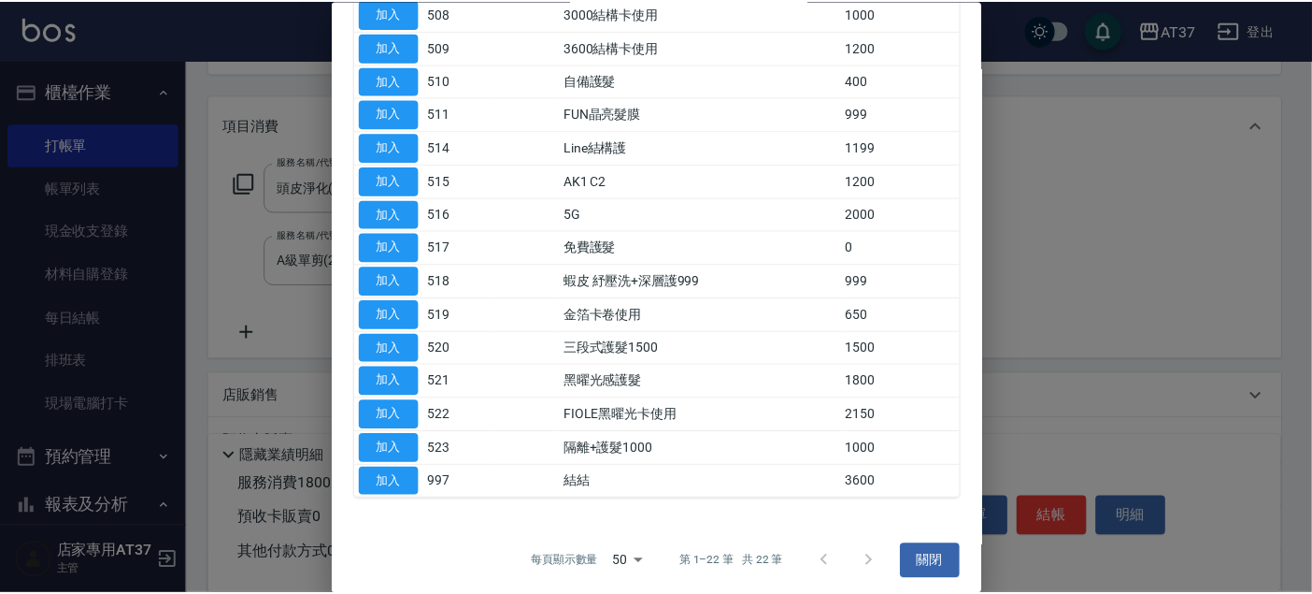
scroll to position [412, 0]
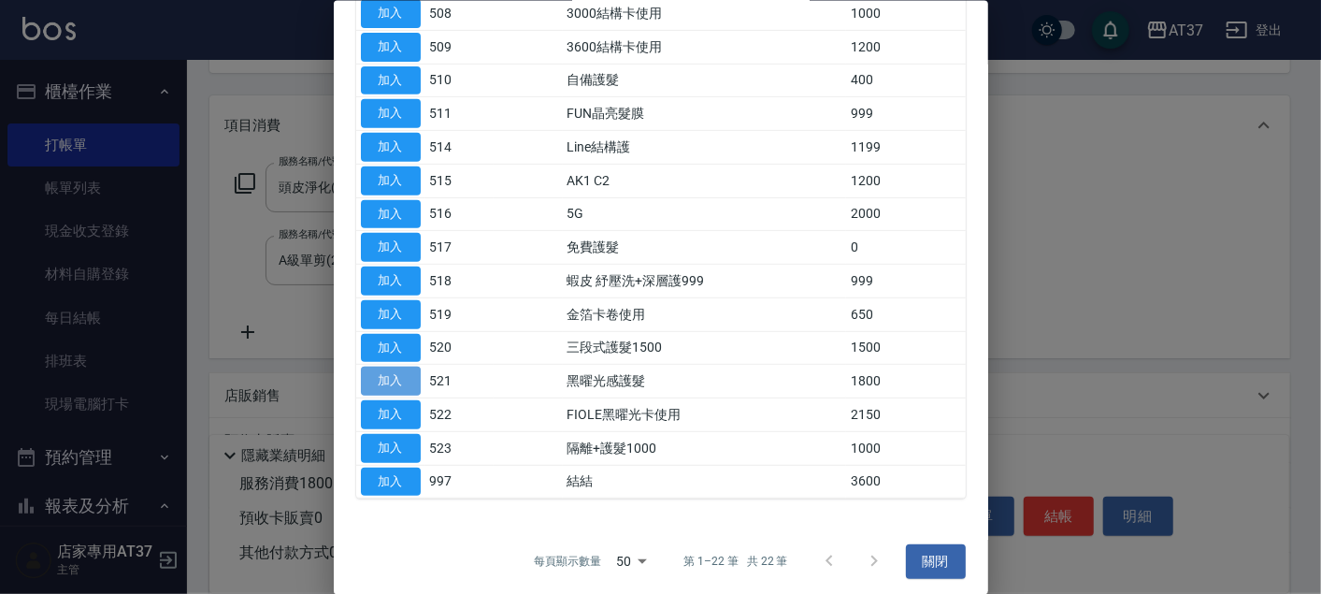
click at [405, 380] on button "加入" at bounding box center [391, 380] width 60 height 29
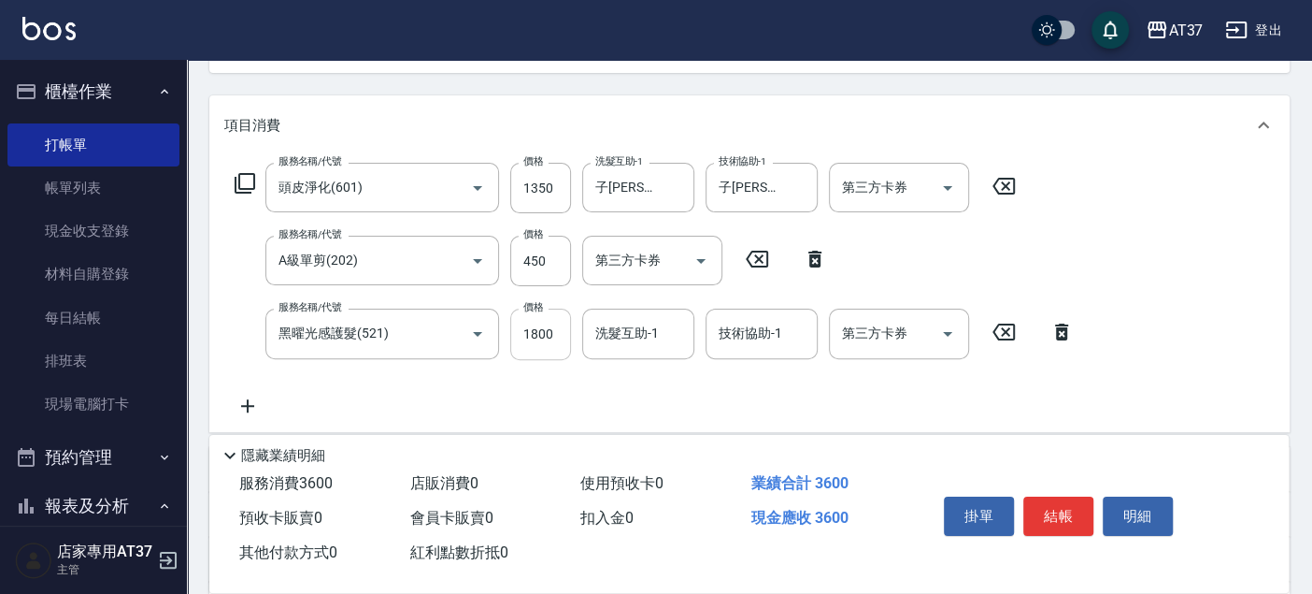
click at [550, 337] on input "1800" at bounding box center [540, 333] width 61 height 50
click at [550, 337] on input "22160" at bounding box center [540, 333] width 61 height 50
type input "2160"
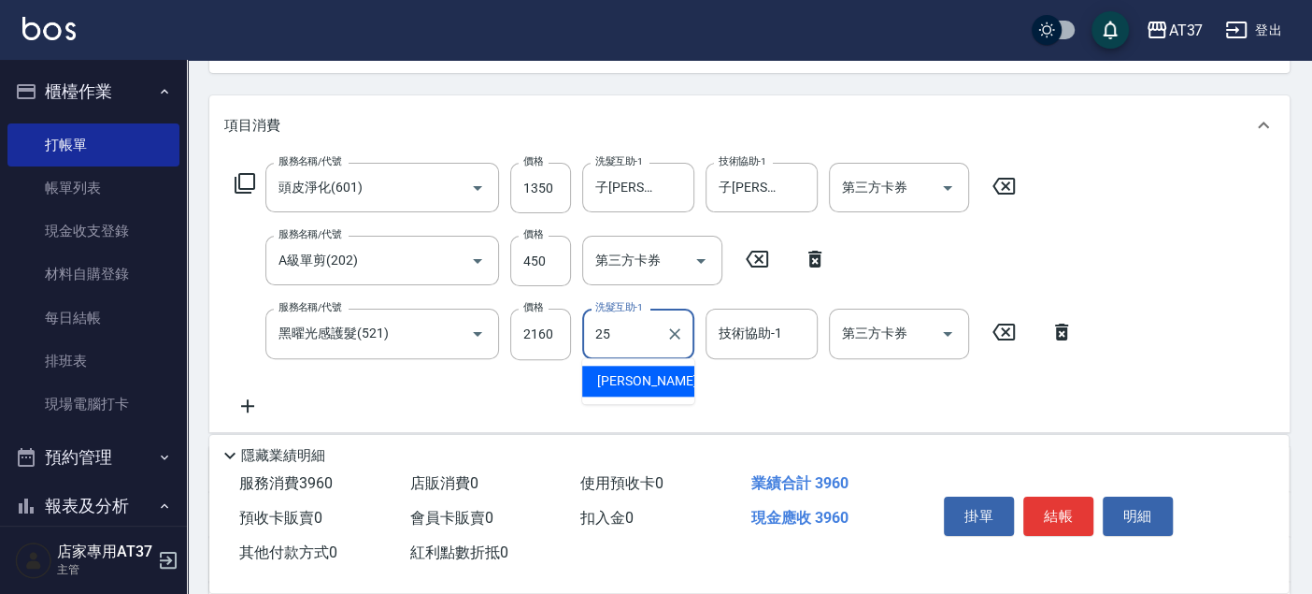
type input "子[PERSON_NAME]-25"
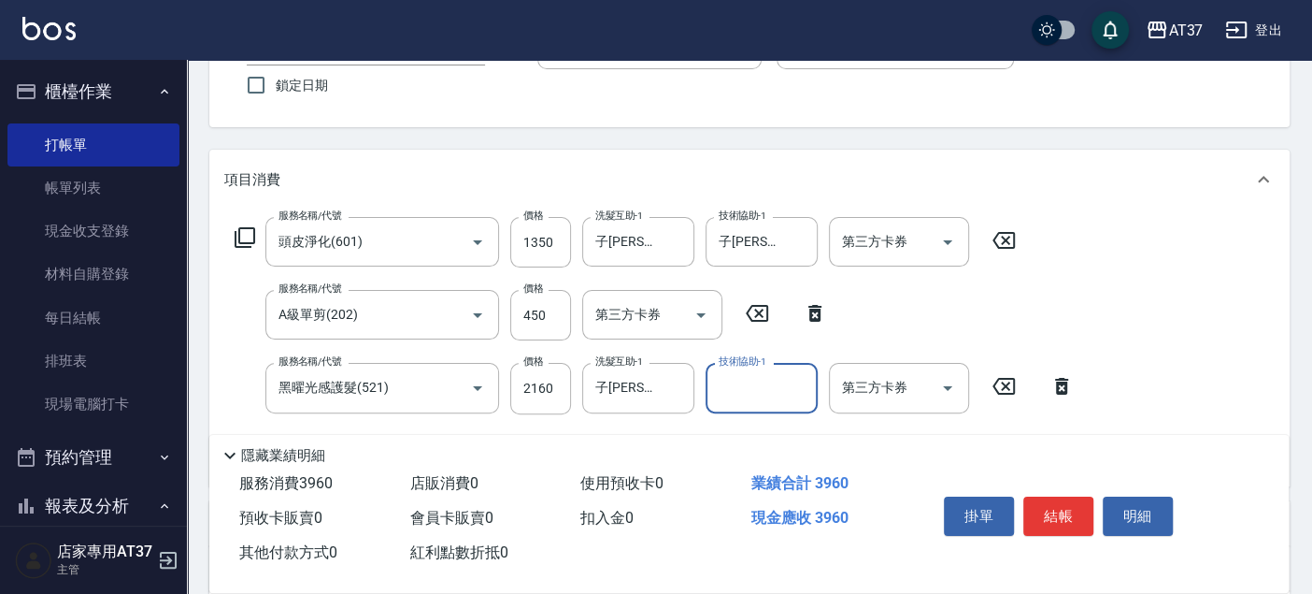
scroll to position [208, 0]
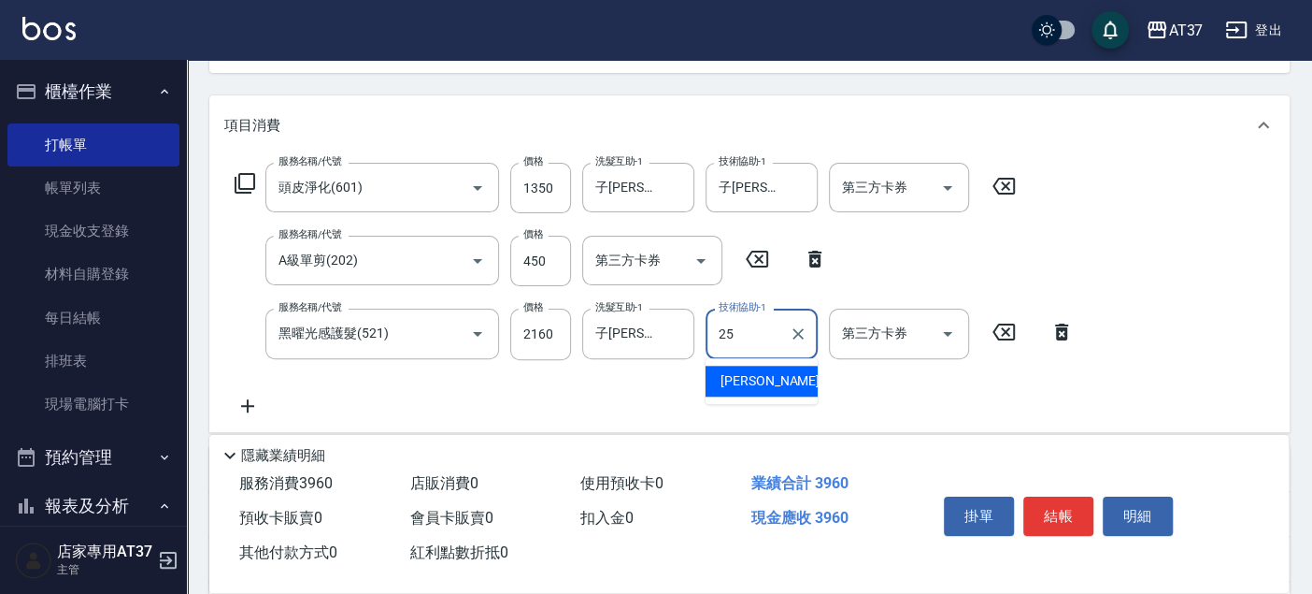
type input "子[PERSON_NAME]-25"
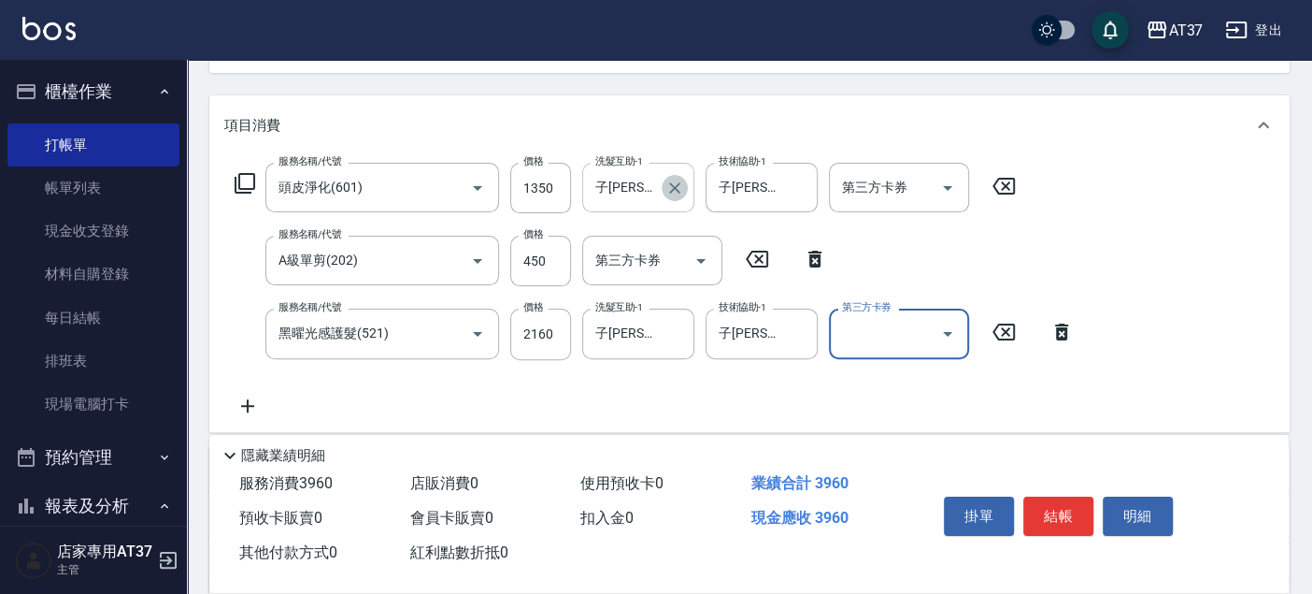
click at [676, 193] on icon "Clear" at bounding box center [675, 188] width 19 height 19
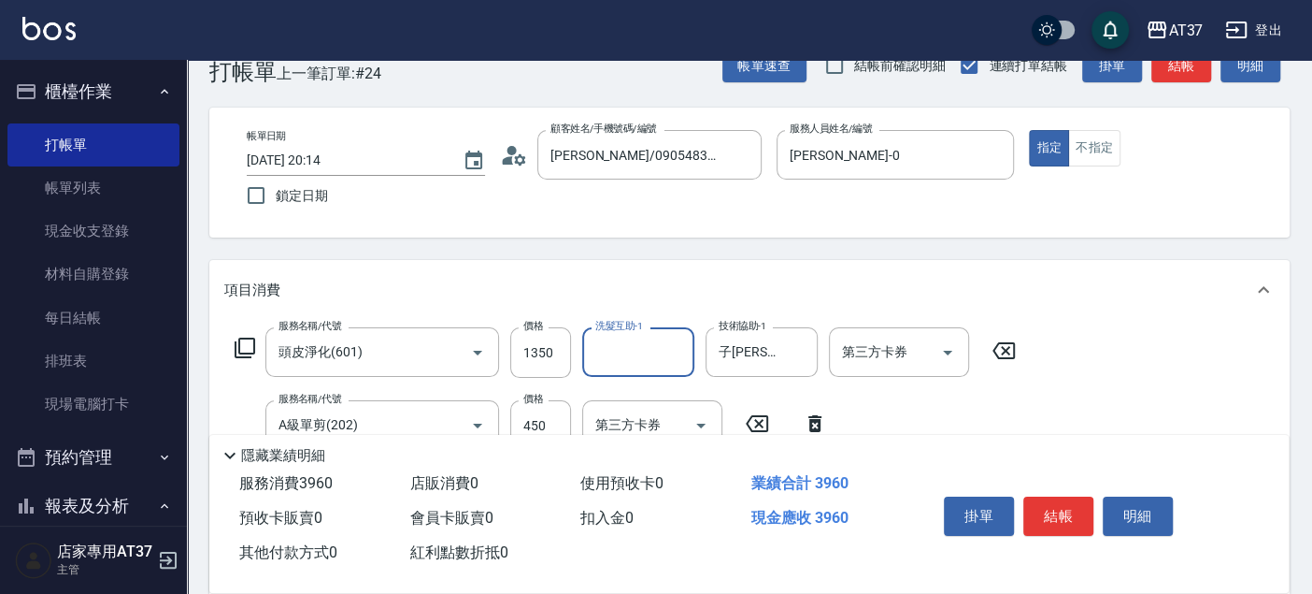
scroll to position [0, 0]
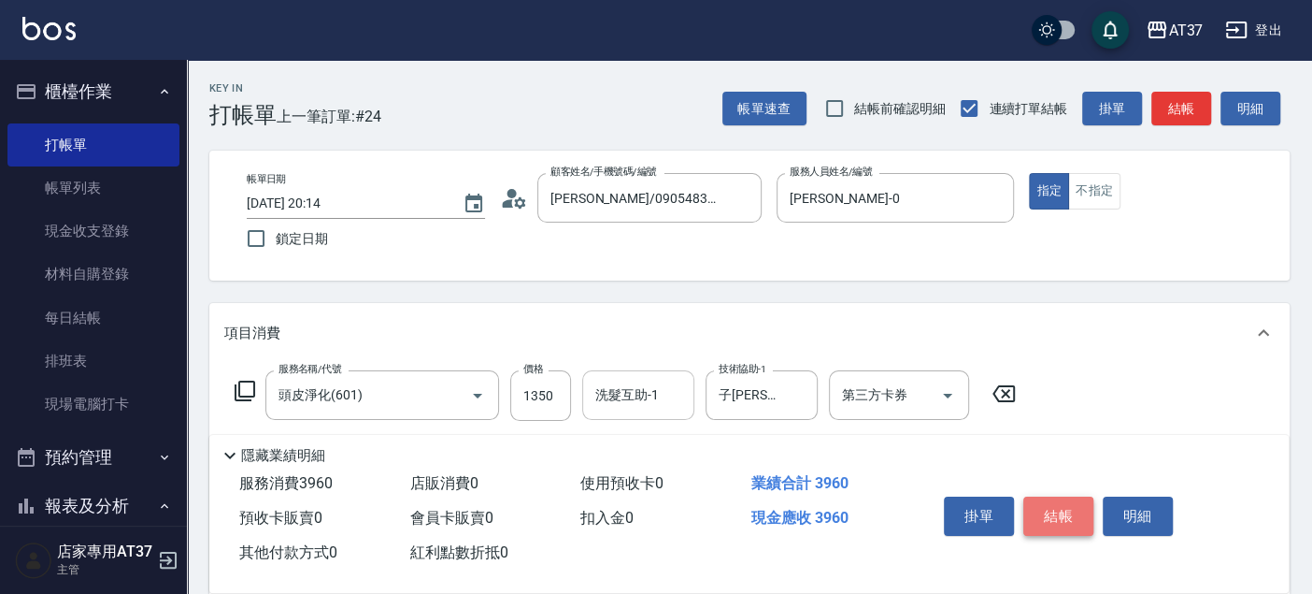
click at [1061, 516] on button "結帳" at bounding box center [1059, 515] width 70 height 39
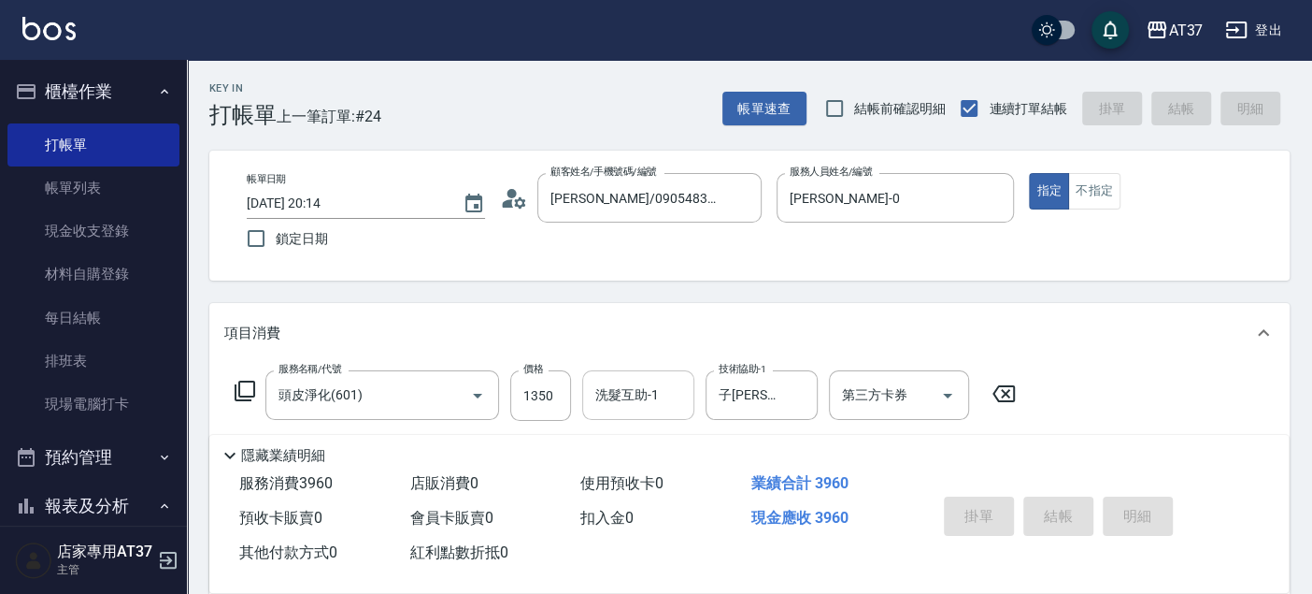
type input "[DATE] 20:15"
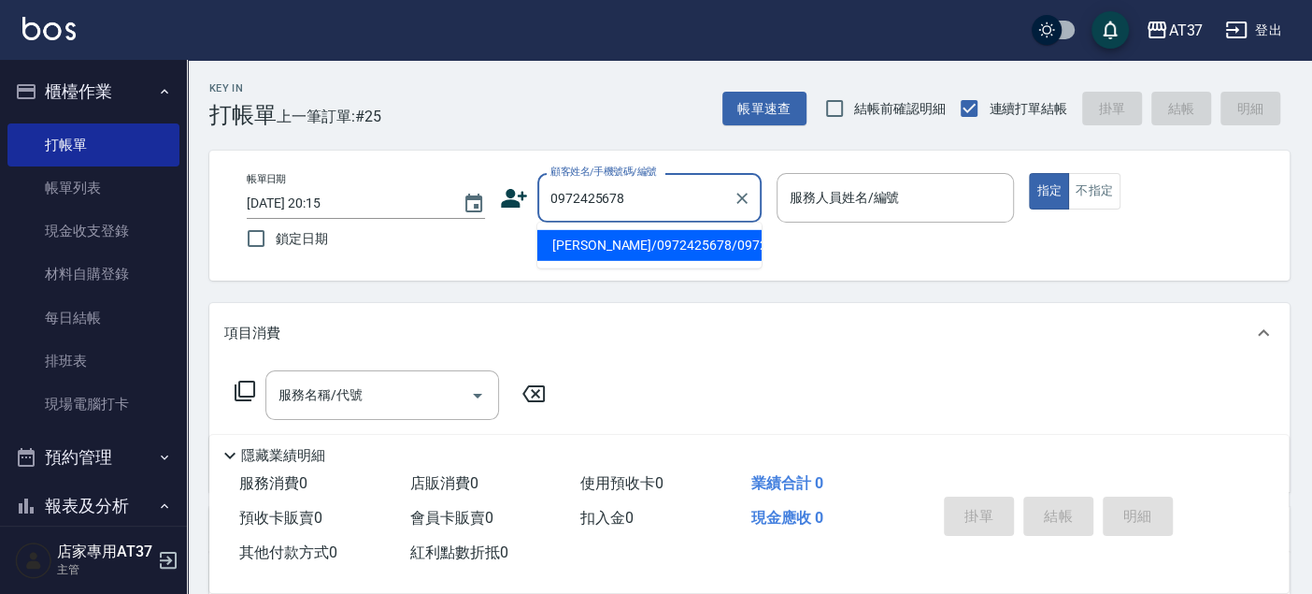
type input "[PERSON_NAME]/0972425678/0972425678"
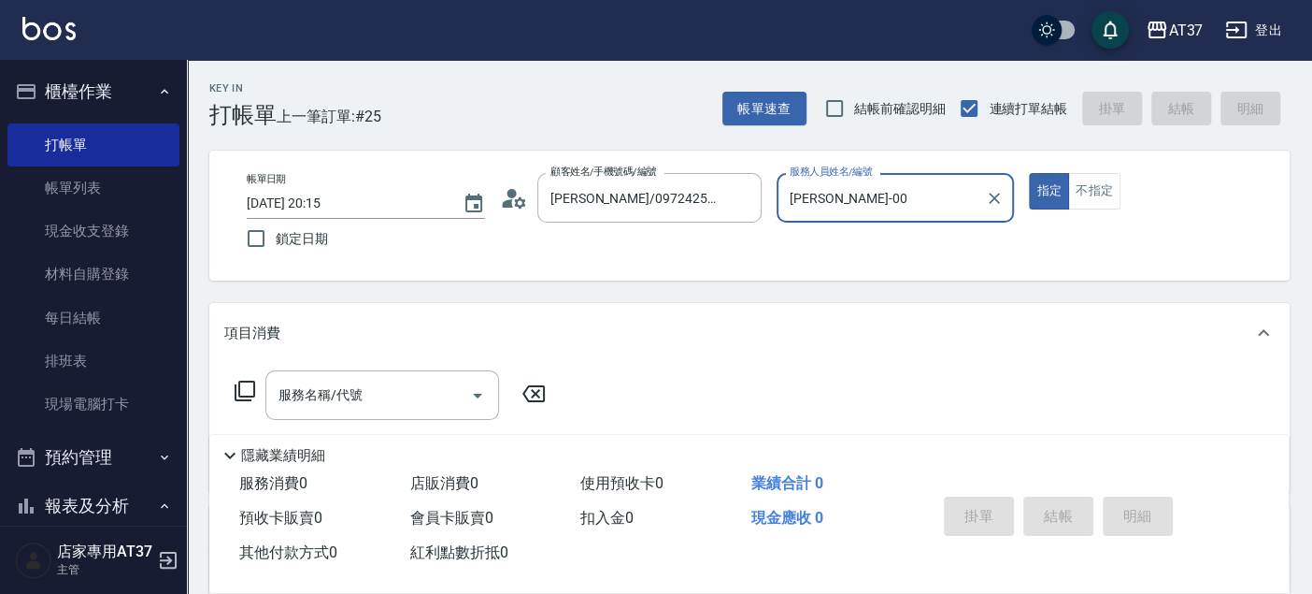
type input "[PERSON_NAME]-0"
click at [248, 393] on icon at bounding box center [245, 391] width 22 height 22
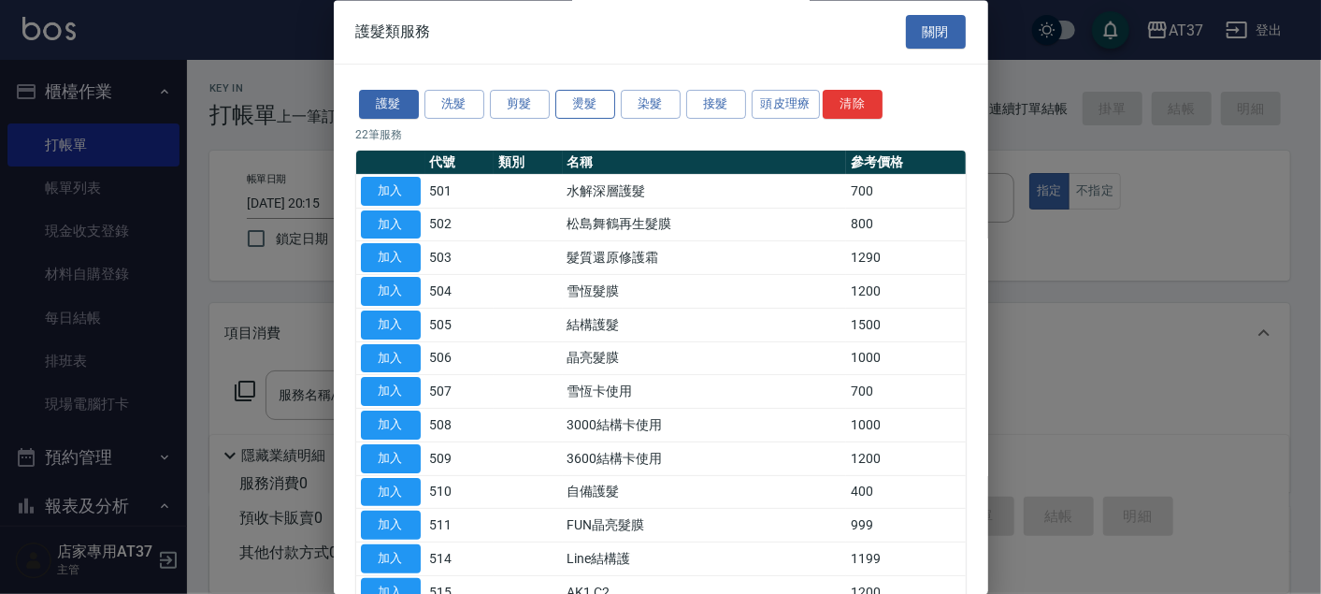
click at [595, 109] on button "燙髮" at bounding box center [585, 105] width 60 height 29
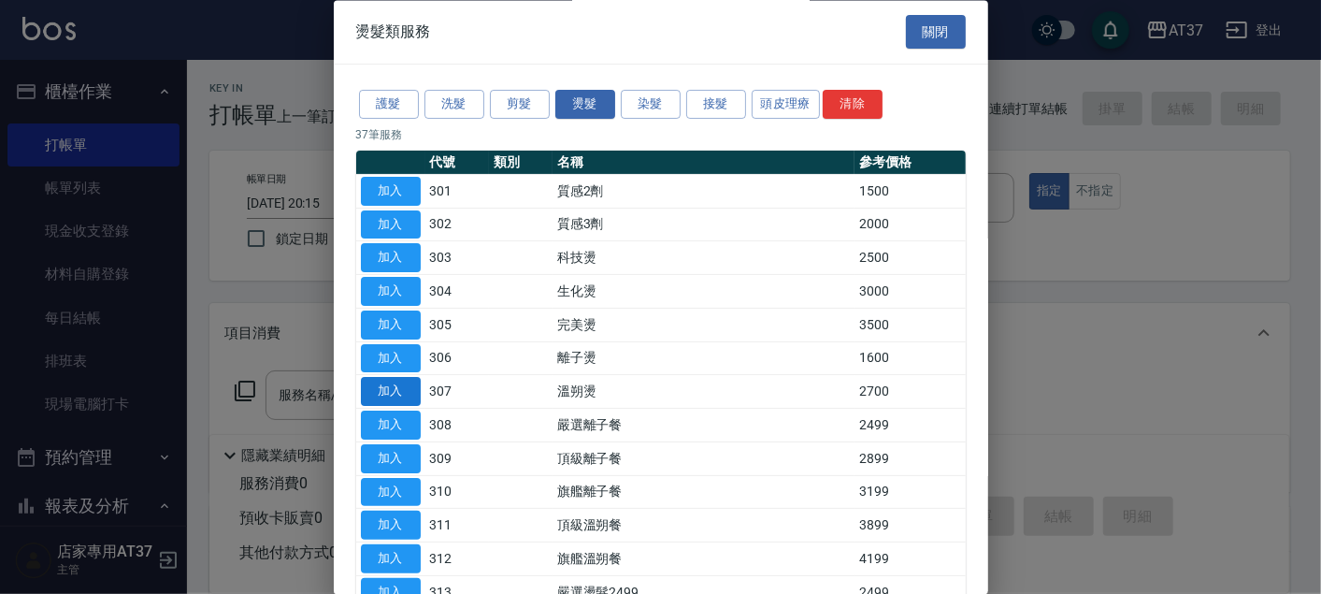
click at [406, 394] on button "加入" at bounding box center [391, 392] width 60 height 29
type input "溫朔燙(307)"
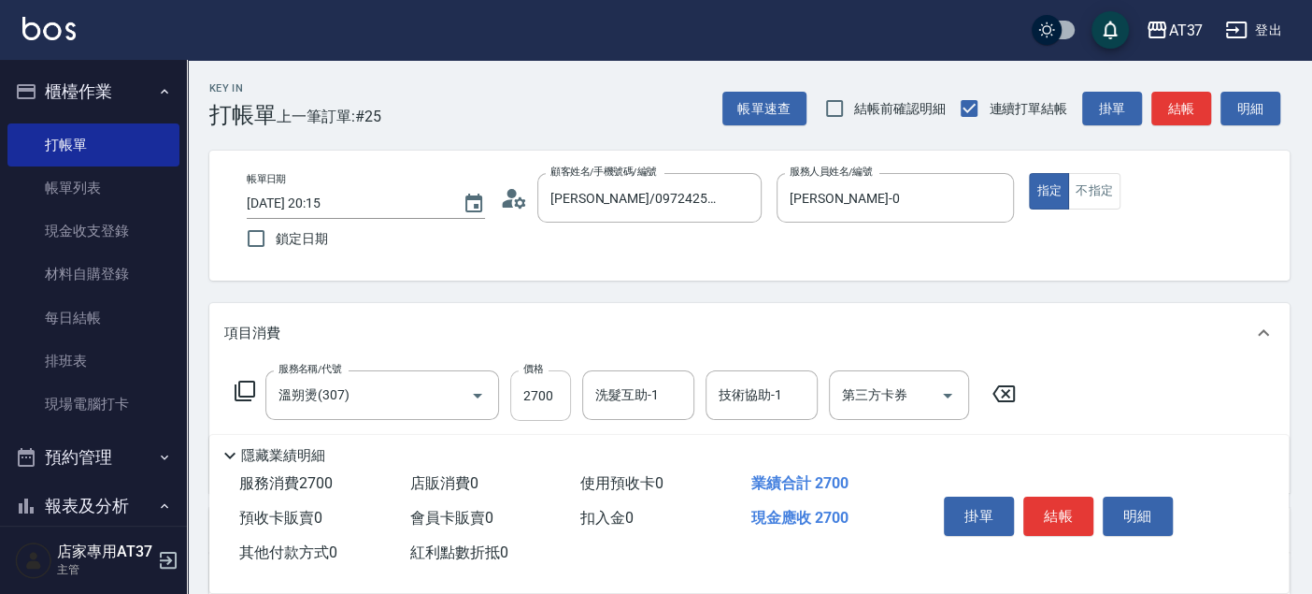
click at [551, 413] on input "2700" at bounding box center [540, 395] width 61 height 50
type input "2500"
type input "子[PERSON_NAME]-25"
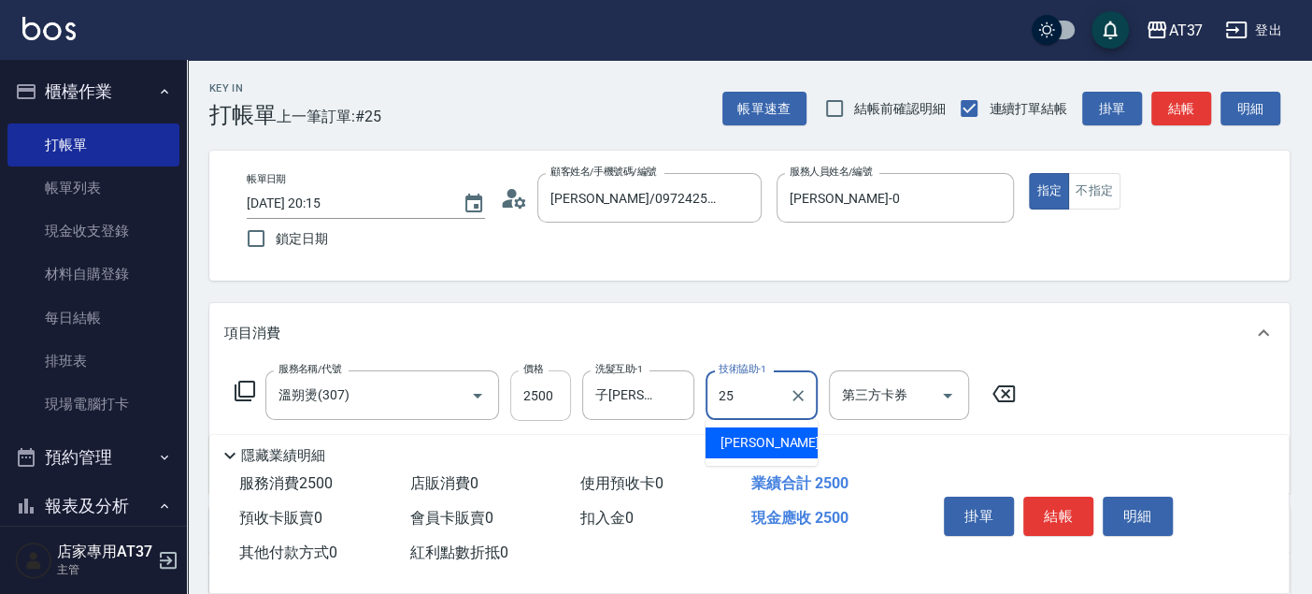
type input "子[PERSON_NAME]-25"
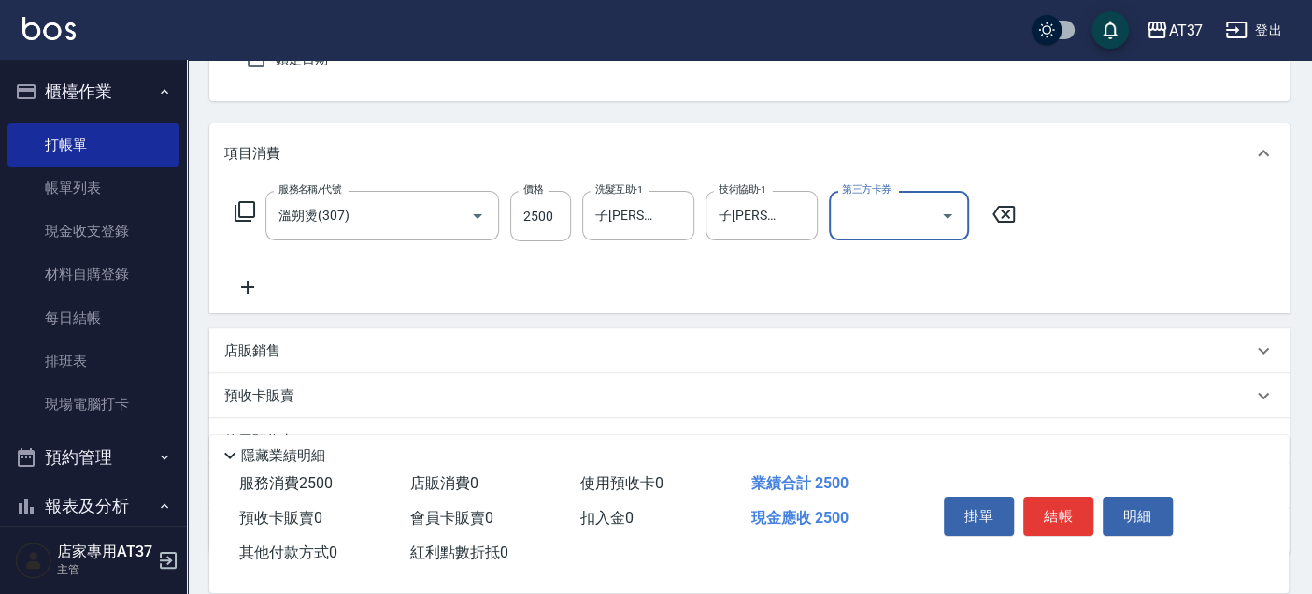
scroll to position [208, 0]
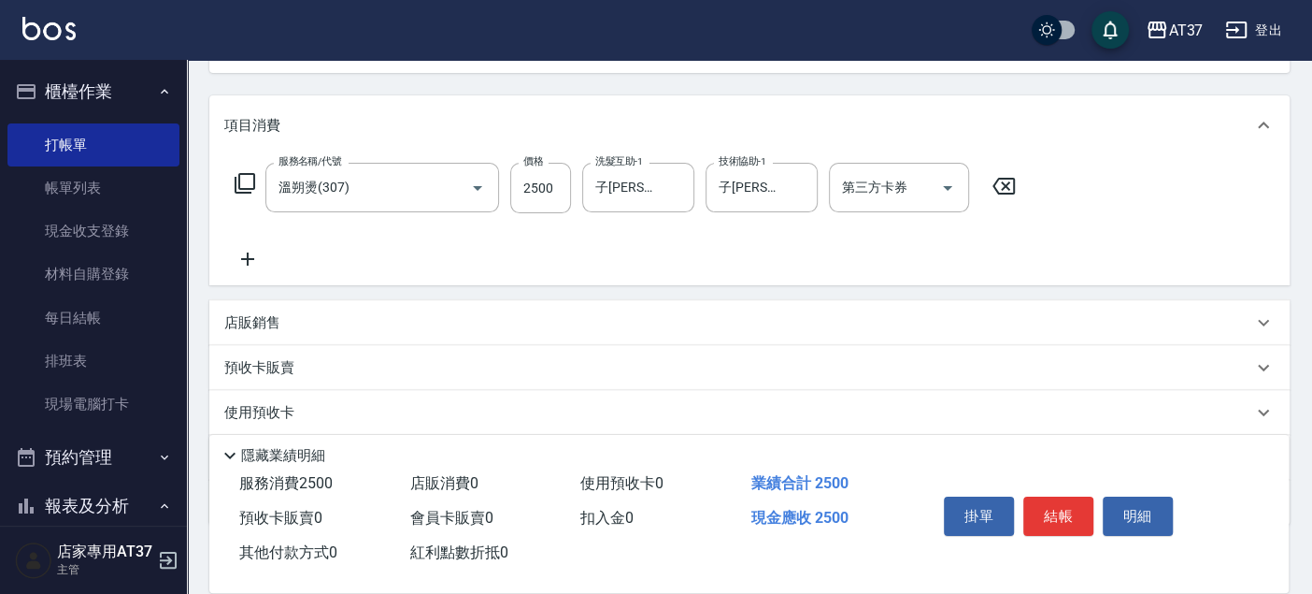
click at [280, 327] on div "店販銷售" at bounding box center [738, 323] width 1028 height 20
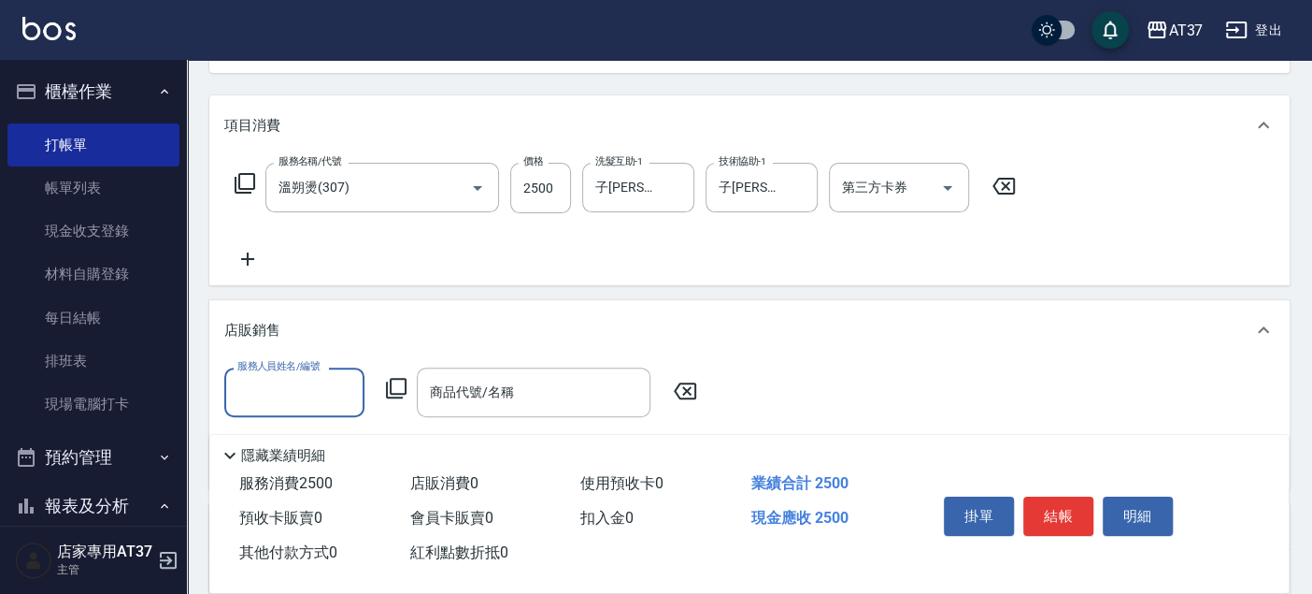
scroll to position [0, 0]
click at [309, 438] on div "[PERSON_NAME] -0" at bounding box center [294, 439] width 140 height 31
type input "[PERSON_NAME]-0"
click at [393, 393] on icon at bounding box center [396, 388] width 21 height 21
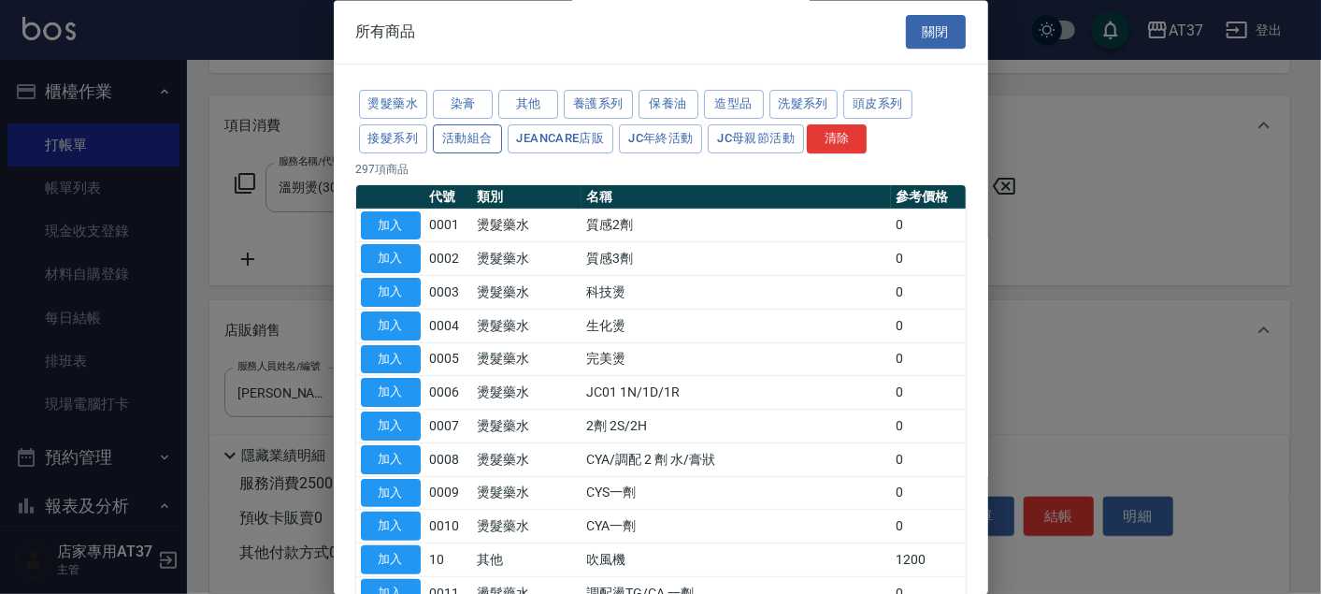
click at [463, 136] on button "活動組合" at bounding box center [467, 138] width 69 height 29
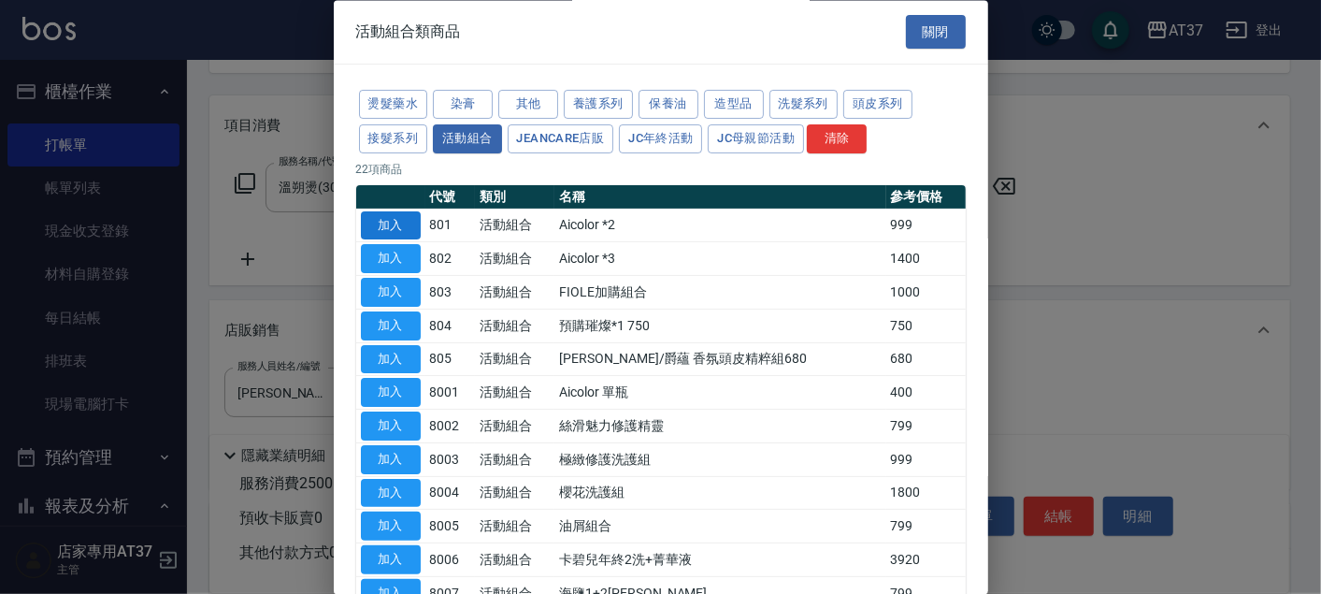
click at [407, 228] on button "加入" at bounding box center [391, 225] width 60 height 29
type input "Aicolor *2"
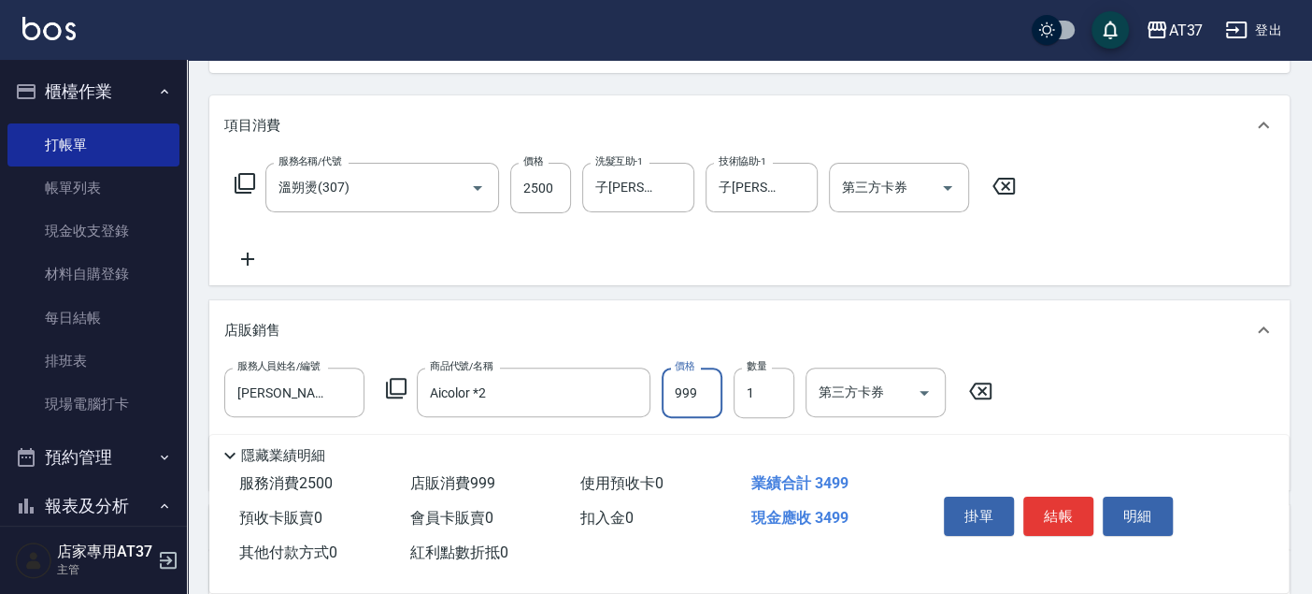
click at [694, 381] on input "999" at bounding box center [692, 392] width 61 height 50
click at [573, 400] on input "Aicolor *2" at bounding box center [519, 392] width 189 height 33
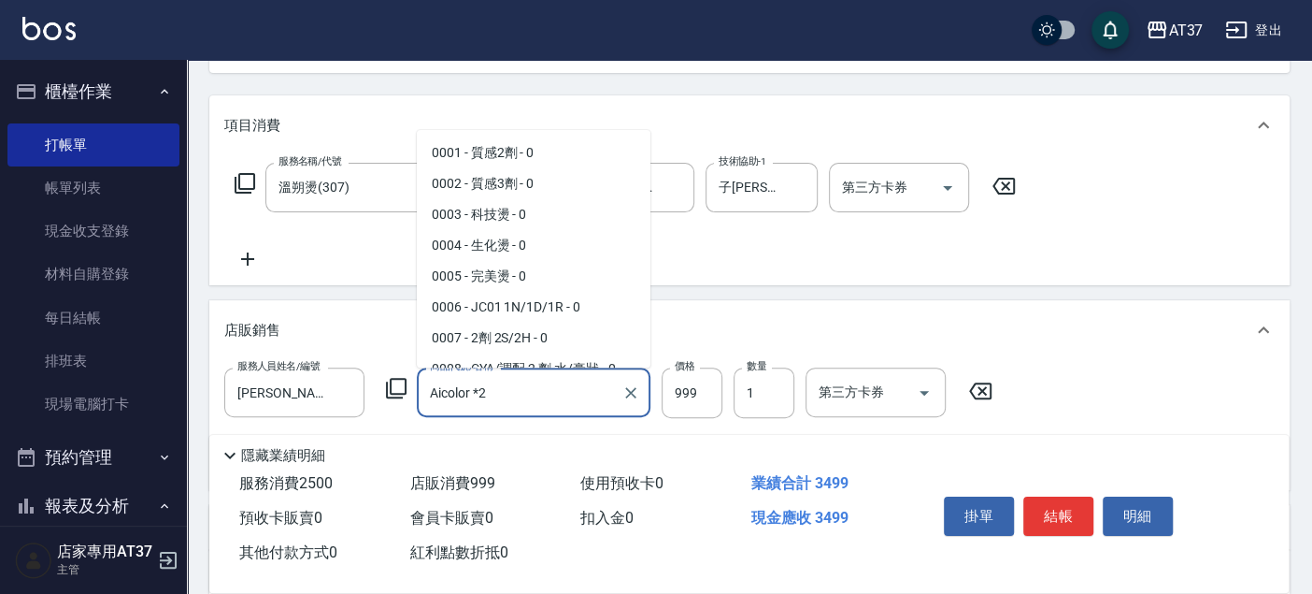
scroll to position [592, 0]
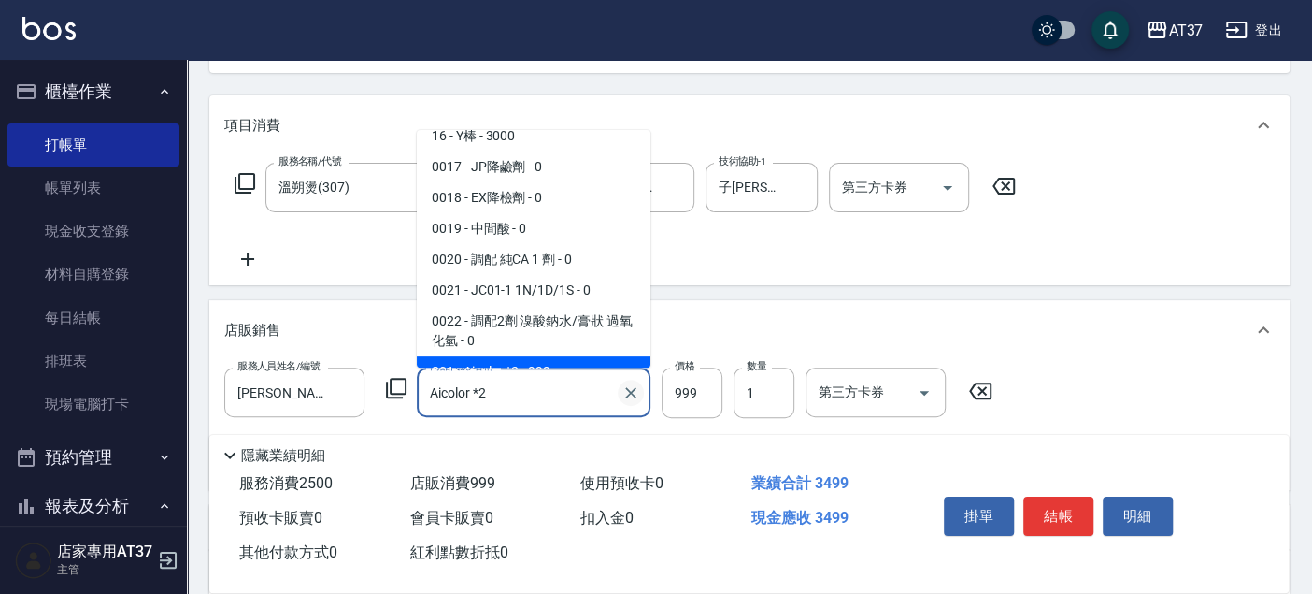
click at [630, 388] on icon "Clear" at bounding box center [631, 392] width 19 height 19
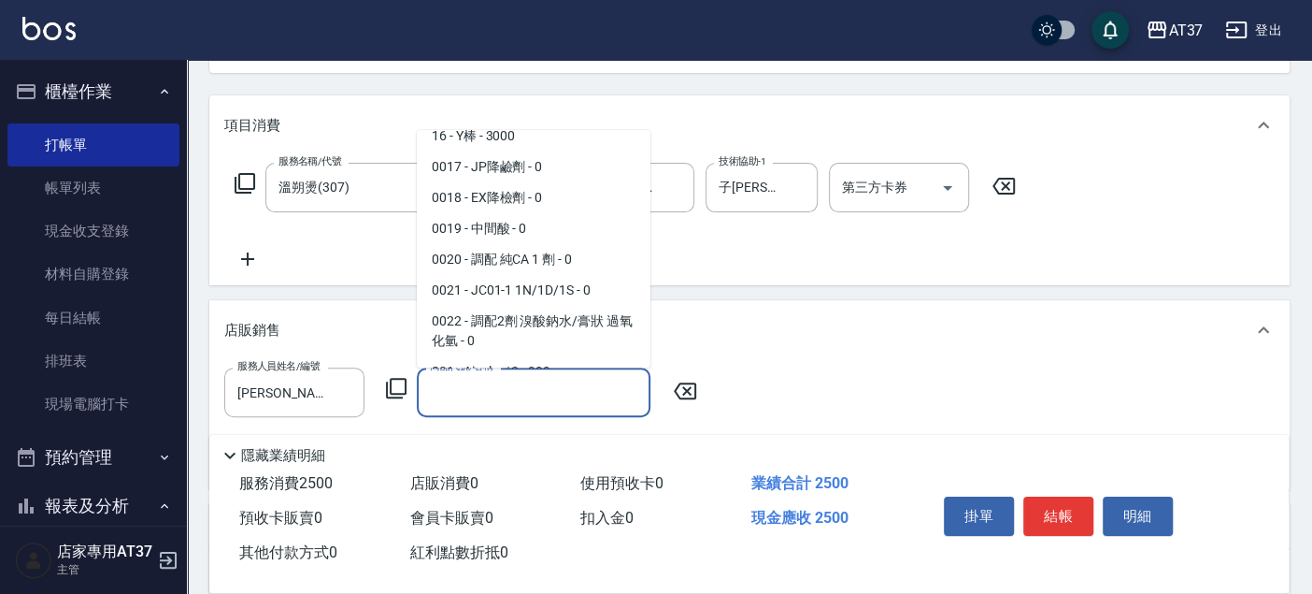
scroll to position [7, 0]
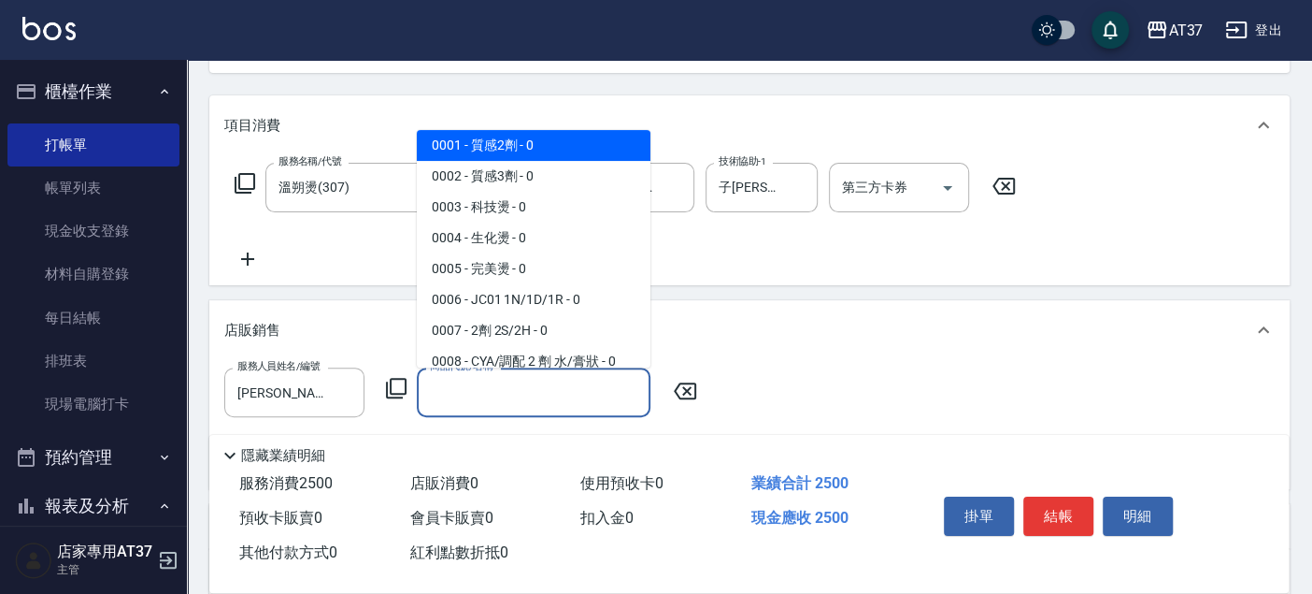
click at [578, 393] on input "商品代號/名稱" at bounding box center [533, 392] width 217 height 33
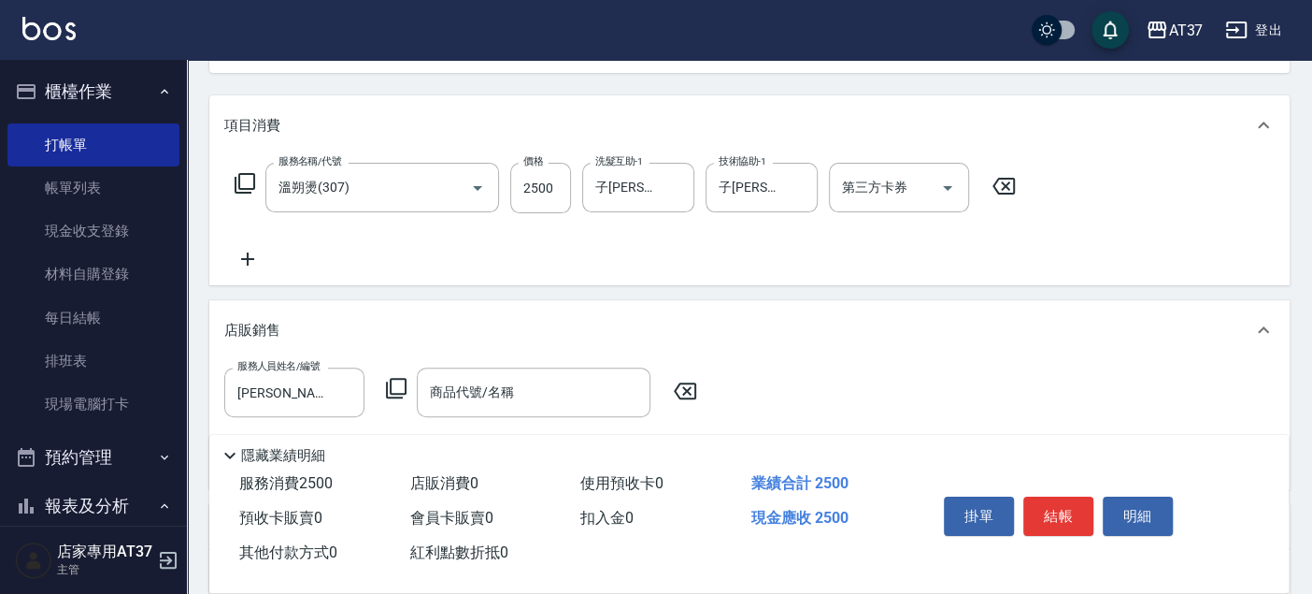
click at [391, 386] on icon at bounding box center [396, 388] width 21 height 21
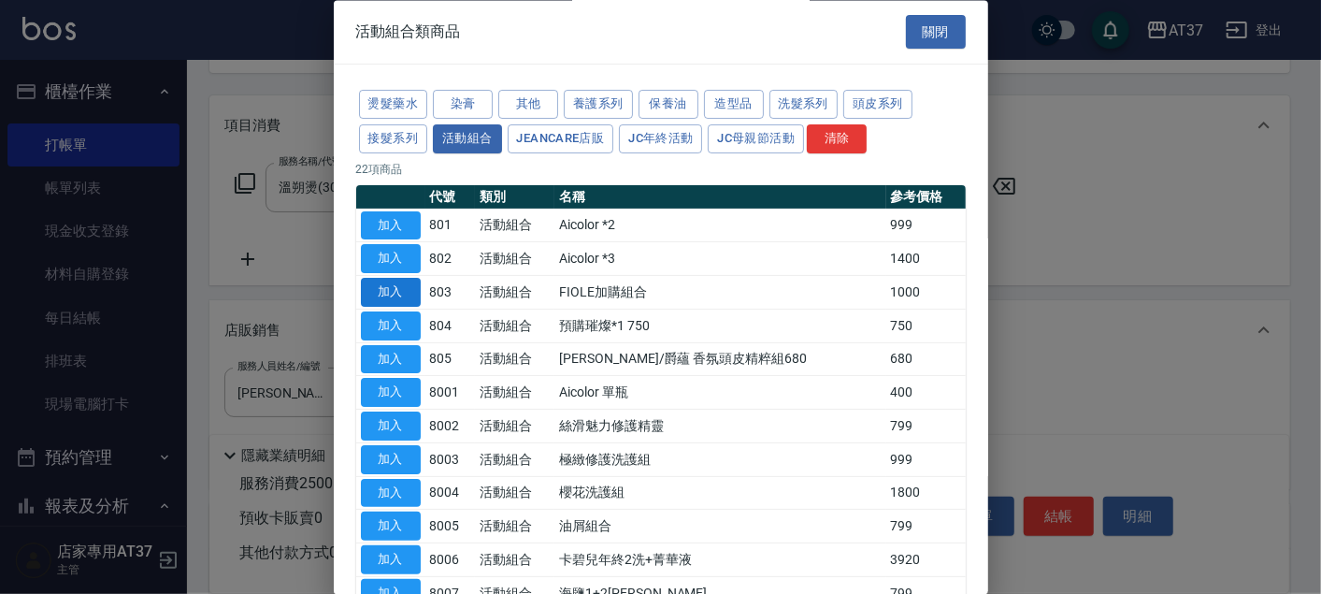
click at [393, 285] on button "加入" at bounding box center [391, 293] width 60 height 29
type input "FIOLE加購組合"
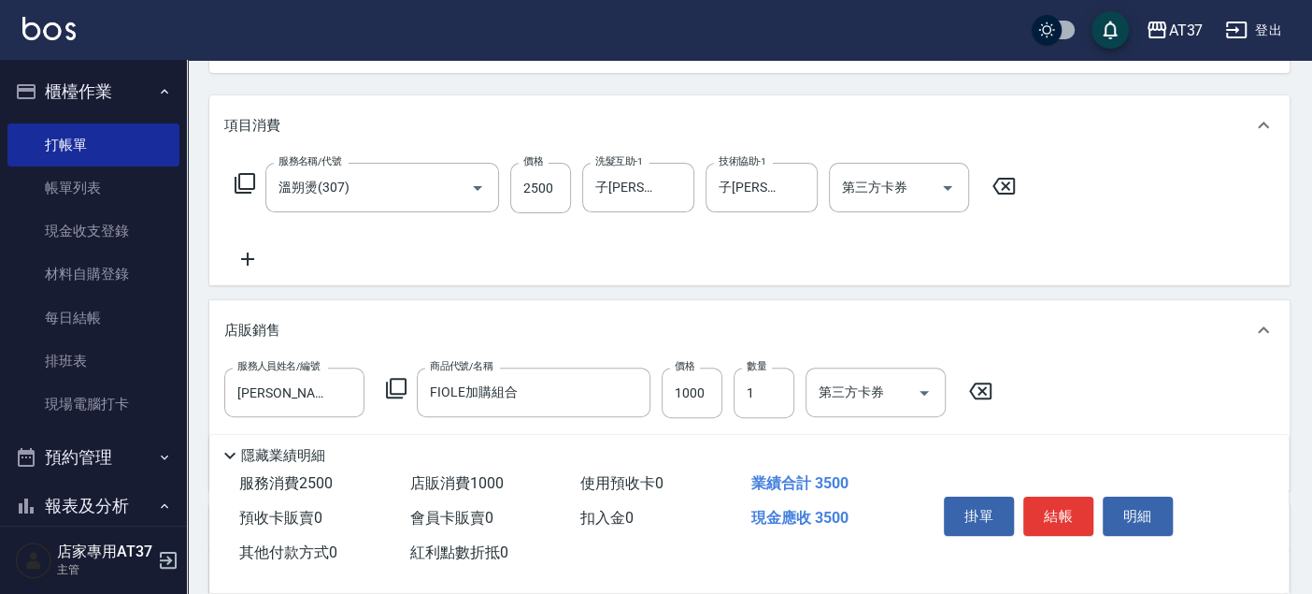
scroll to position [0, 0]
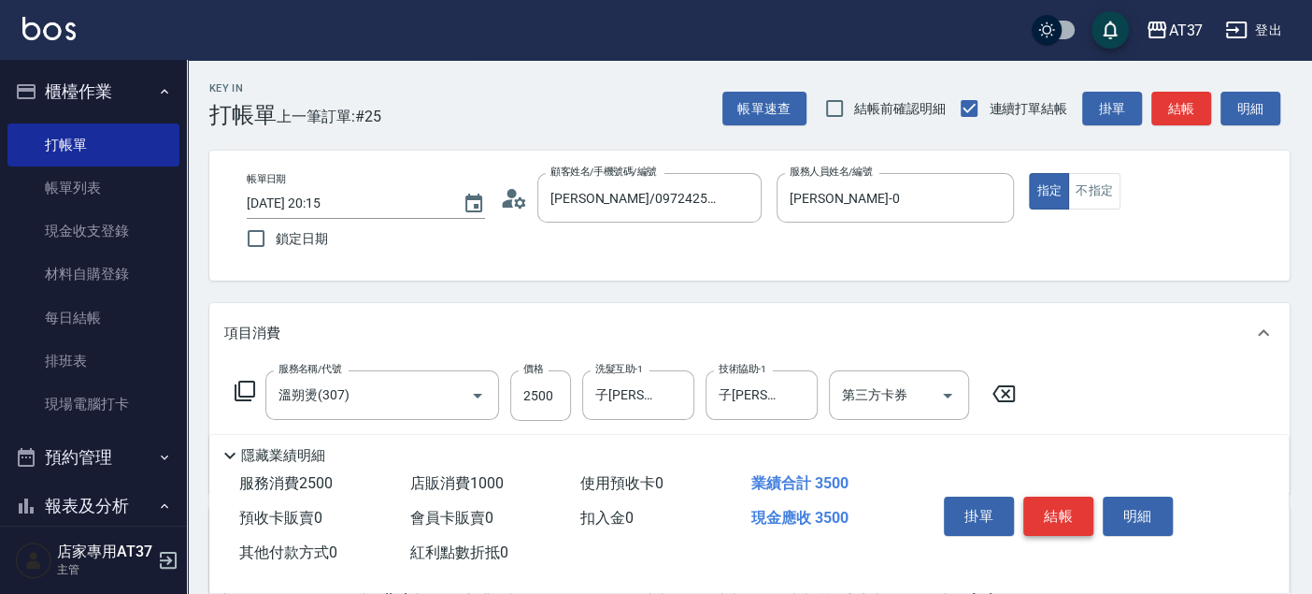
click at [1039, 506] on button "結帳" at bounding box center [1059, 515] width 70 height 39
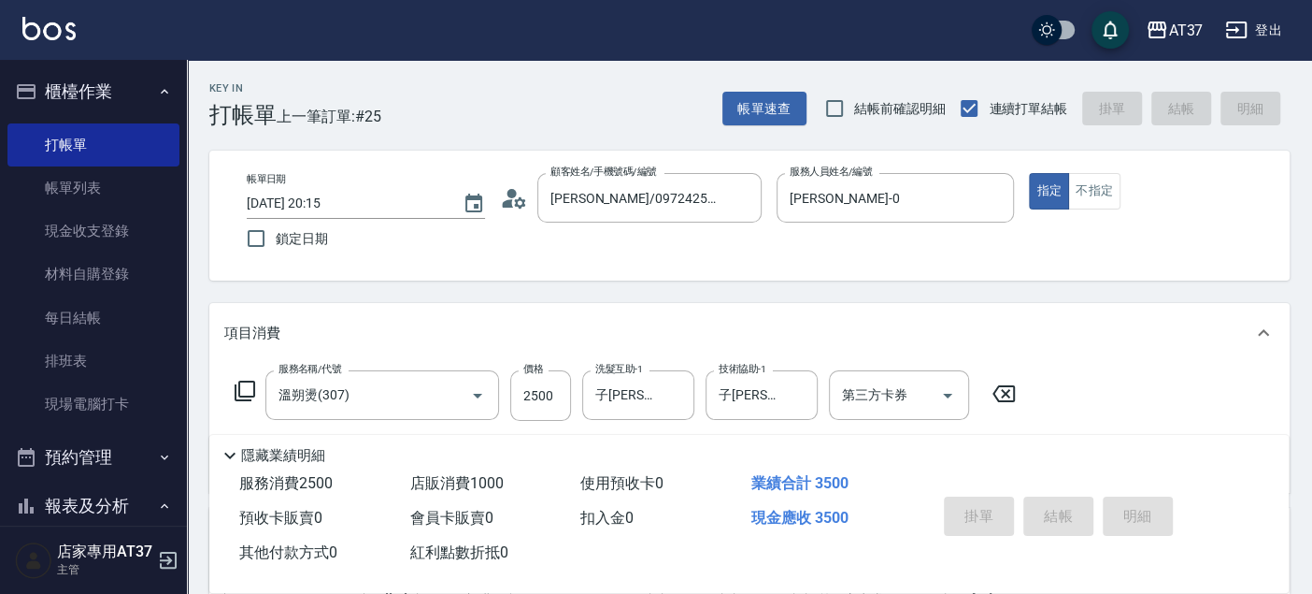
type input "[DATE] 20:16"
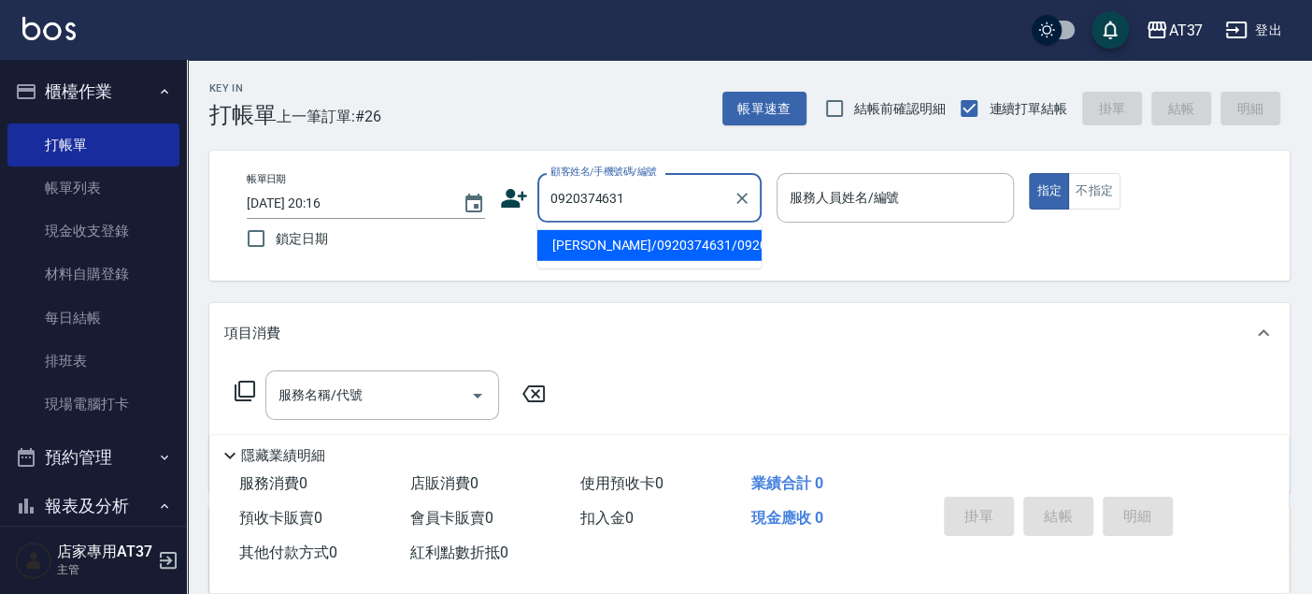
type input "[PERSON_NAME]/0920374631/0920374631"
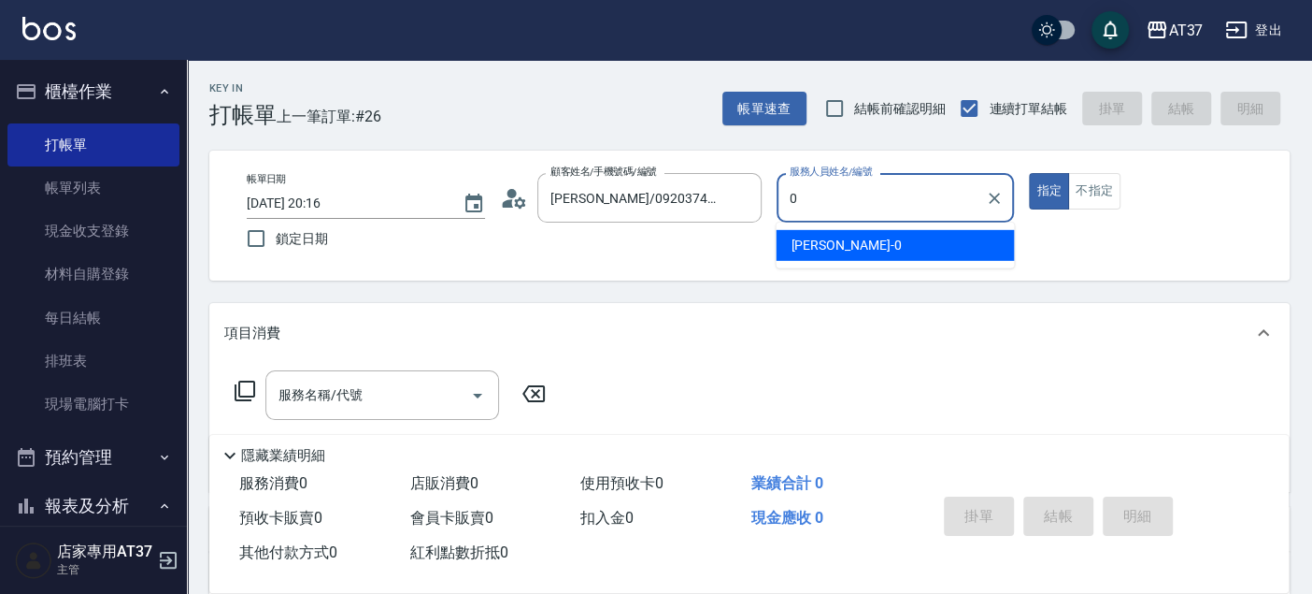
click at [822, 243] on span "[PERSON_NAME] -0" at bounding box center [846, 246] width 110 height 20
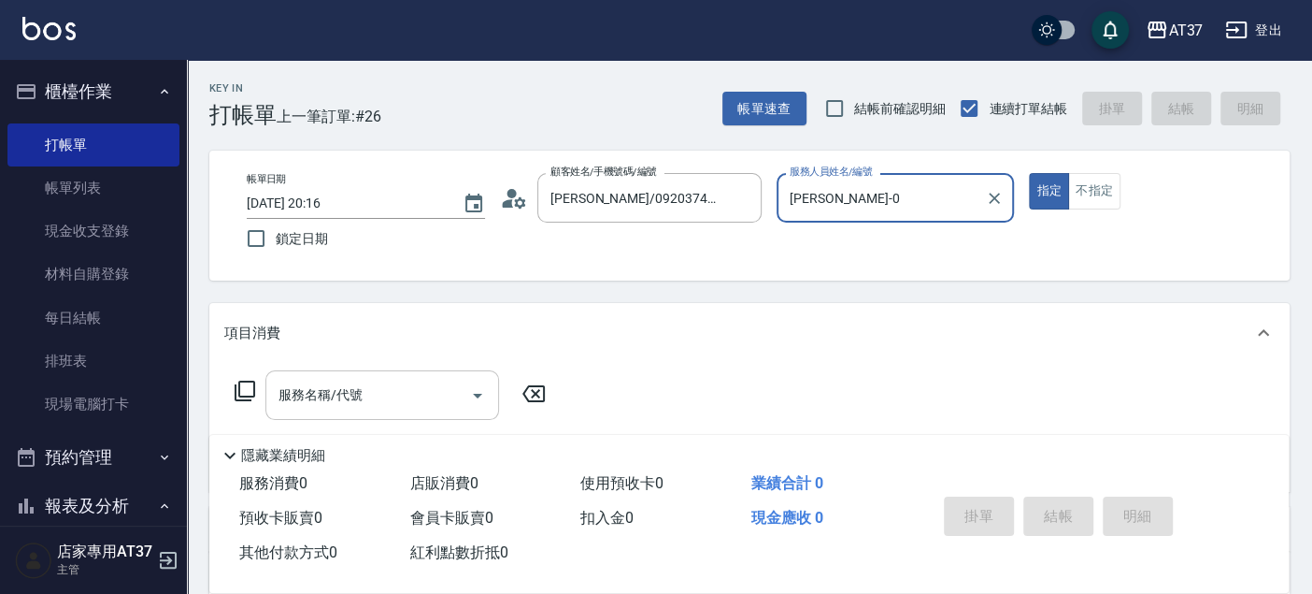
type input "[PERSON_NAME]-0"
click at [323, 385] on div "服務名稱/代號 服務名稱/代號" at bounding box center [382, 395] width 234 height 50
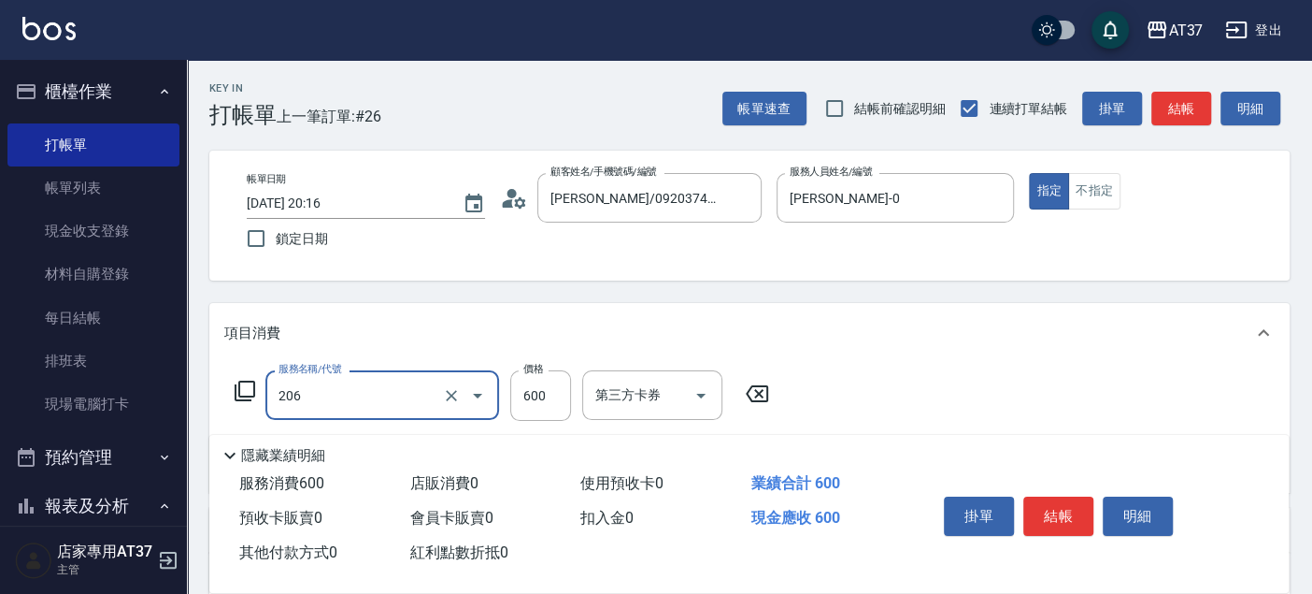
type input "A精油洗+剪(206)"
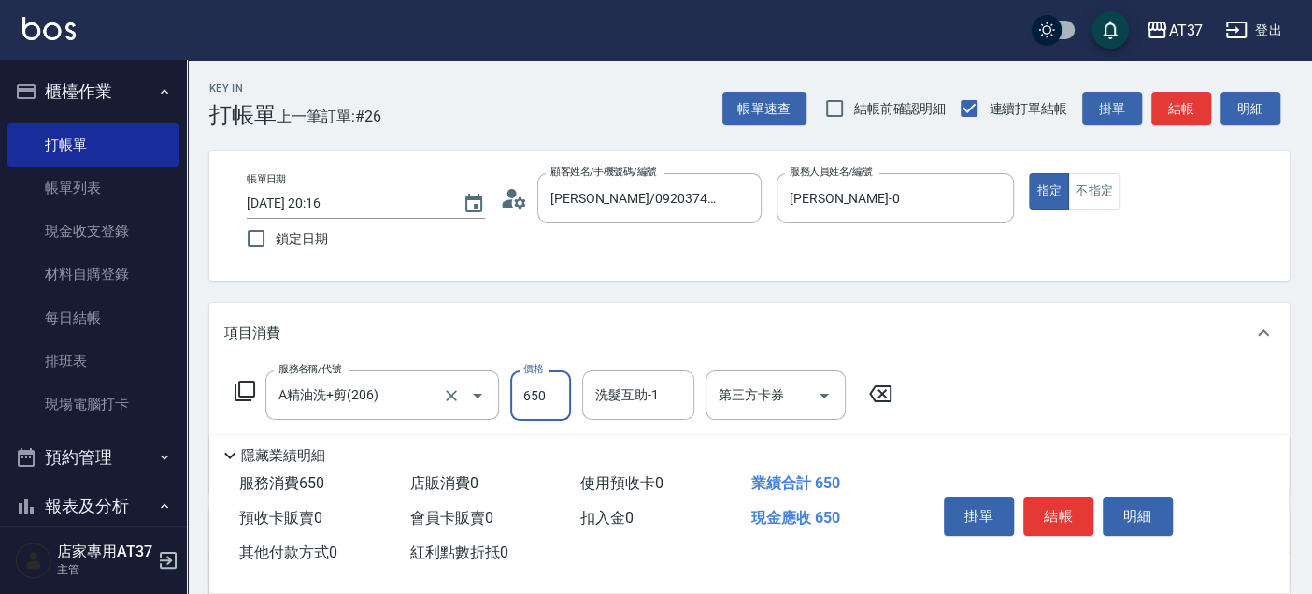
type input "650"
type input "威廉-22"
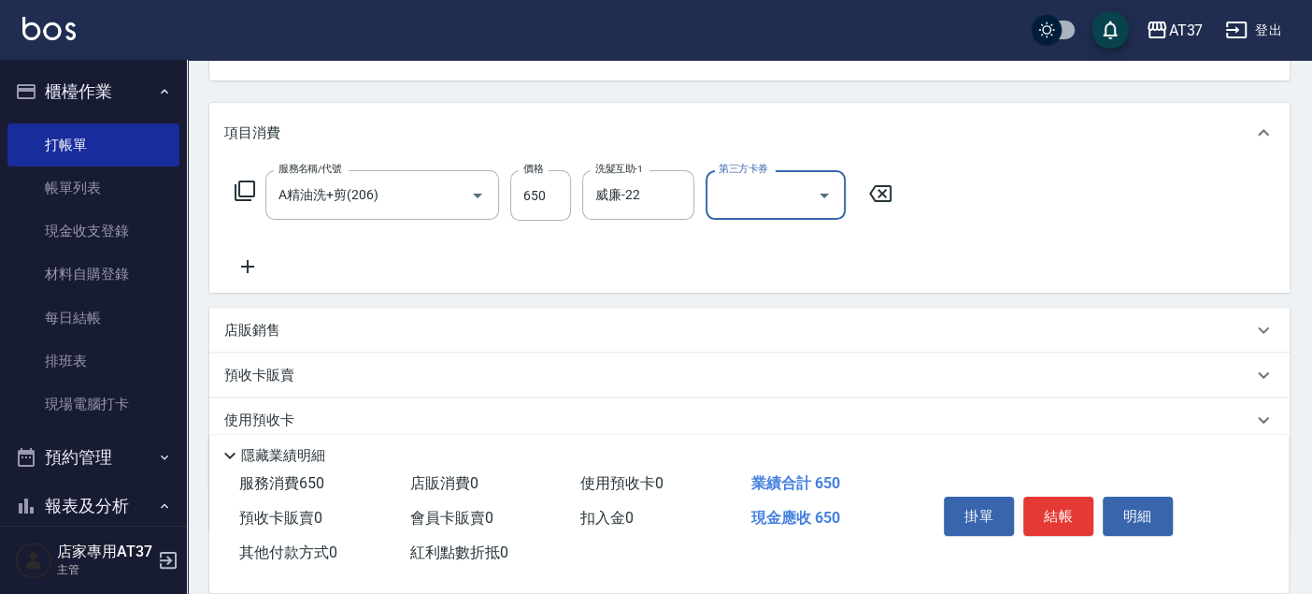
scroll to position [311, 0]
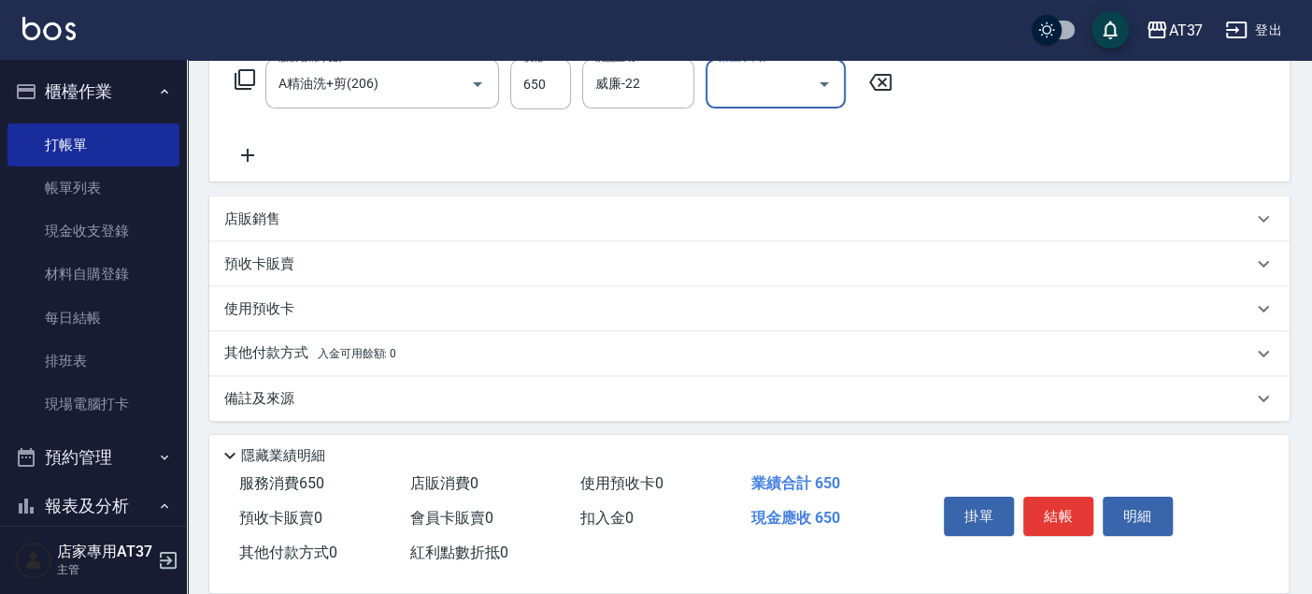
click at [381, 217] on div "店販銷售" at bounding box center [738, 219] width 1028 height 20
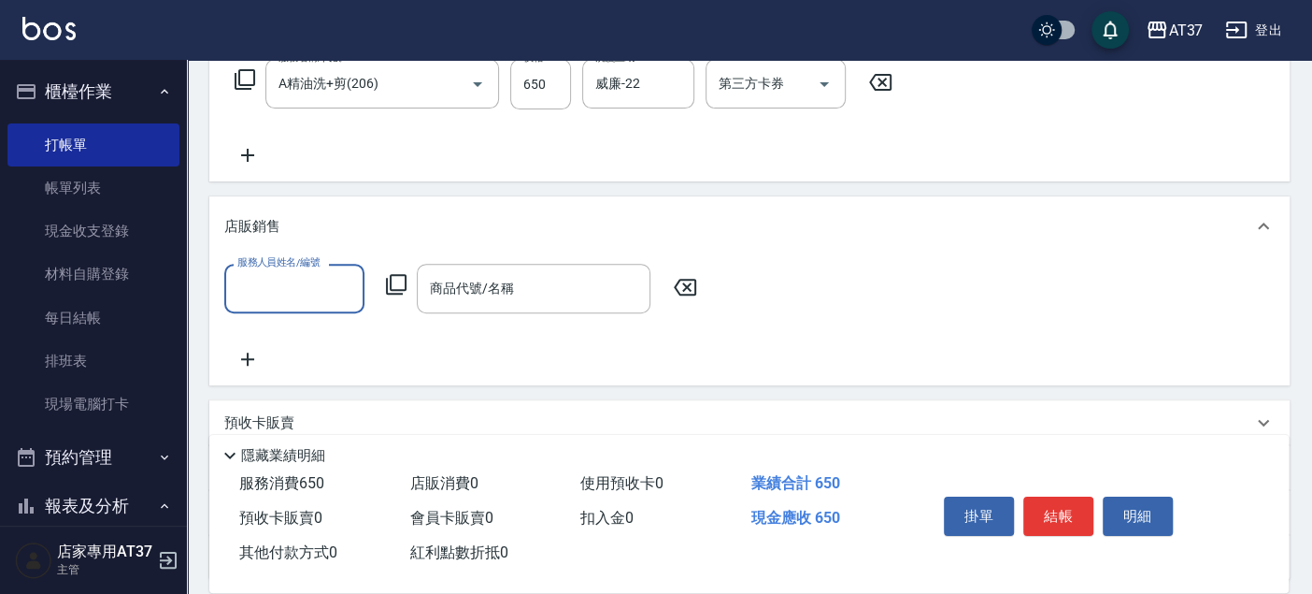
scroll to position [0, 0]
click at [336, 341] on div "[PERSON_NAME] -0" at bounding box center [294, 336] width 140 height 31
type input "[PERSON_NAME]-0"
click at [395, 285] on icon at bounding box center [396, 284] width 22 height 22
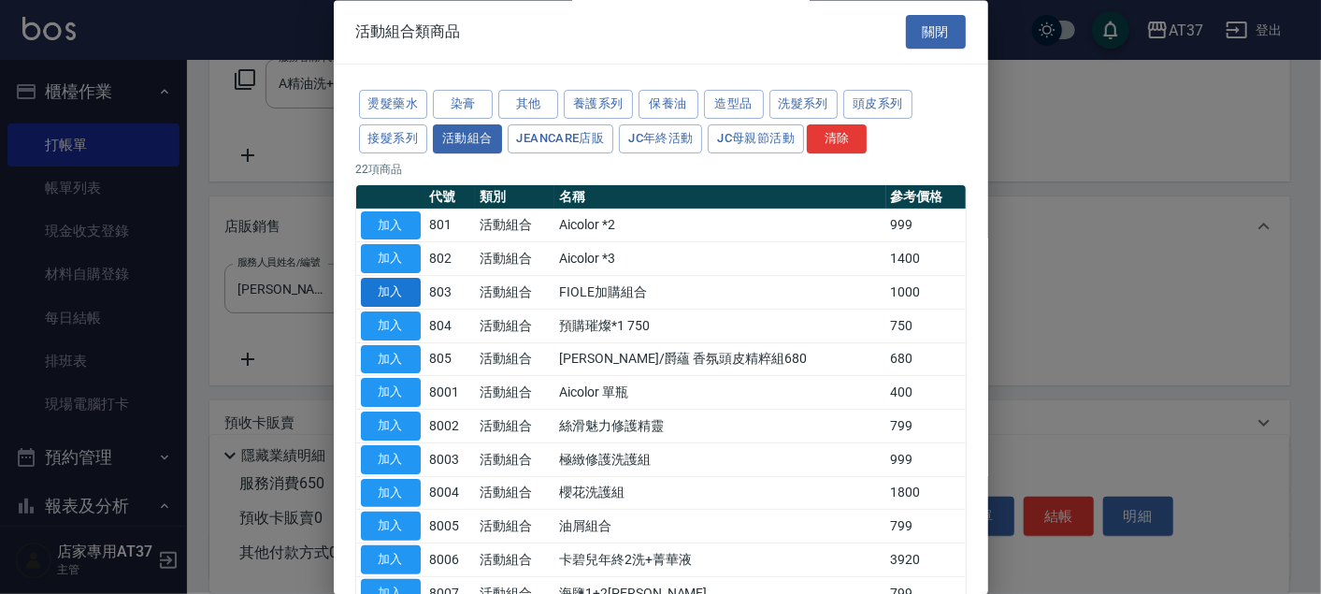
click at [405, 294] on button "加入" at bounding box center [391, 293] width 60 height 29
type input "FIOLE加購組合"
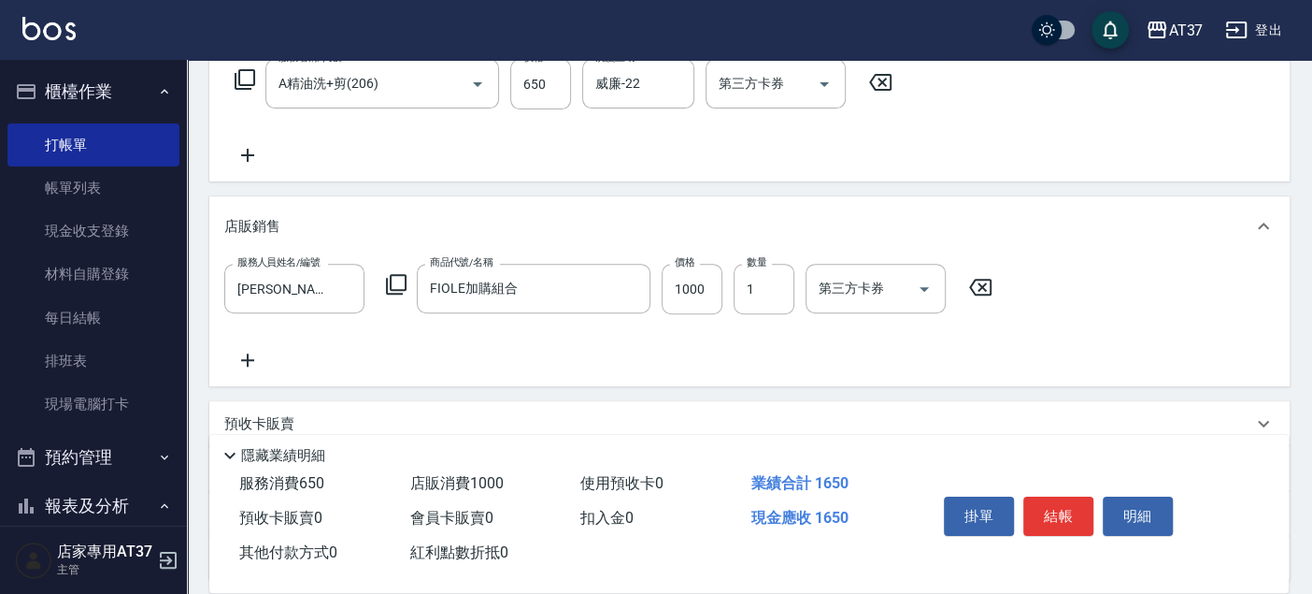
click at [827, 355] on div "服務人員姓名/編號 [PERSON_NAME]-0 服務人員姓名/編號 商品代號/名稱 FIOLE加購組合 商品代號/名稱 價格 1000 價格 數量 1 數…" at bounding box center [749, 318] width 1051 height 108
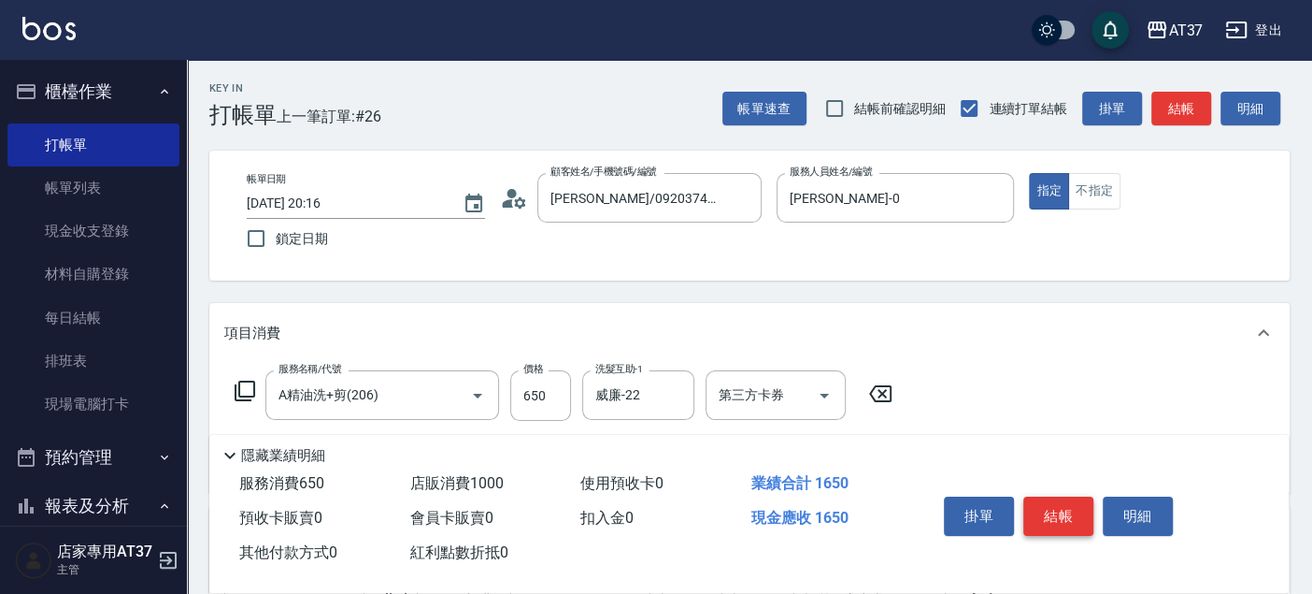
click at [1067, 509] on button "結帳" at bounding box center [1059, 515] width 70 height 39
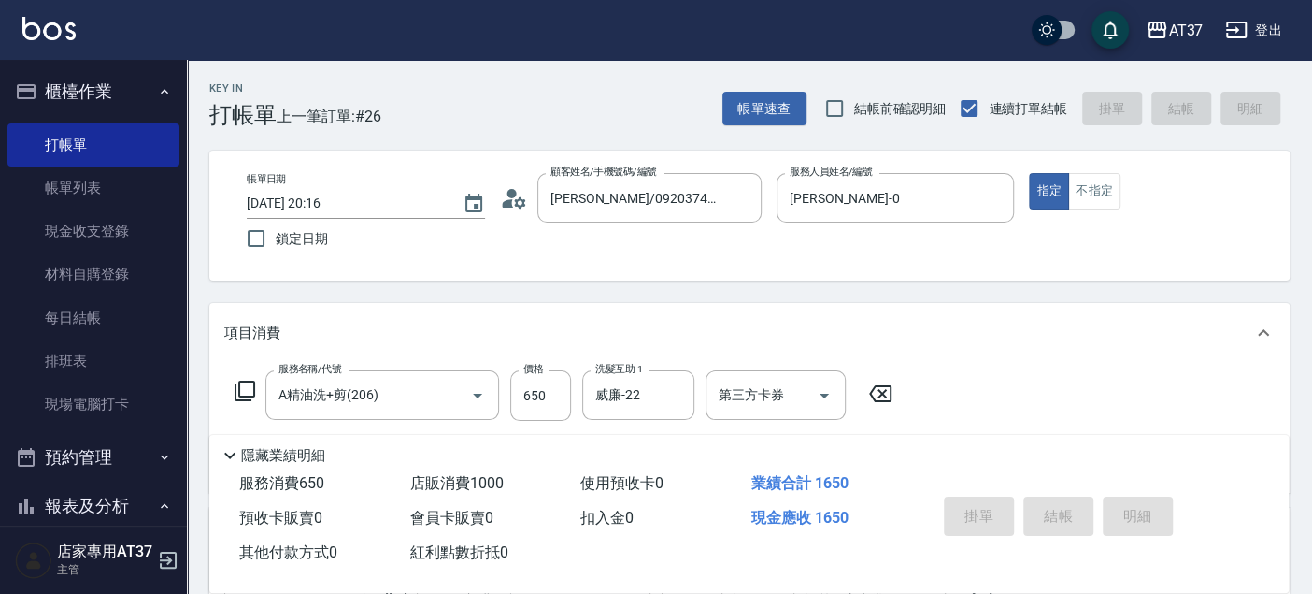
type input "[DATE] 20:17"
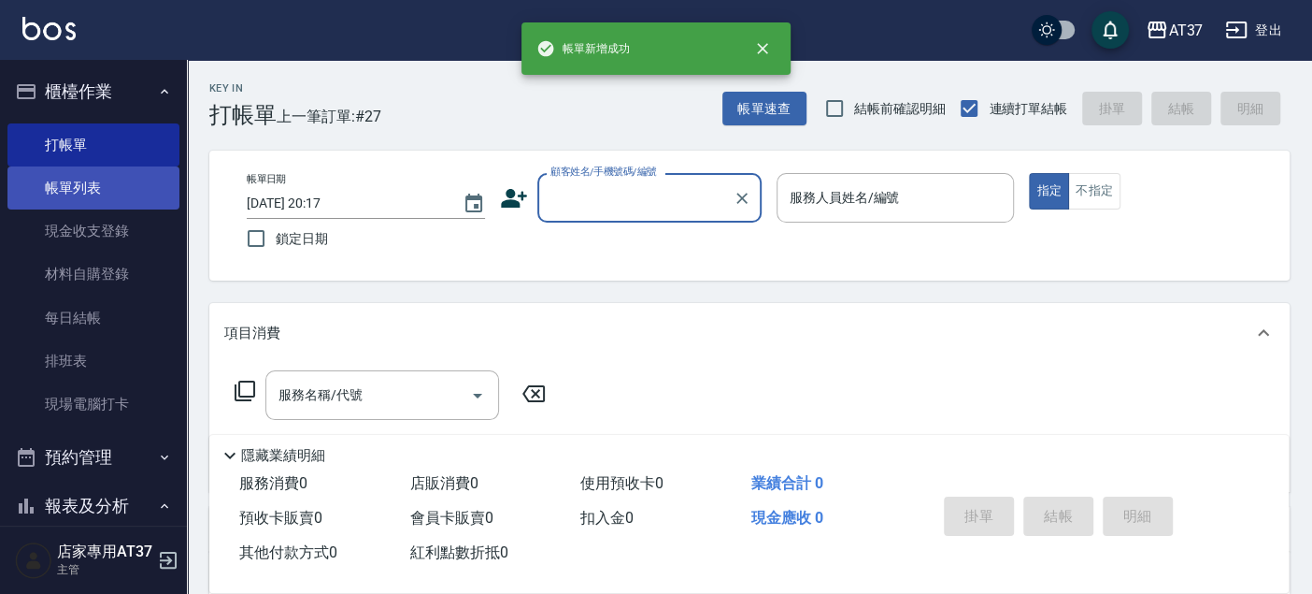
click at [72, 197] on link "帳單列表" at bounding box center [93, 187] width 172 height 43
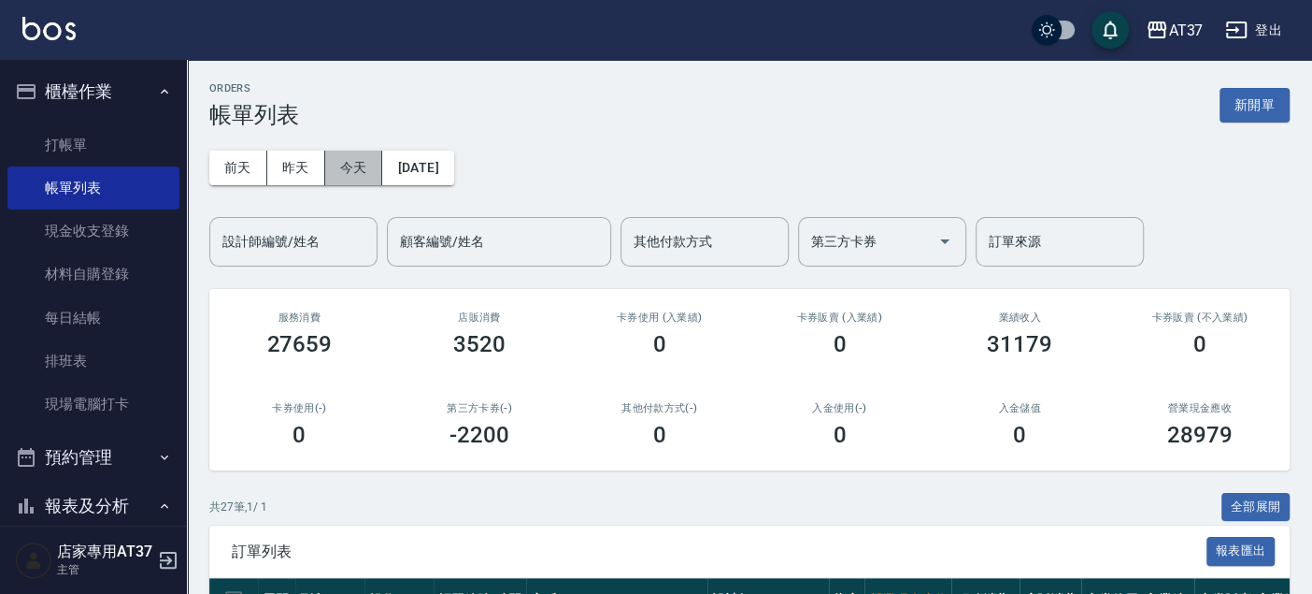
click at [337, 154] on button "今天" at bounding box center [354, 168] width 58 height 35
click at [353, 225] on input "設計師編號/姓名" at bounding box center [293, 241] width 151 height 33
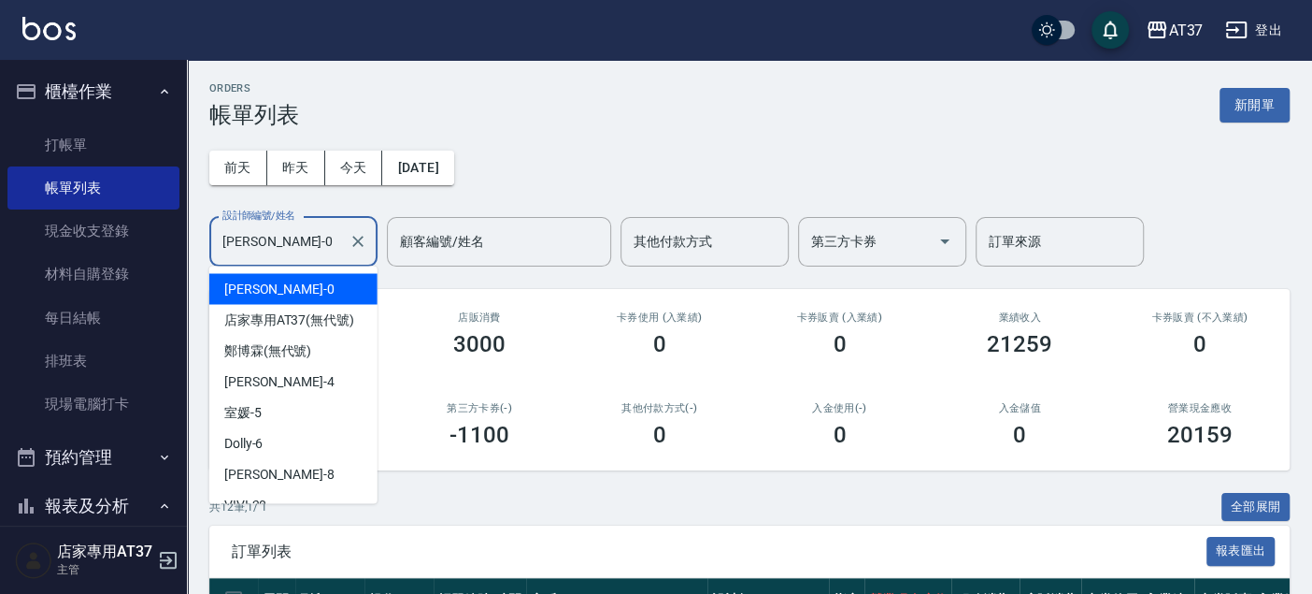
click at [279, 247] on input "[PERSON_NAME]-0" at bounding box center [279, 241] width 123 height 33
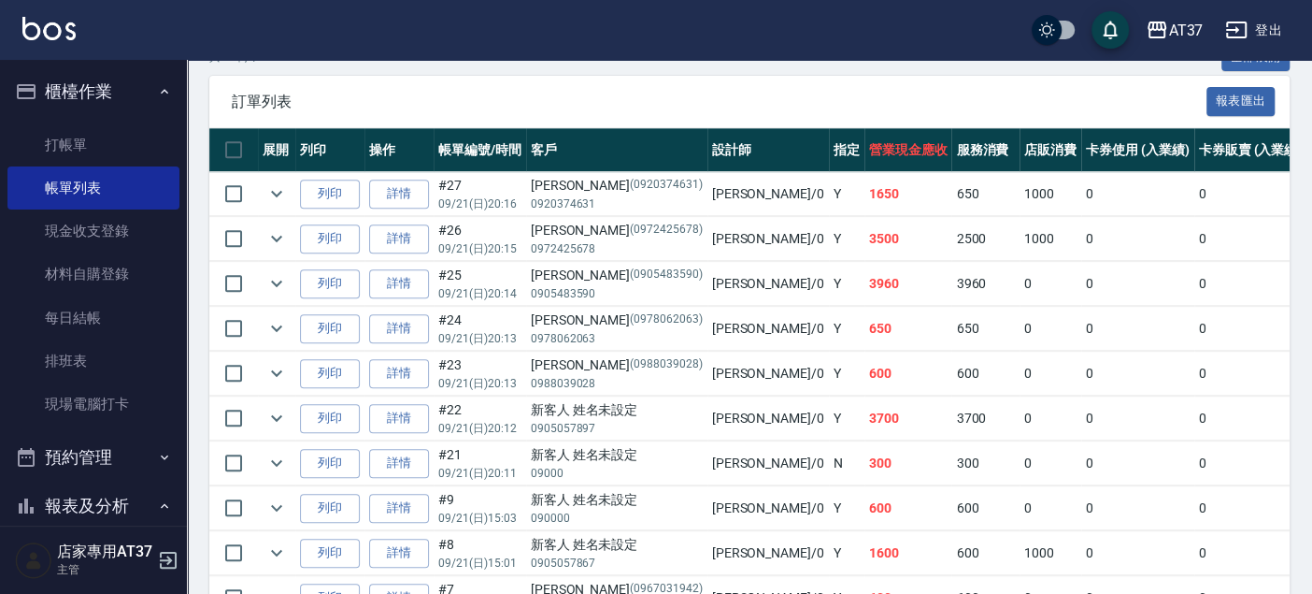
scroll to position [337, 0]
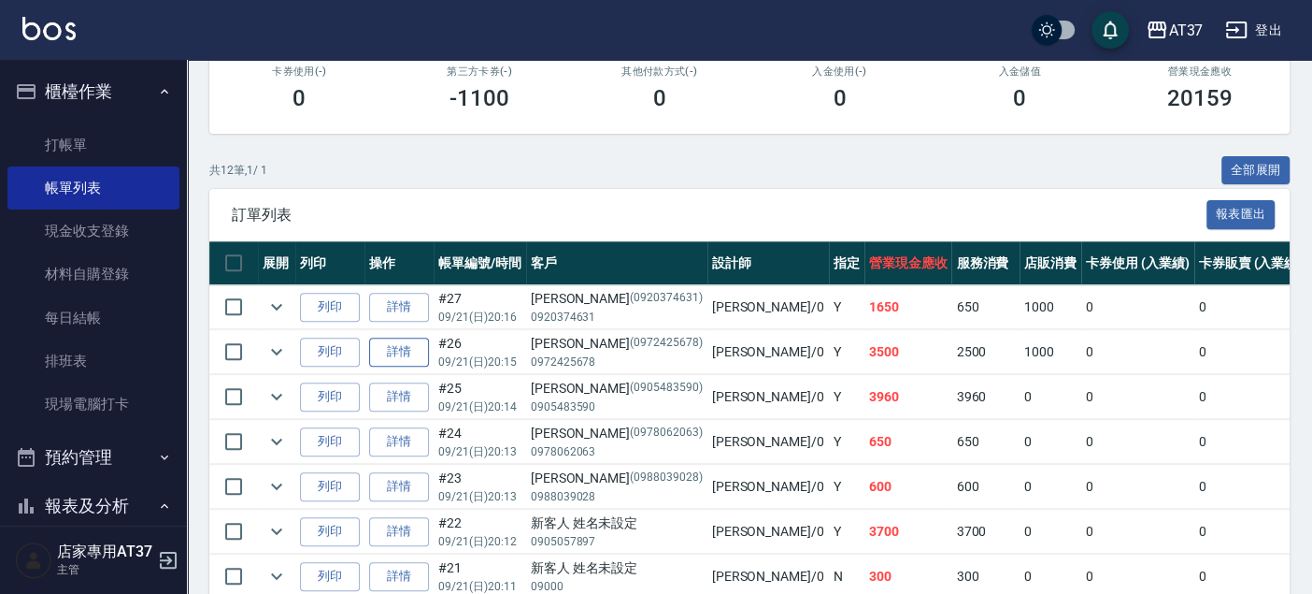
type input "[PERSON_NAME]-0"
click at [394, 351] on link "詳情" at bounding box center [399, 351] width 60 height 29
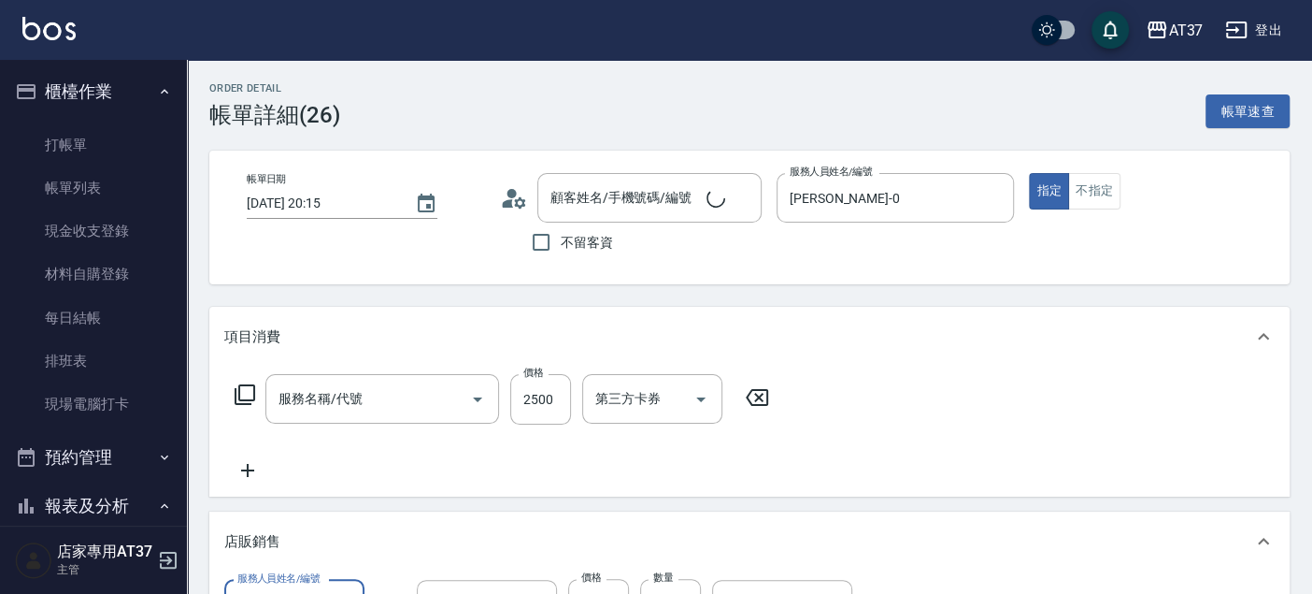
type input "[DATE] 20:15"
type input "[PERSON_NAME]-0"
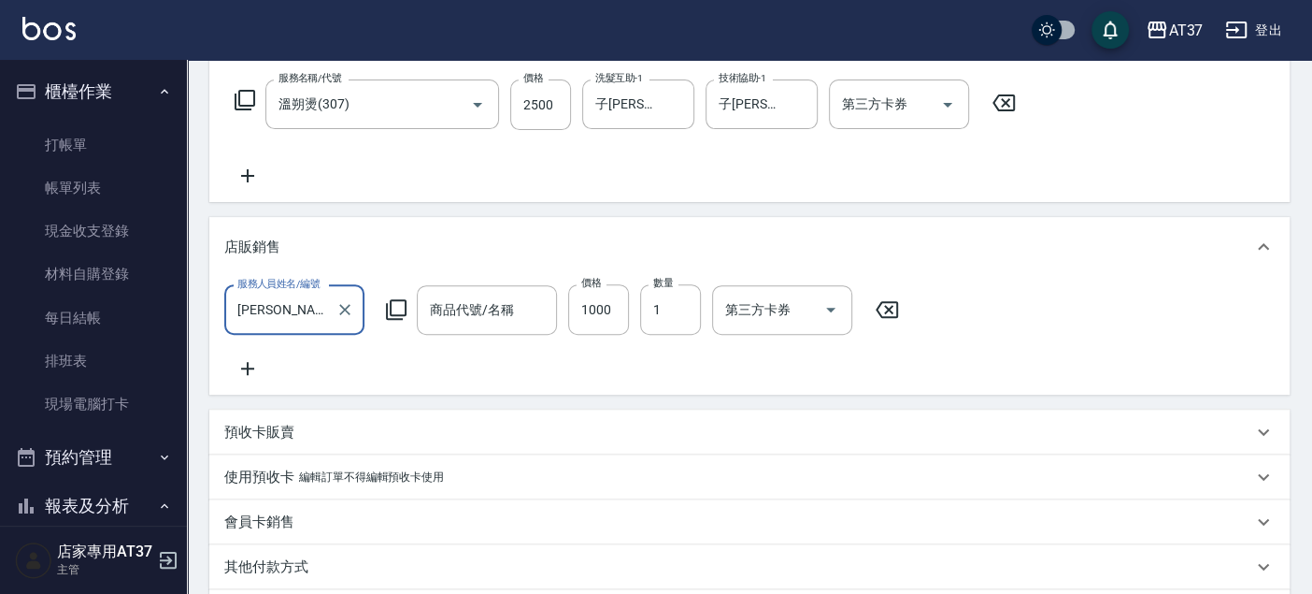
type input "溫朔燙(307)"
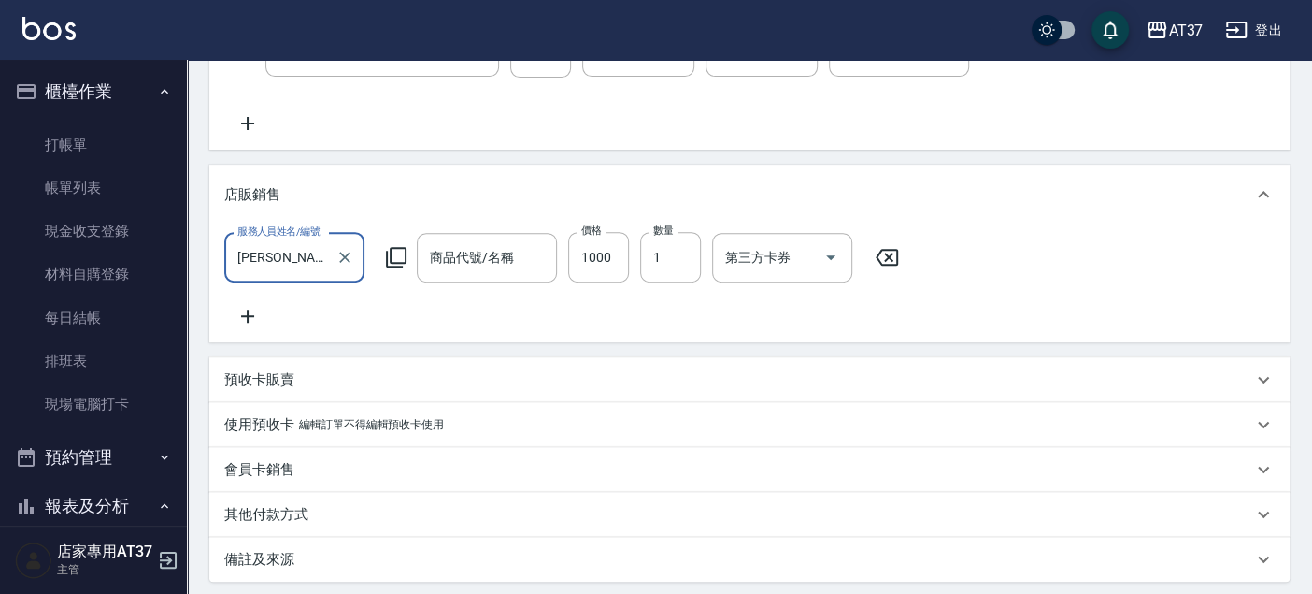
type input "[PERSON_NAME]/0972425678/0972425678"
type input "FIOLE加購組合"
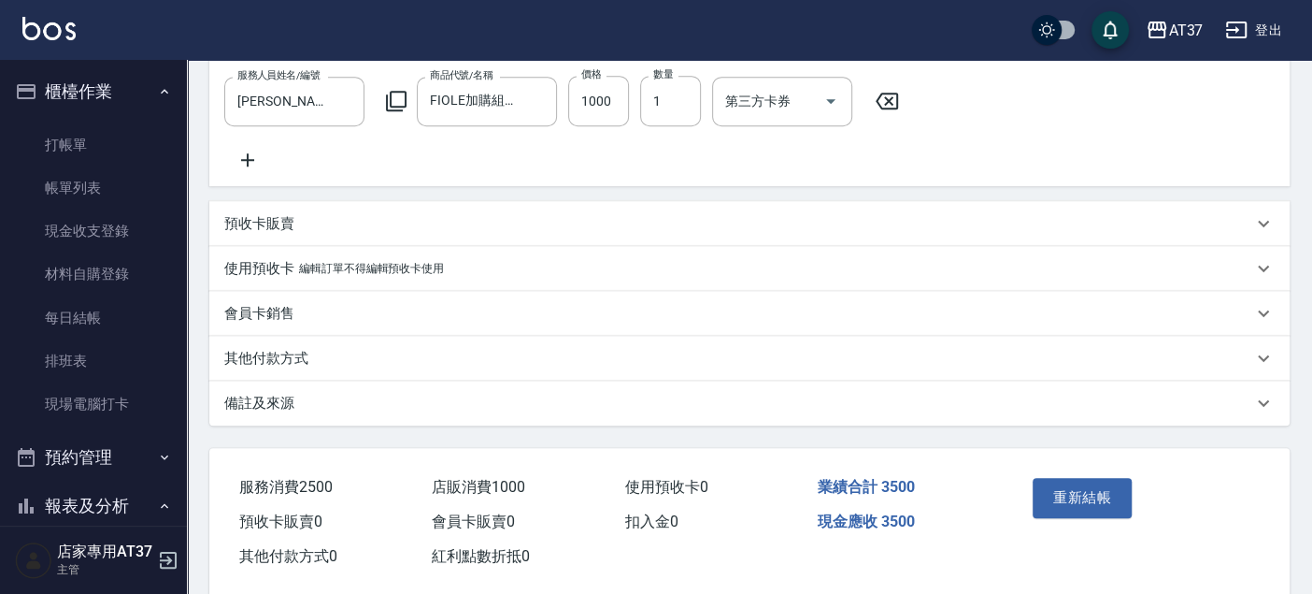
click at [406, 368] on div "其他付款方式" at bounding box center [738, 359] width 1028 height 20
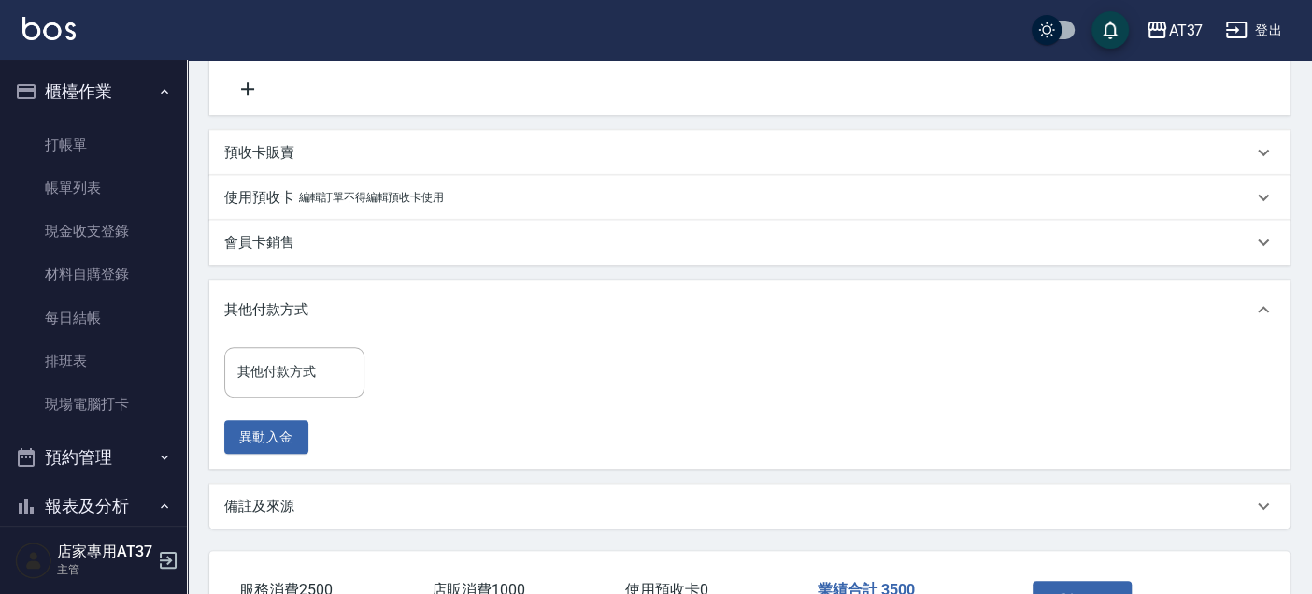
scroll to position [607, 0]
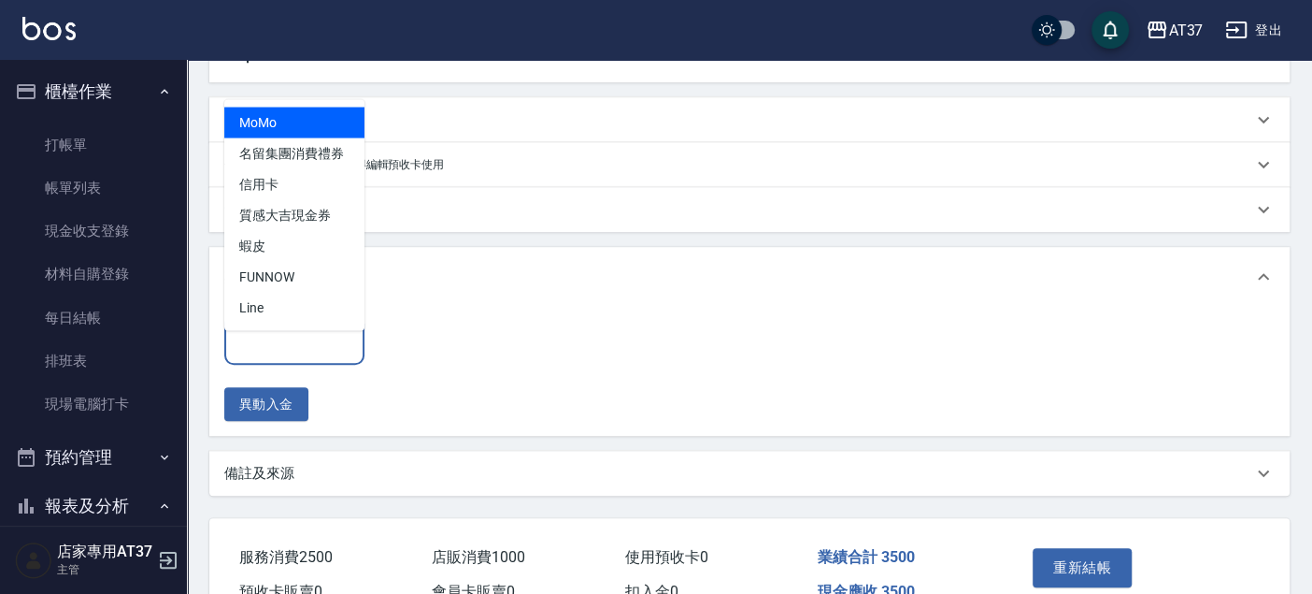
click at [342, 350] on input "其他付款方式" at bounding box center [294, 339] width 123 height 33
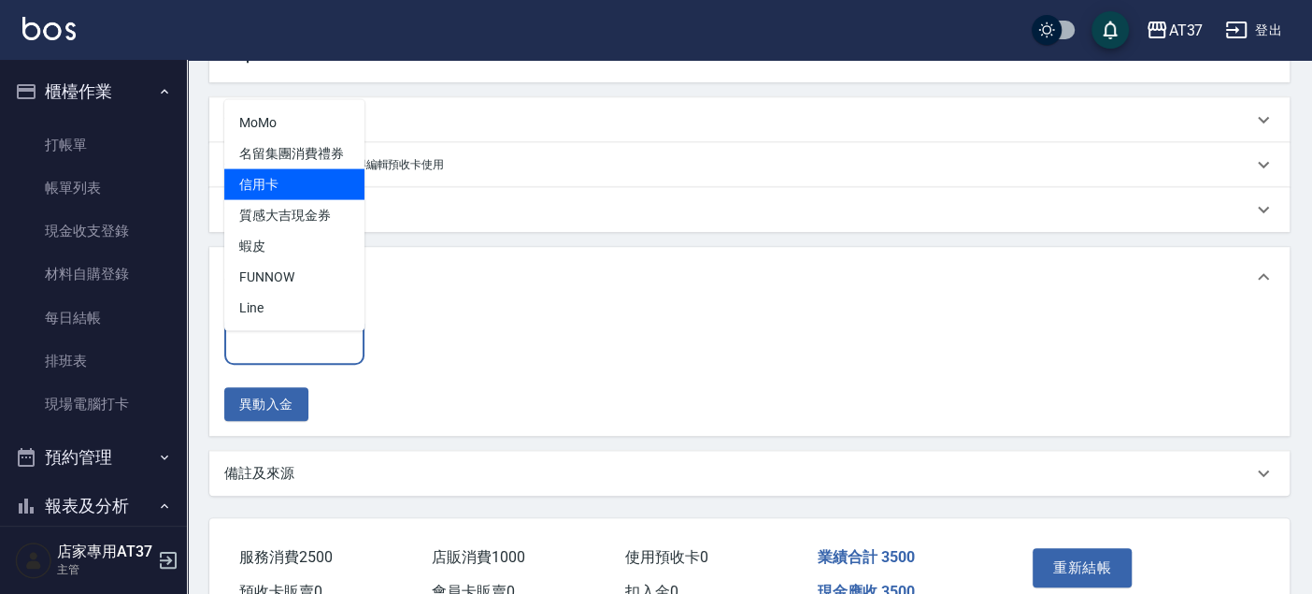
click at [304, 175] on span "信用卡" at bounding box center [294, 183] width 140 height 31
type input "信用卡"
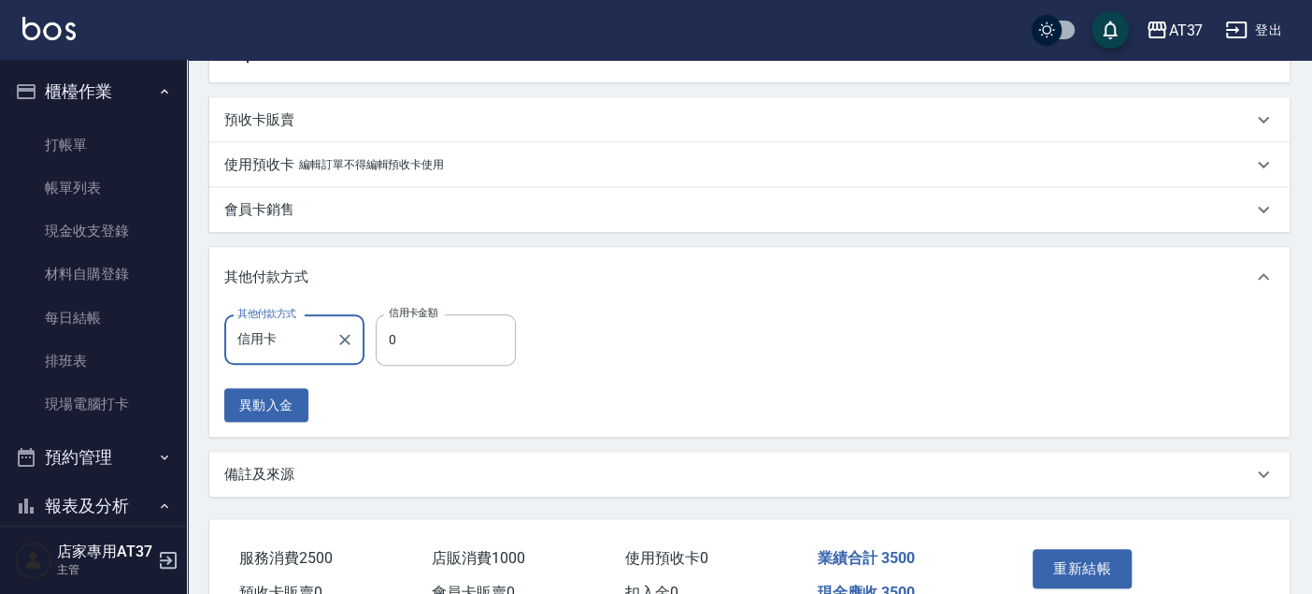
scroll to position [724, 0]
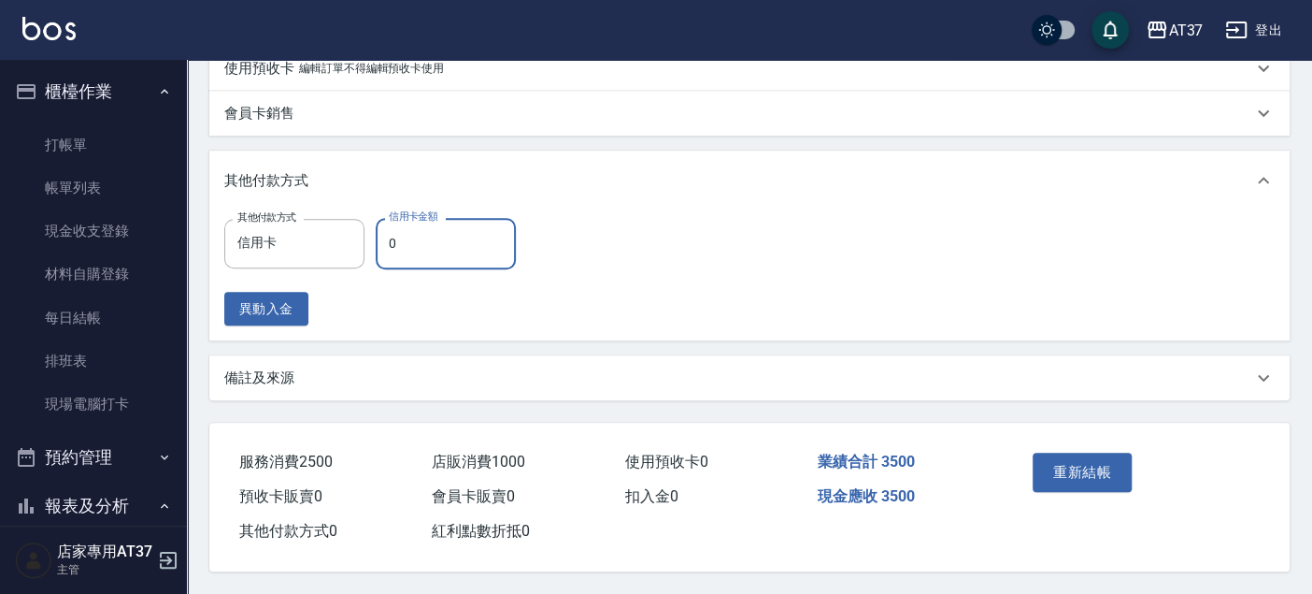
click at [430, 222] on input "0" at bounding box center [446, 243] width 140 height 50
type input "3500"
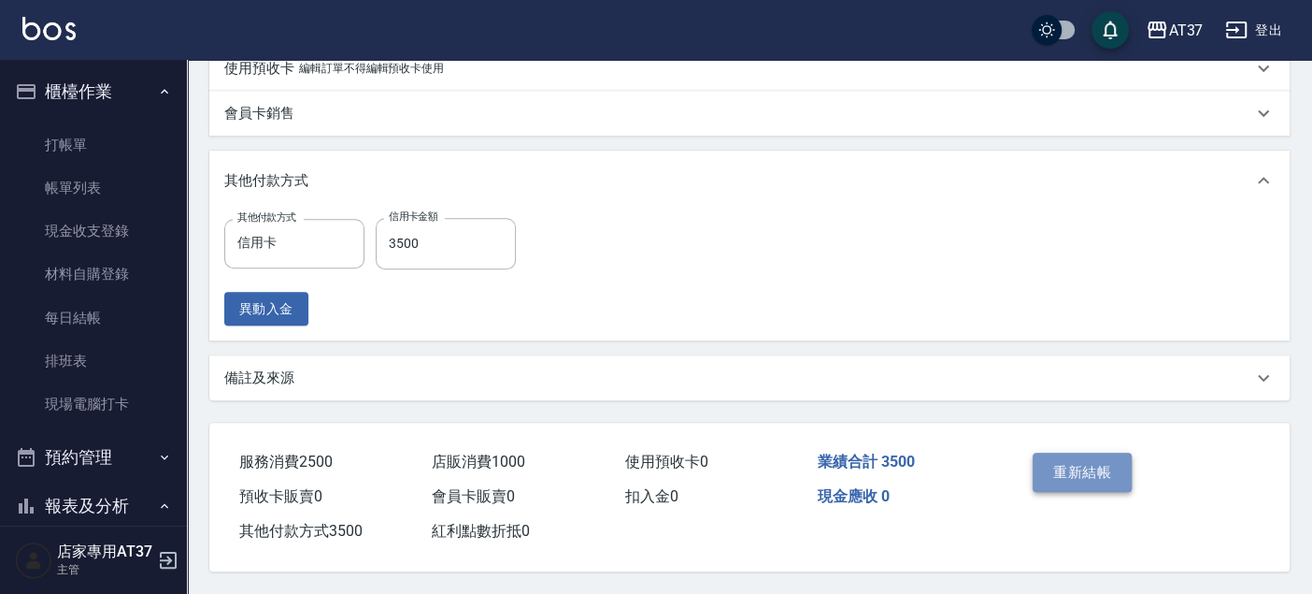
click at [1102, 480] on button "重新結帳" at bounding box center [1082, 471] width 99 height 39
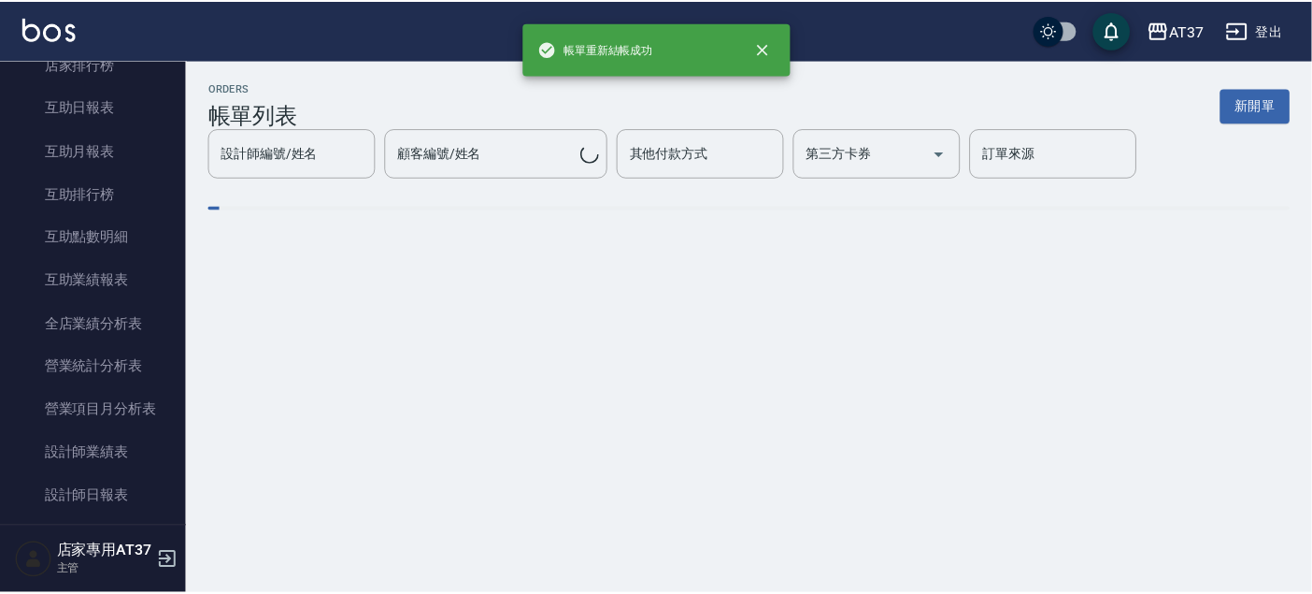
scroll to position [726, 0]
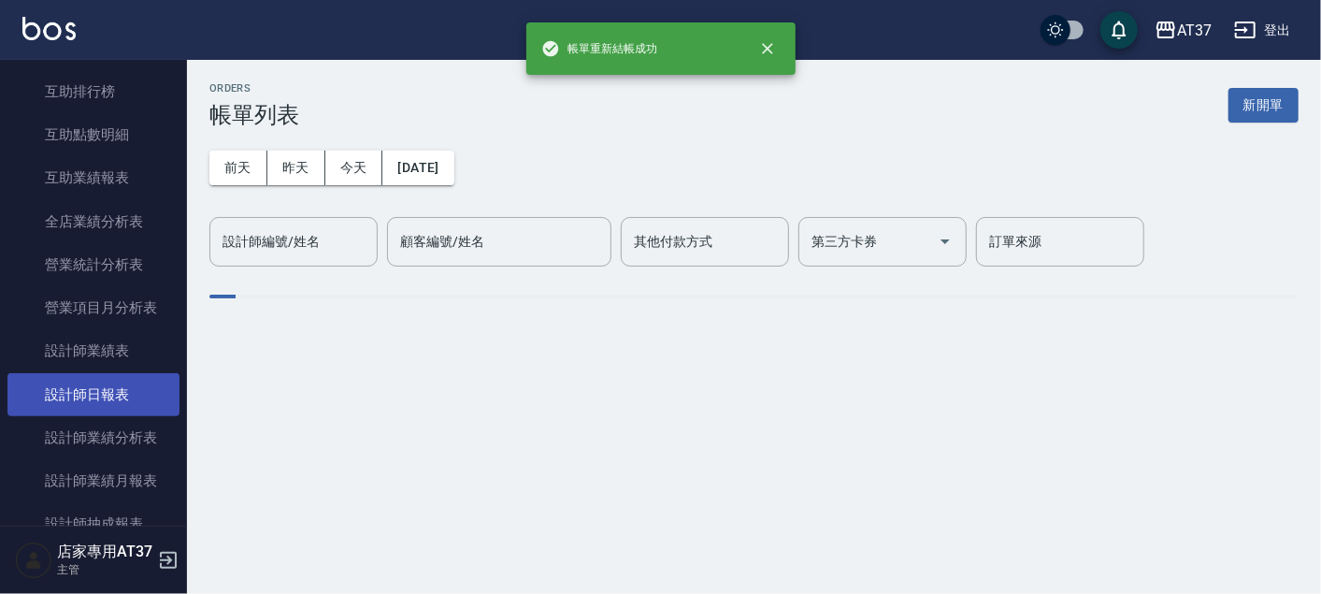
click at [122, 377] on link "設計師日報表" at bounding box center [93, 394] width 172 height 43
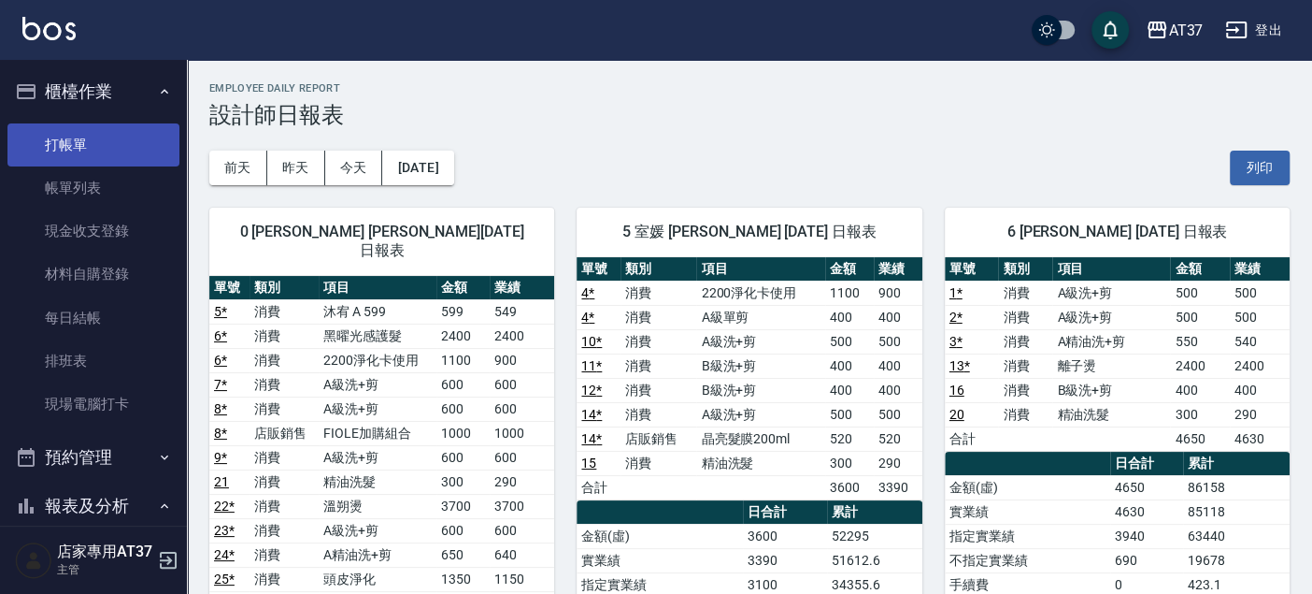
click at [84, 134] on link "打帳單" at bounding box center [93, 144] width 172 height 43
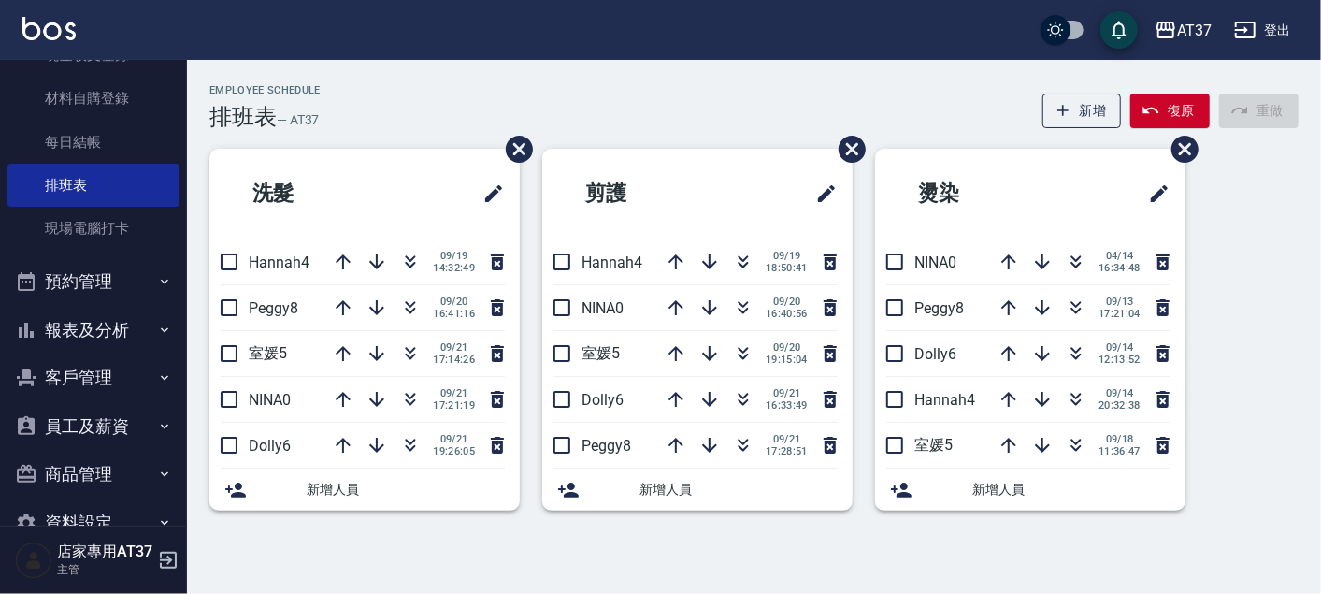
scroll to position [217, 0]
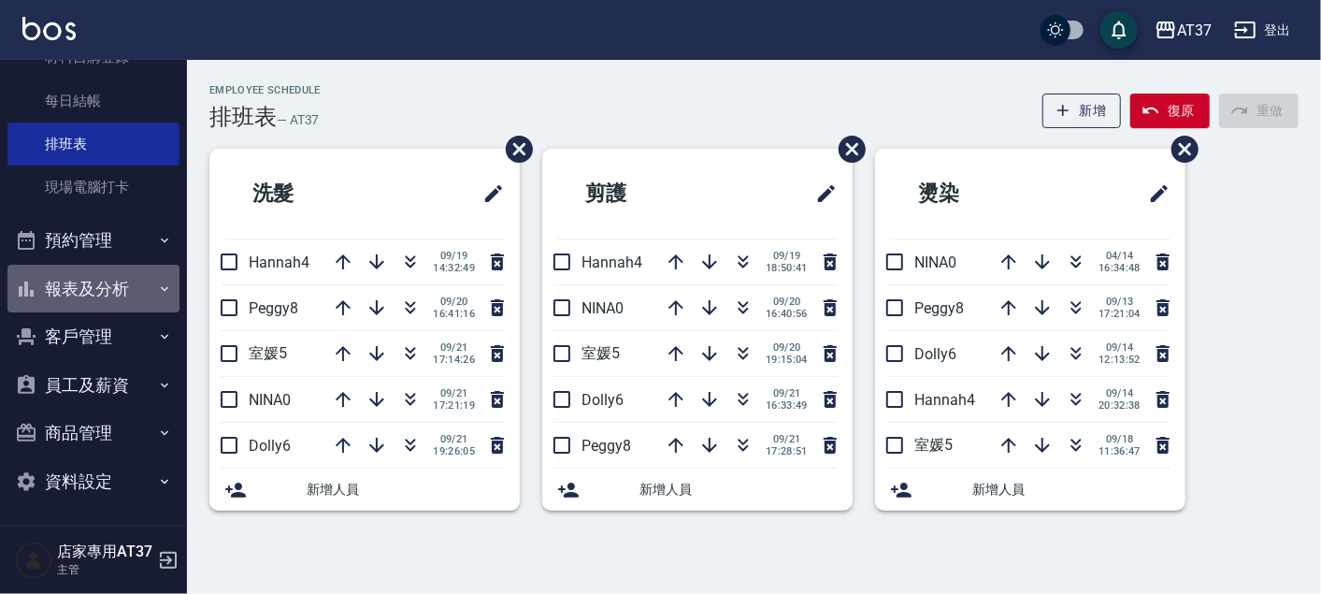
click at [102, 286] on button "報表及分析" at bounding box center [93, 289] width 172 height 49
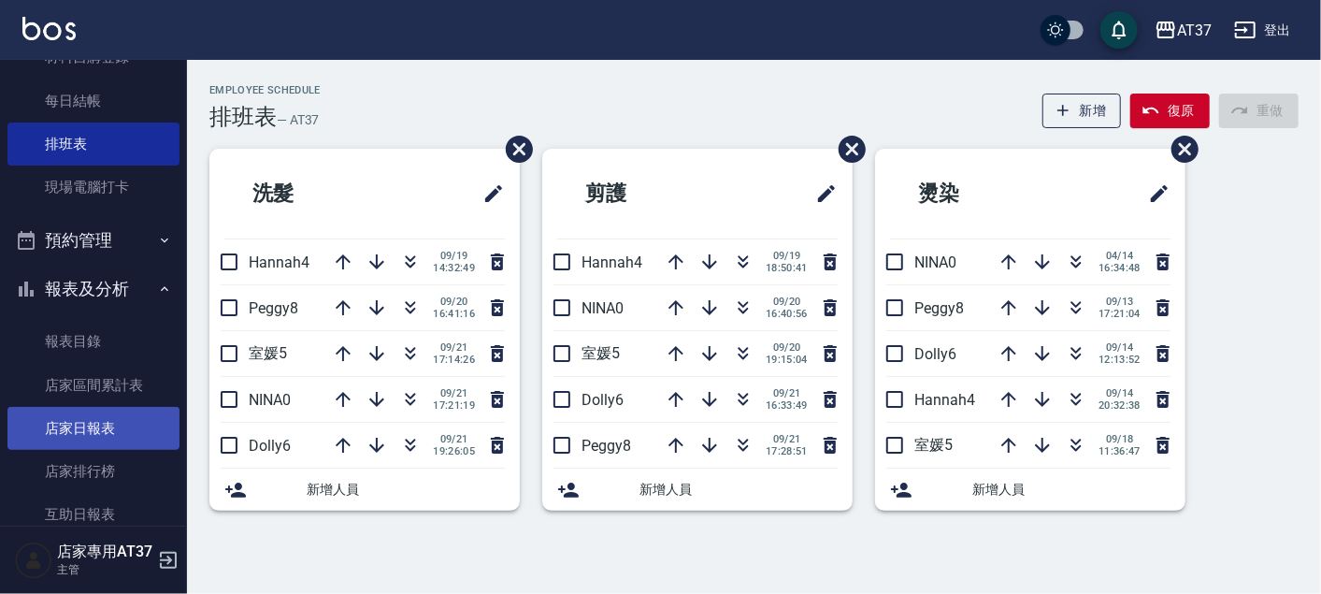
click at [100, 413] on link "店家日報表" at bounding box center [93, 428] width 172 height 43
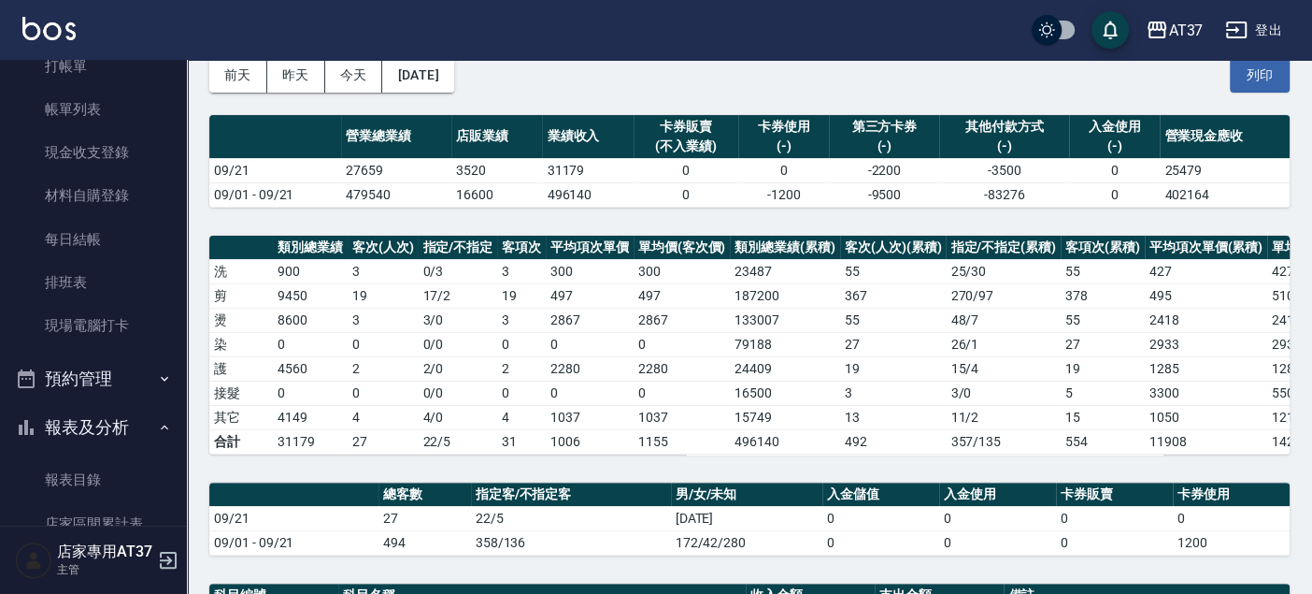
scroll to position [208, 0]
